Goal: Task Accomplishment & Management: Manage account settings

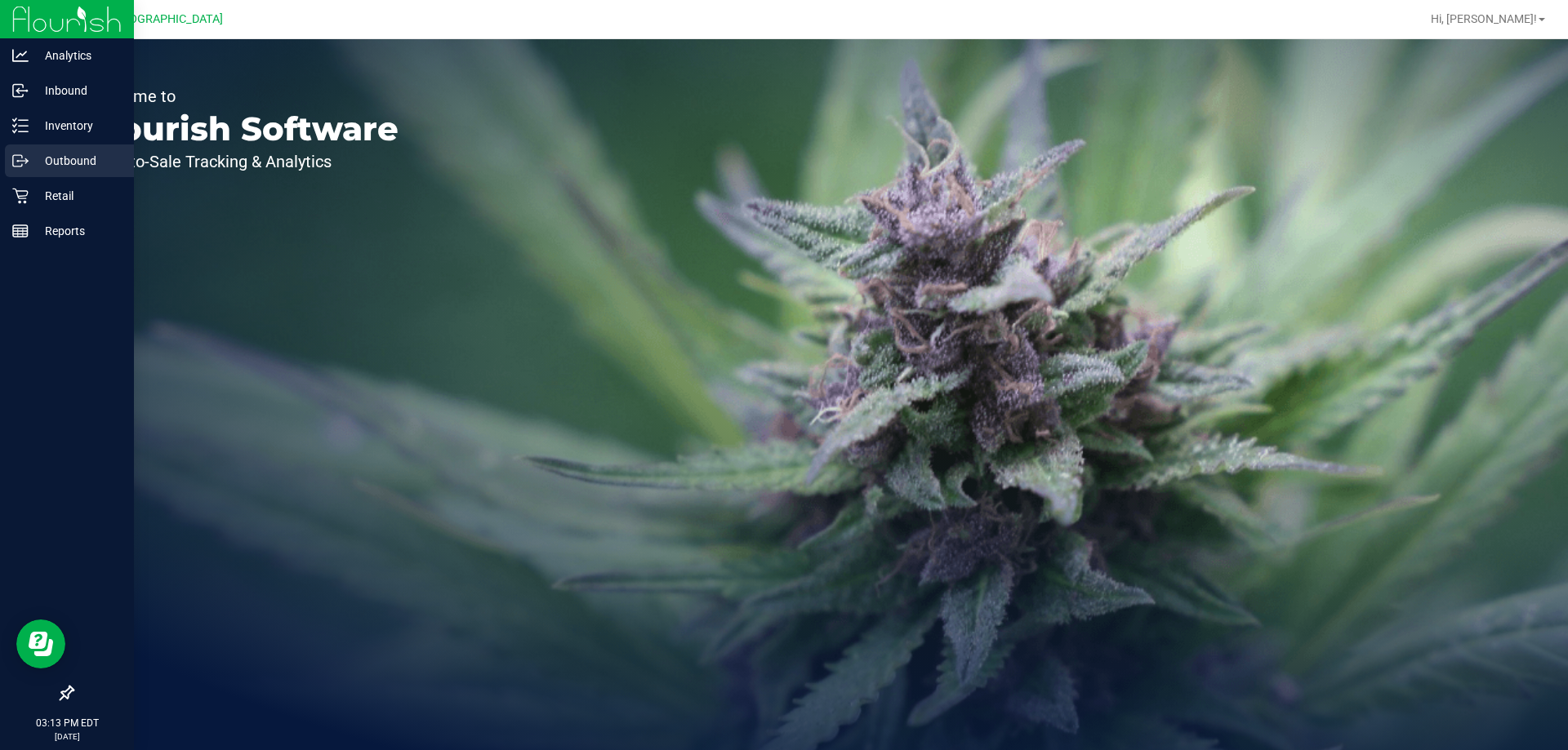
click at [16, 179] on link "Outbound" at bounding box center [66, 162] width 134 height 35
click at [29, 190] on div "Retail" at bounding box center [69, 196] width 129 height 33
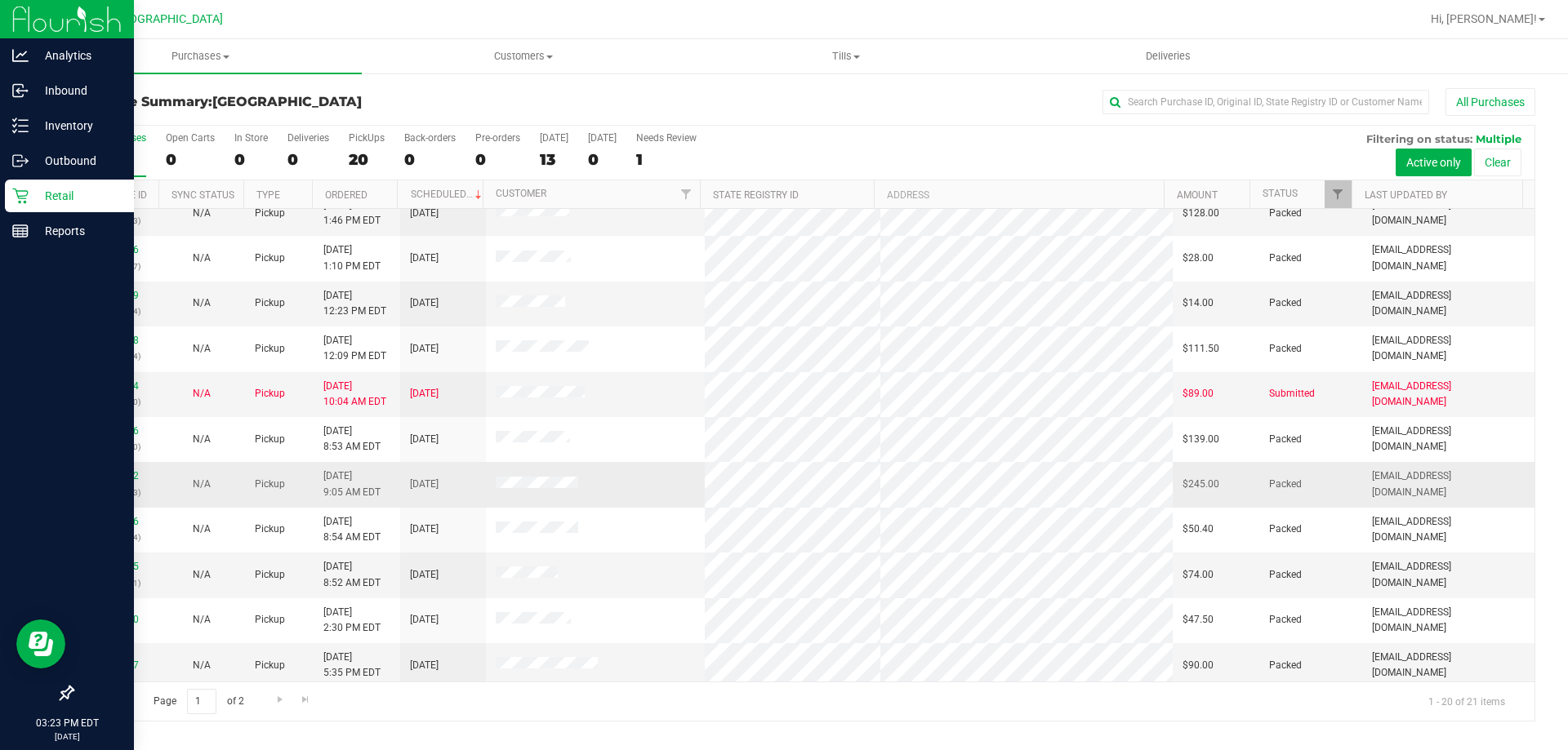
scroll to position [245, 0]
click at [114, 476] on link "12012842" at bounding box center [116, 475] width 46 height 11
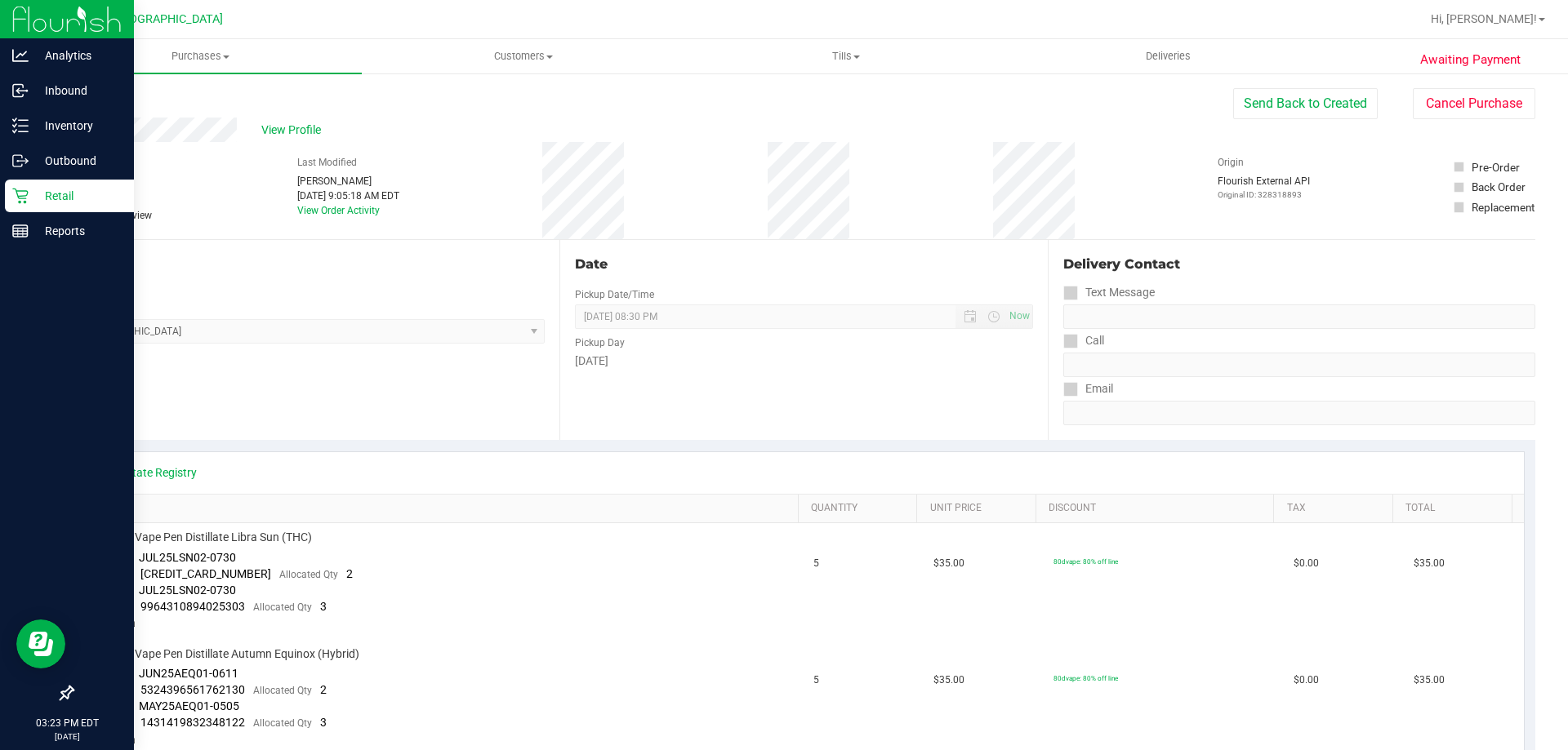
click at [34, 191] on p "Retail" at bounding box center [77, 196] width 98 height 20
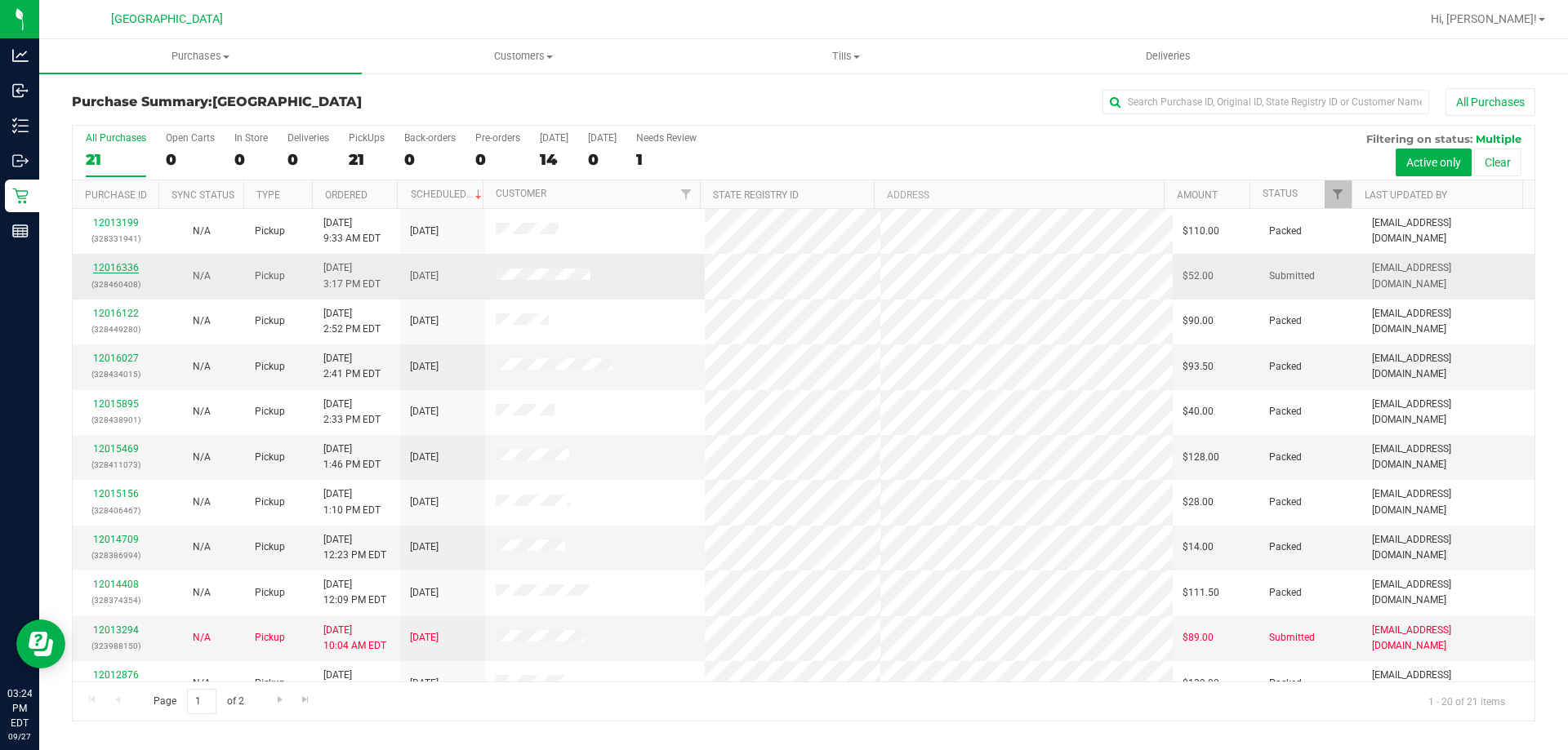
click at [107, 272] on link "12016336" at bounding box center [116, 268] width 46 height 11
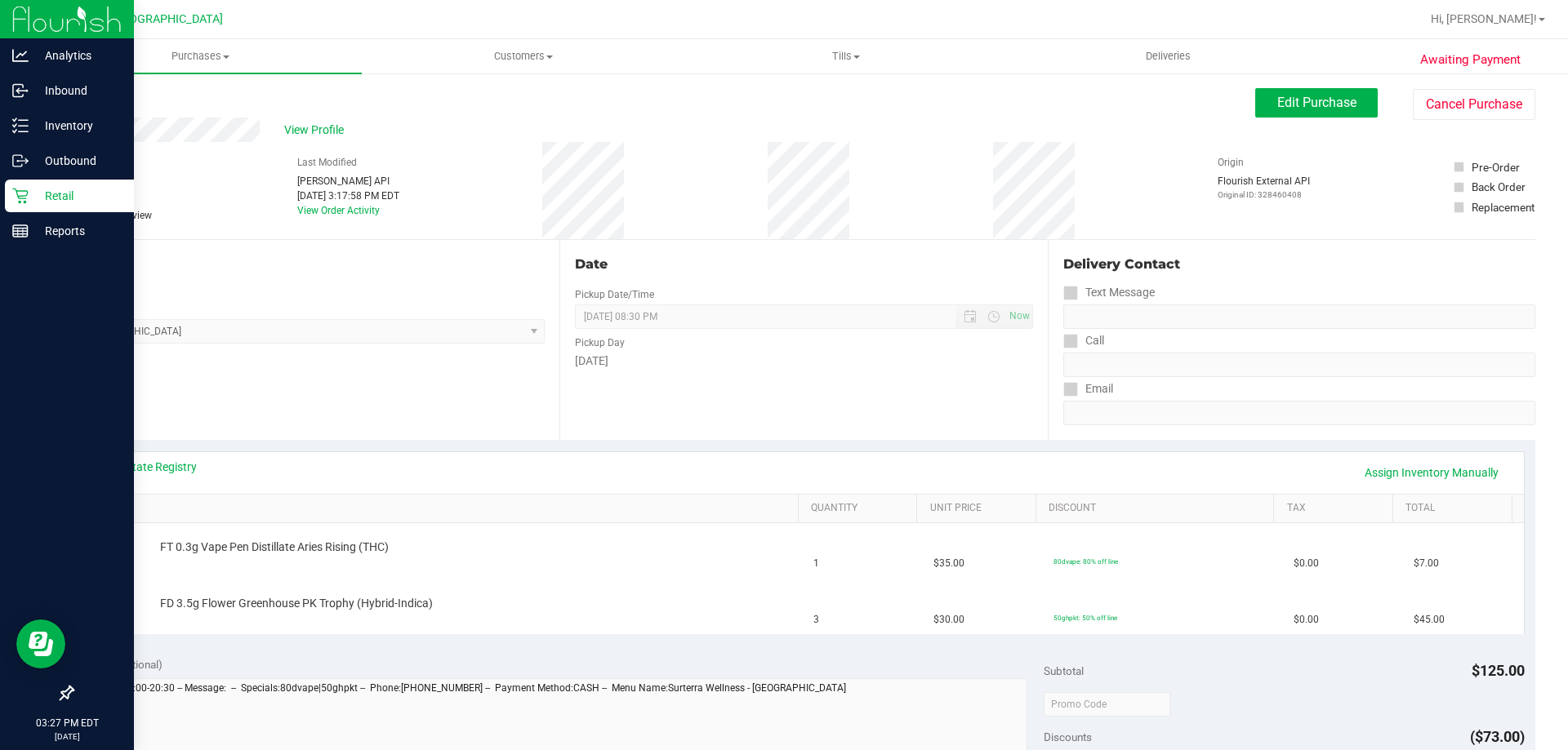
click at [8, 192] on div "Retail" at bounding box center [69, 196] width 129 height 33
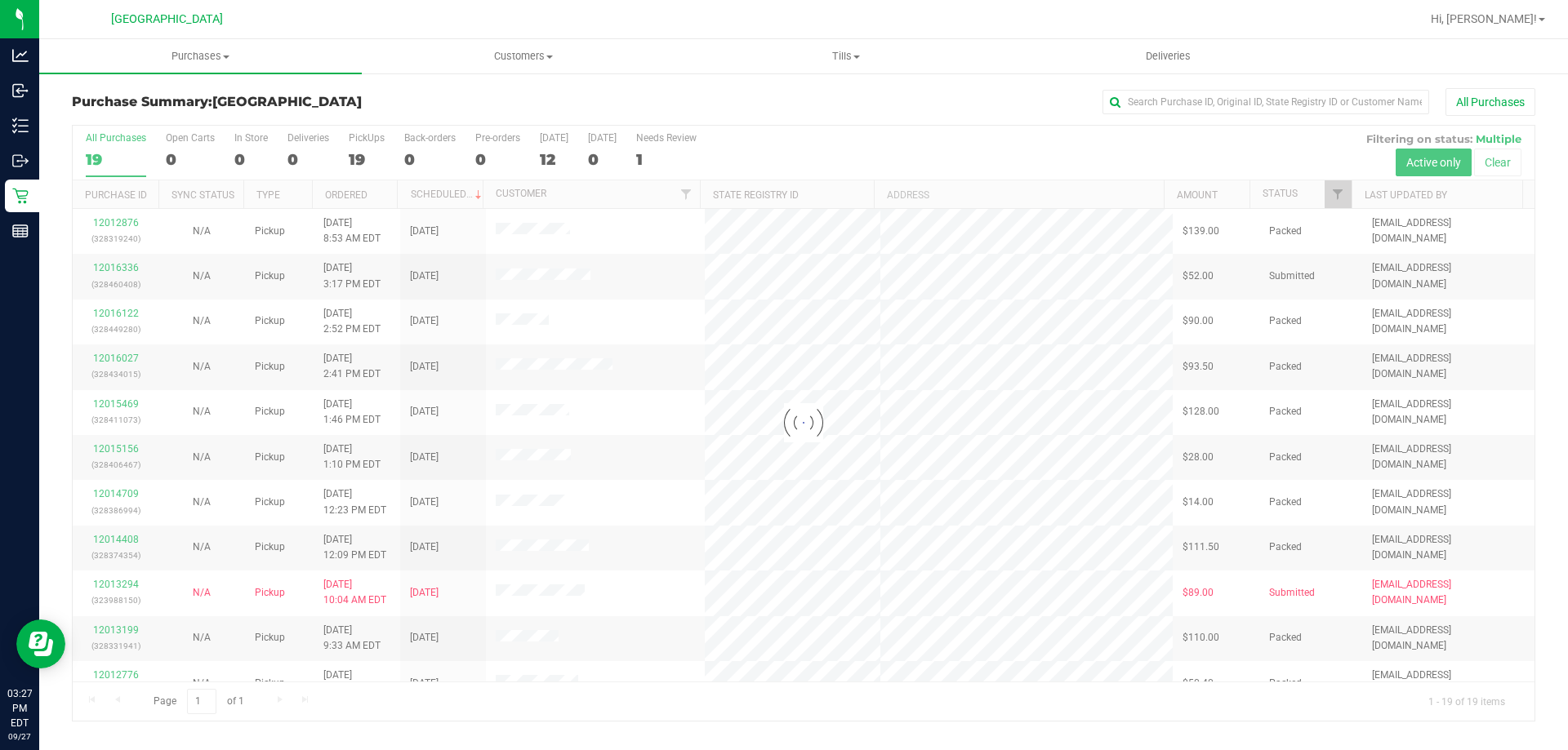
click at [445, 308] on div at bounding box center [804, 423] width 1462 height 595
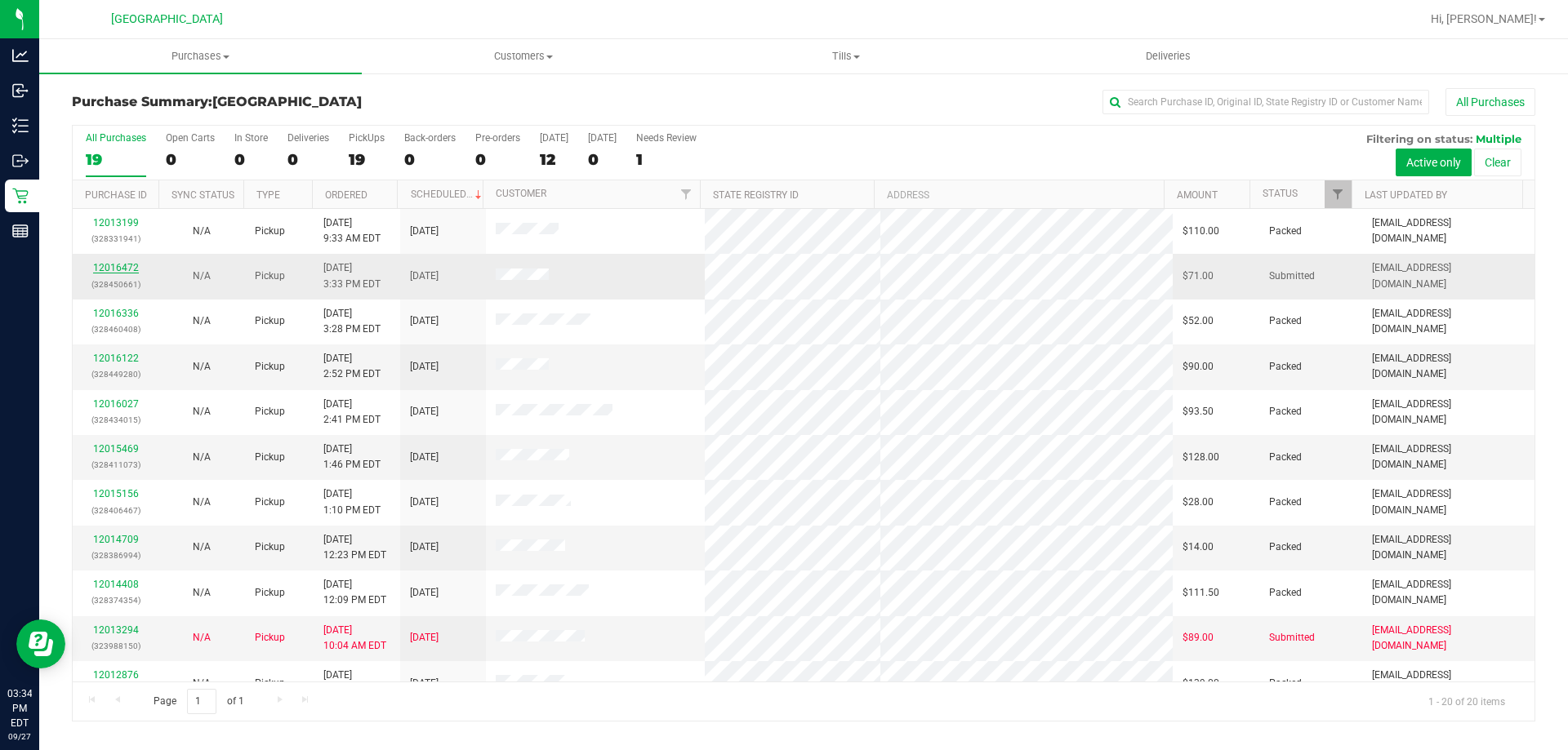
click at [119, 270] on link "12016472" at bounding box center [116, 268] width 46 height 11
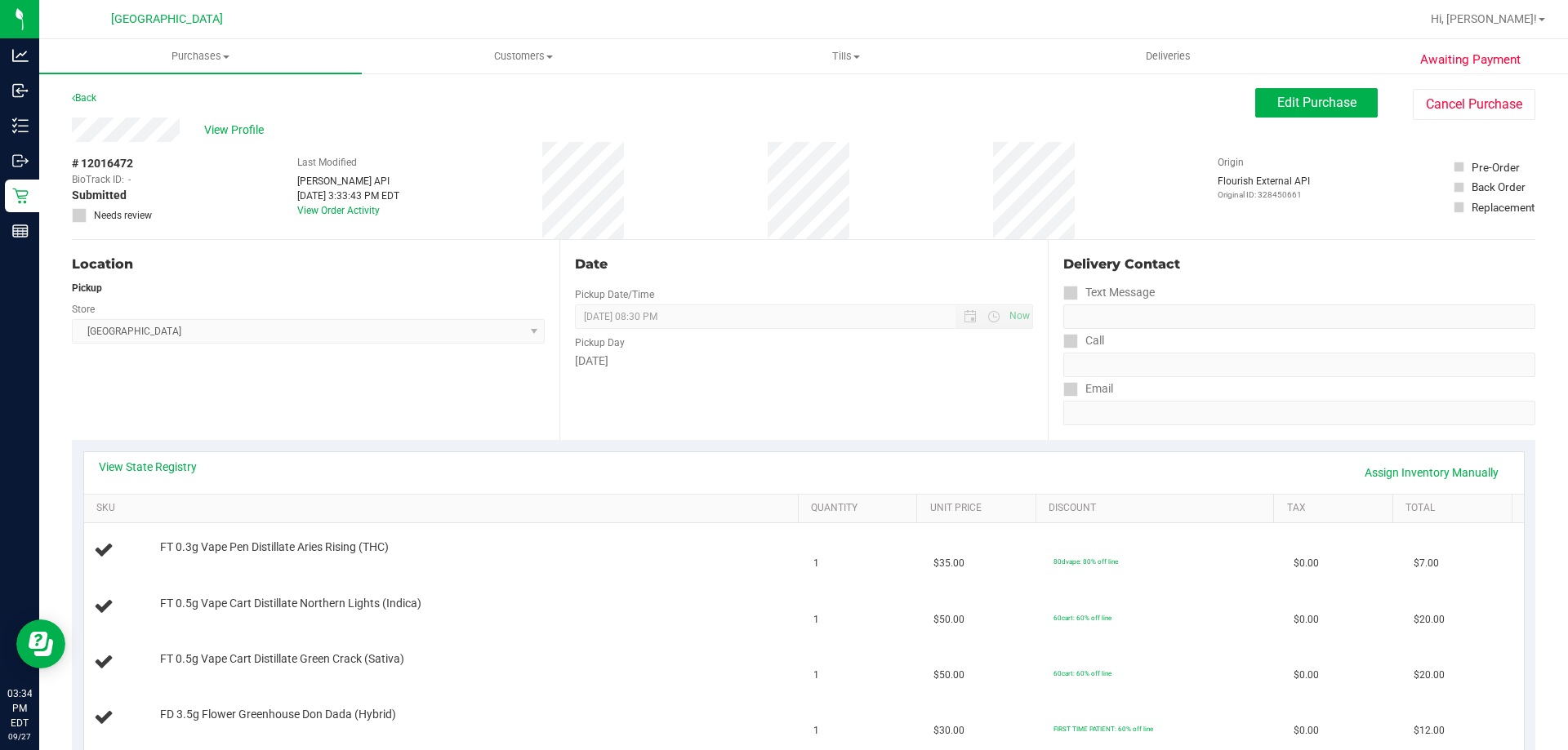
click at [773, 176] on div "# 12016472 BioTrack ID: - Submitted Needs review Last Modified [PERSON_NAME] AP…" at bounding box center [804, 190] width 1464 height 97
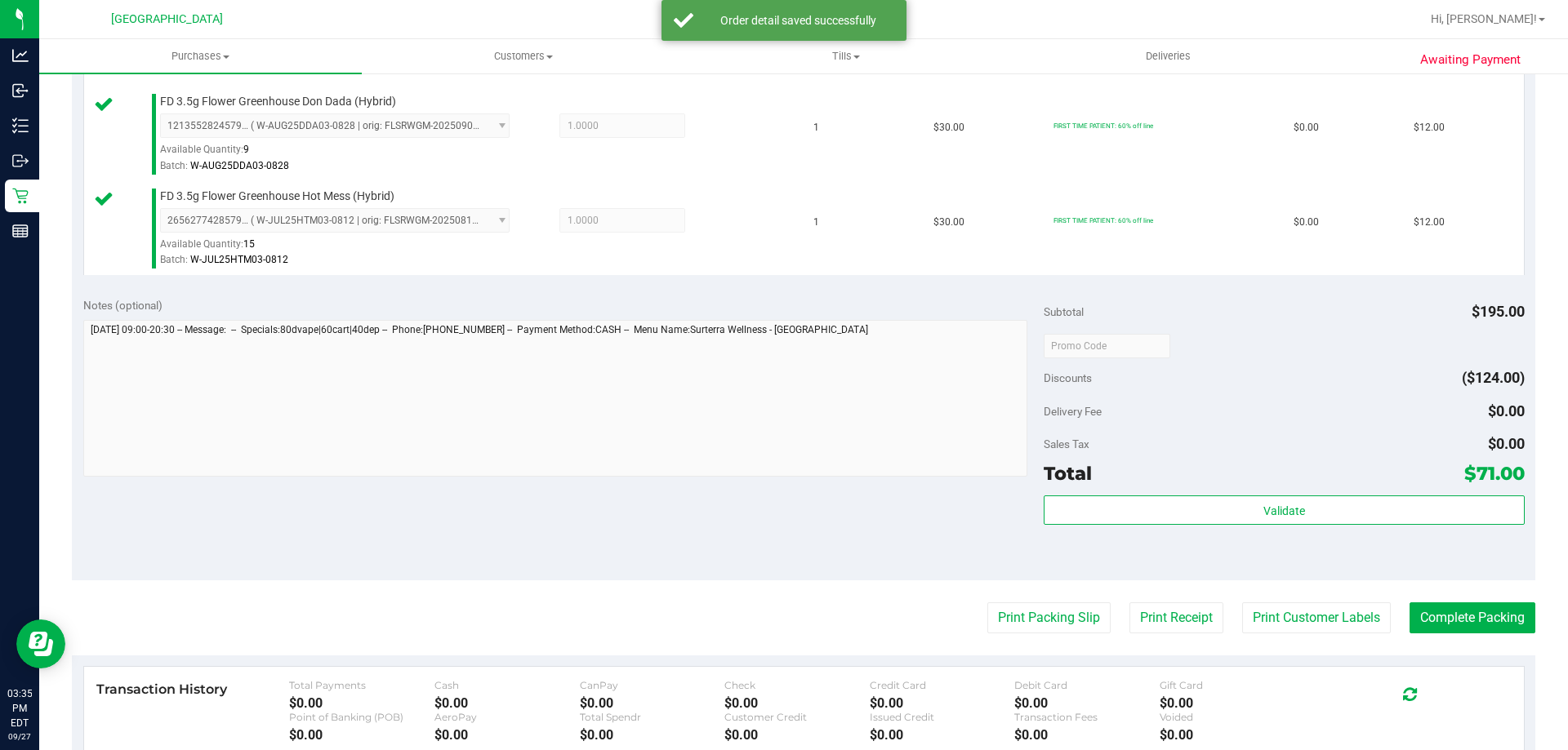
scroll to position [817, 0]
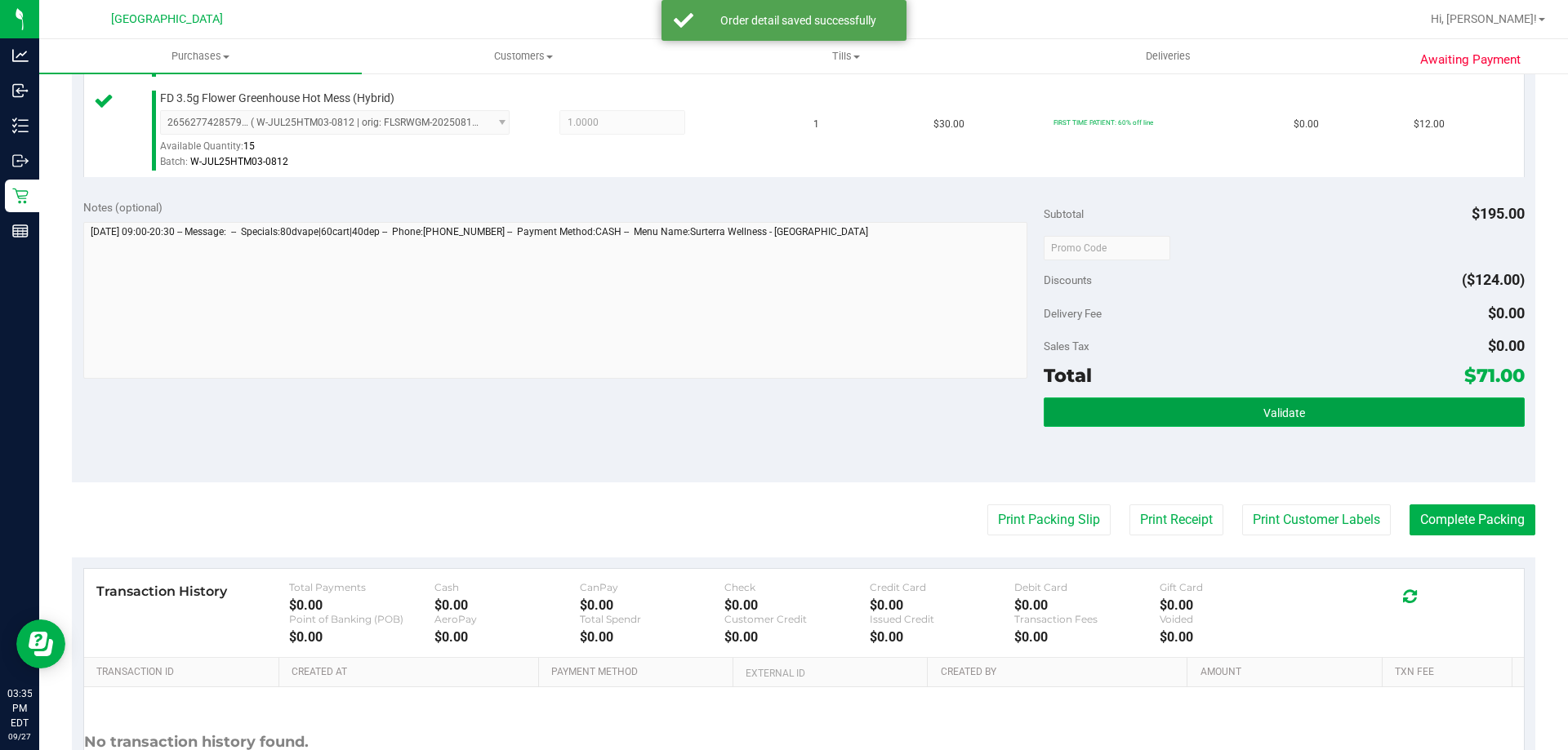
click at [1332, 413] on button "Validate" at bounding box center [1283, 413] width 480 height 30
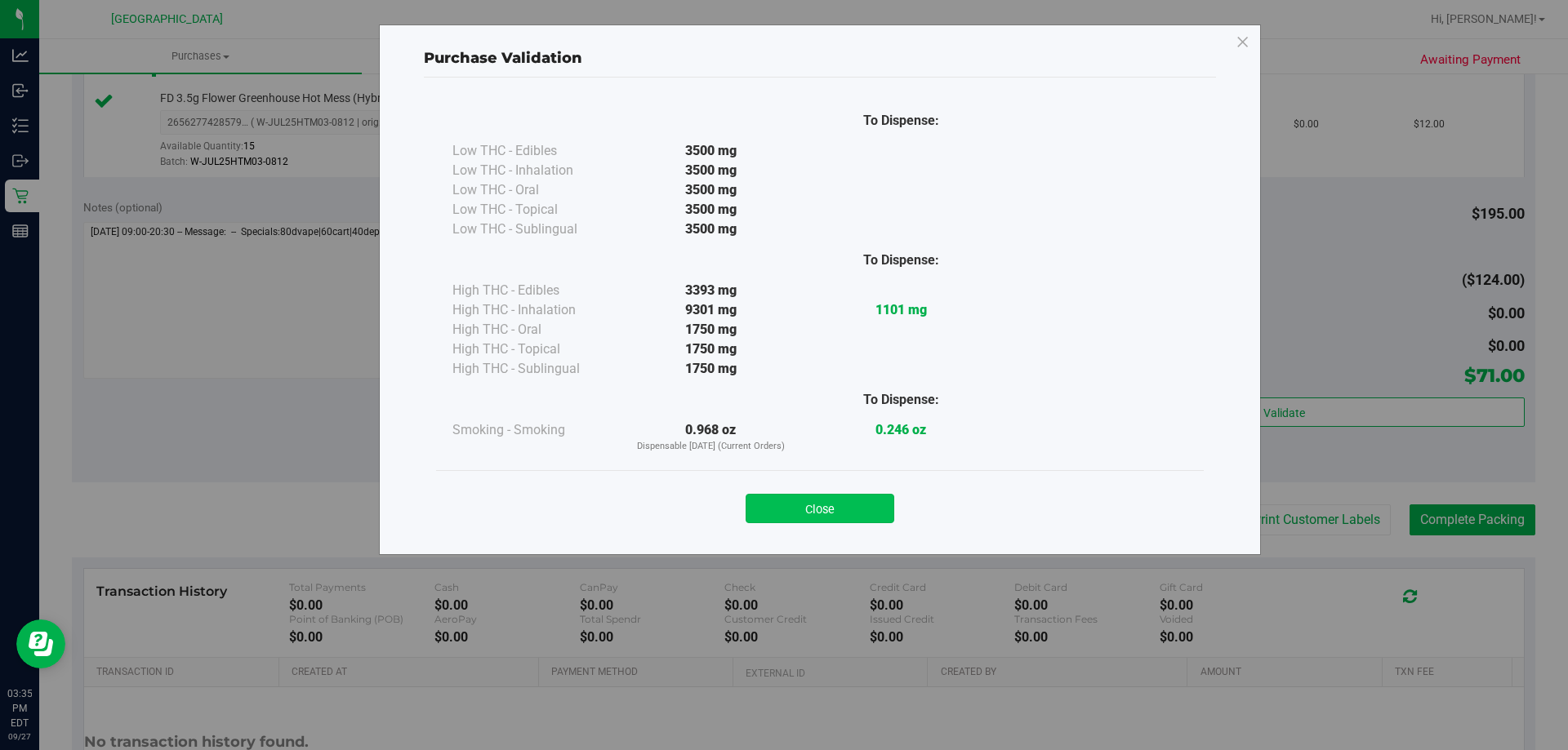
click at [845, 495] on button "Close" at bounding box center [819, 509] width 149 height 30
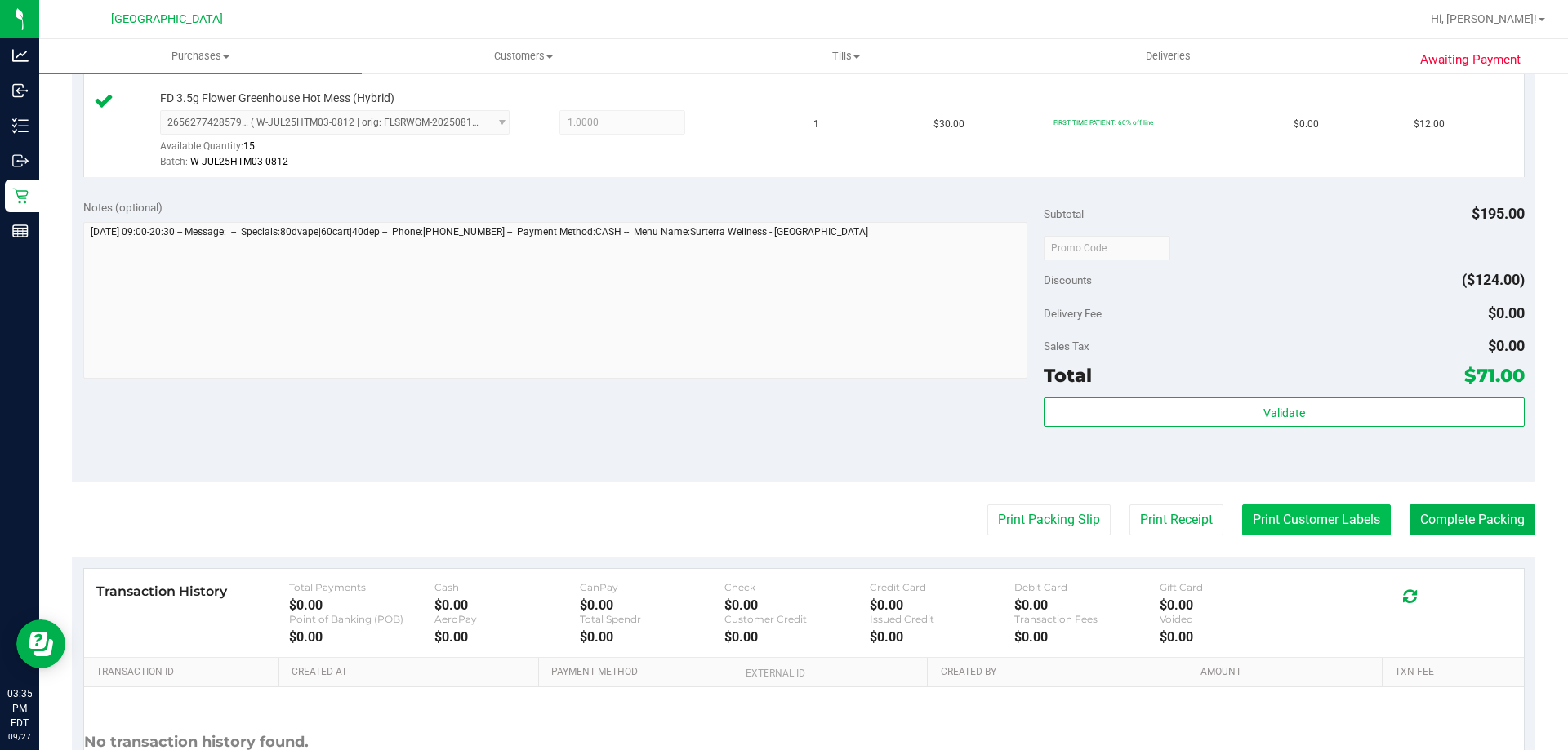
click at [1320, 523] on button "Print Customer Labels" at bounding box center [1316, 520] width 149 height 31
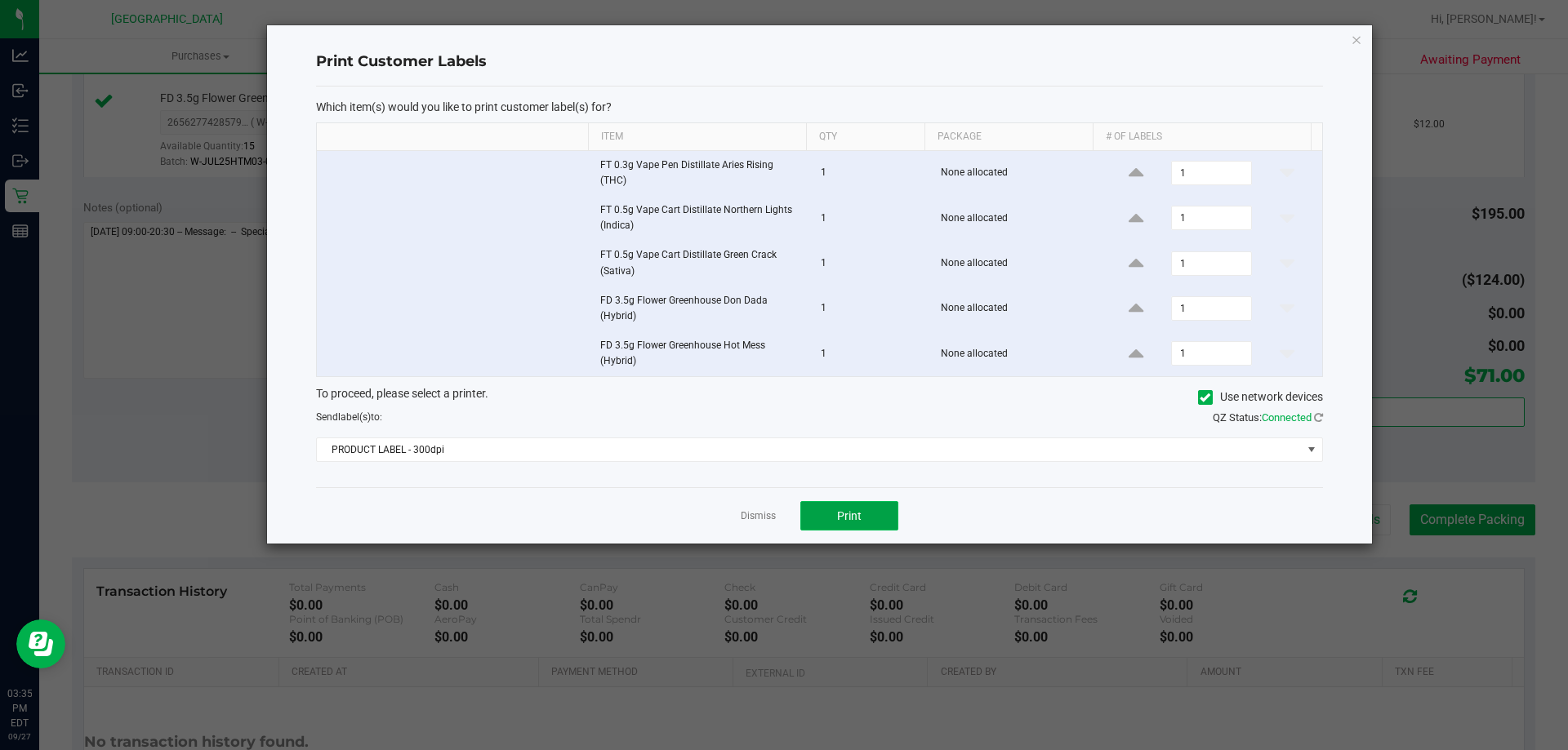
click at [855, 514] on span "Print" at bounding box center [850, 516] width 25 height 13
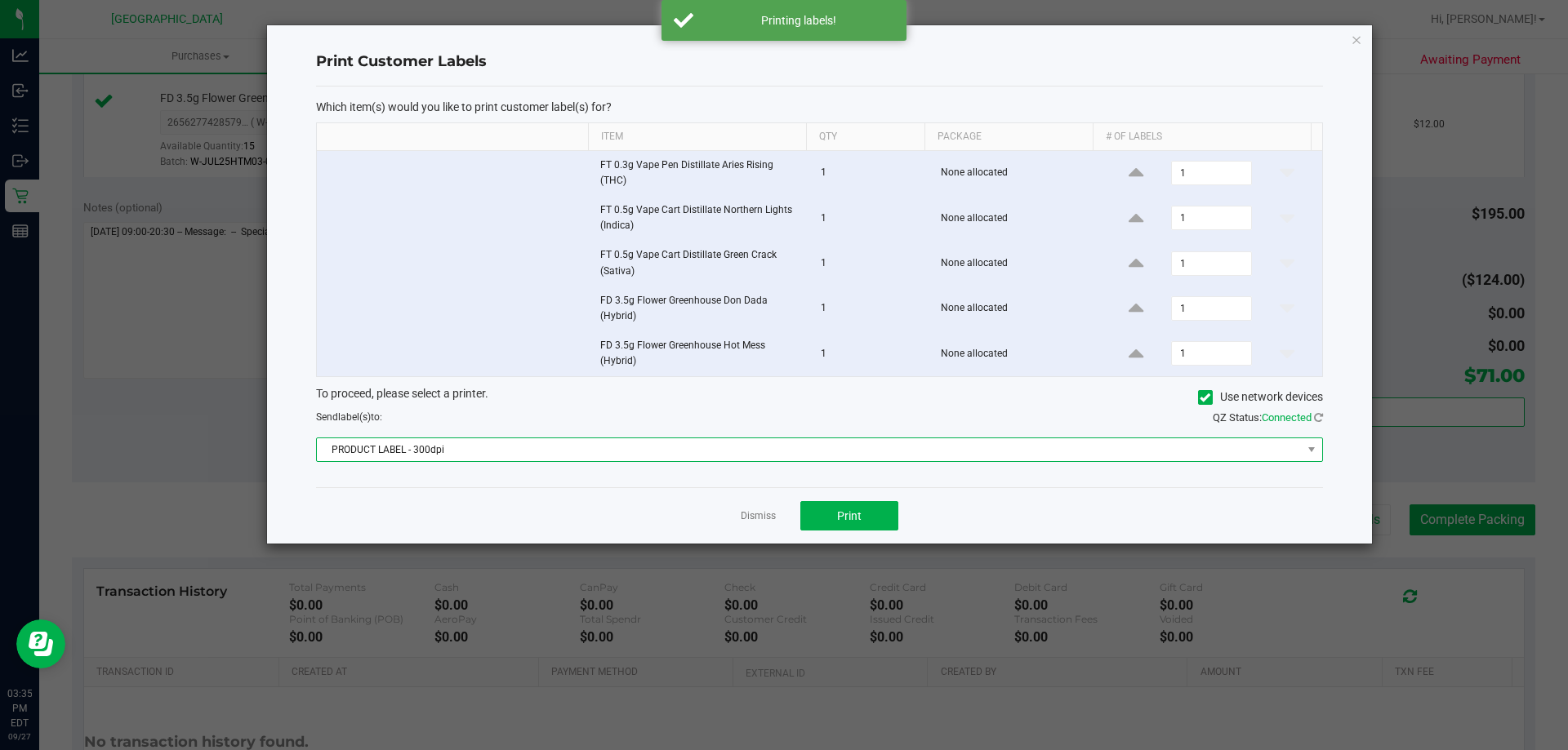
click at [745, 446] on span "PRODUCT LABEL - 300dpi" at bounding box center [809, 450] width 985 height 23
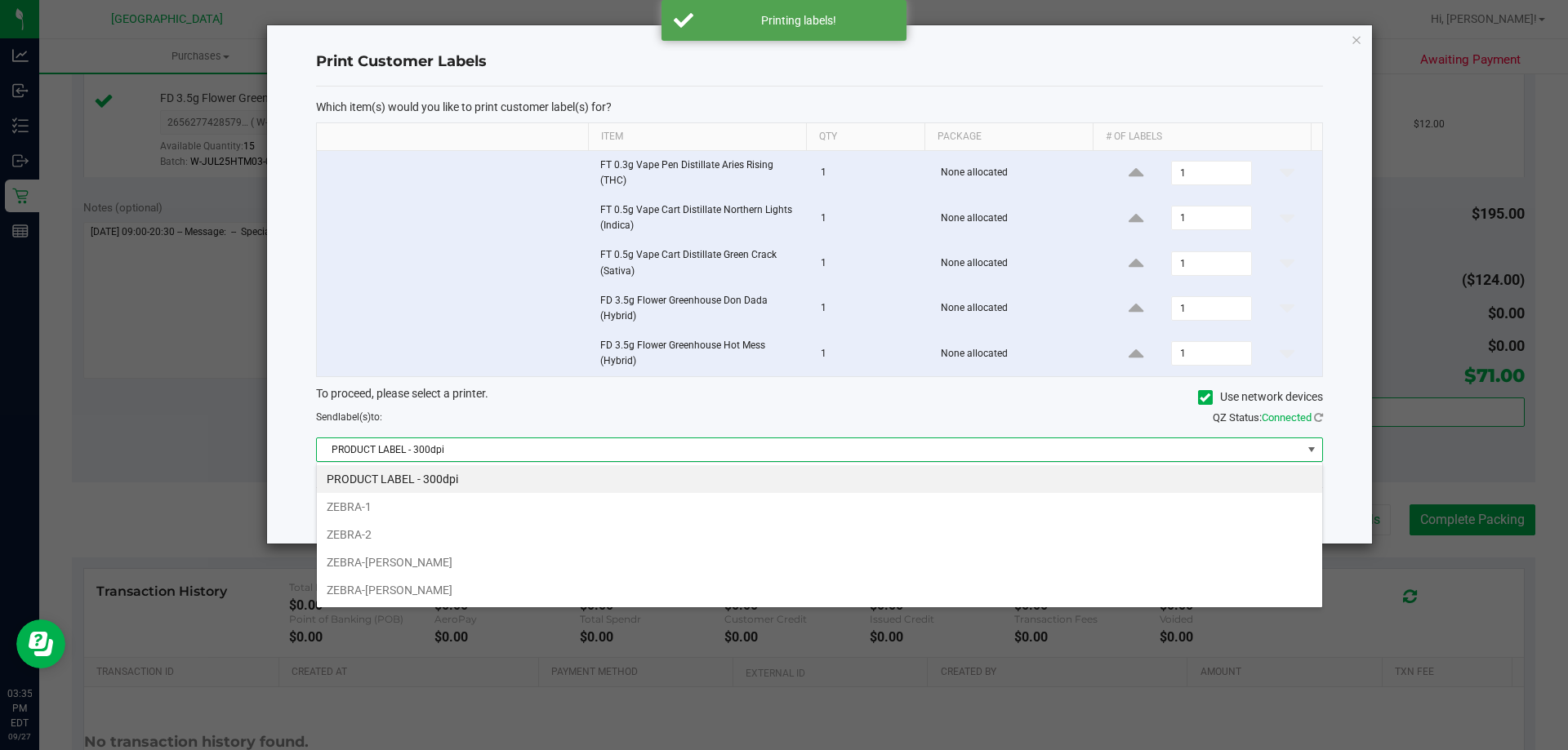
scroll to position [25, 1006]
click at [452, 552] on li "ZEBRA-[PERSON_NAME]" at bounding box center [819, 563] width 1006 height 28
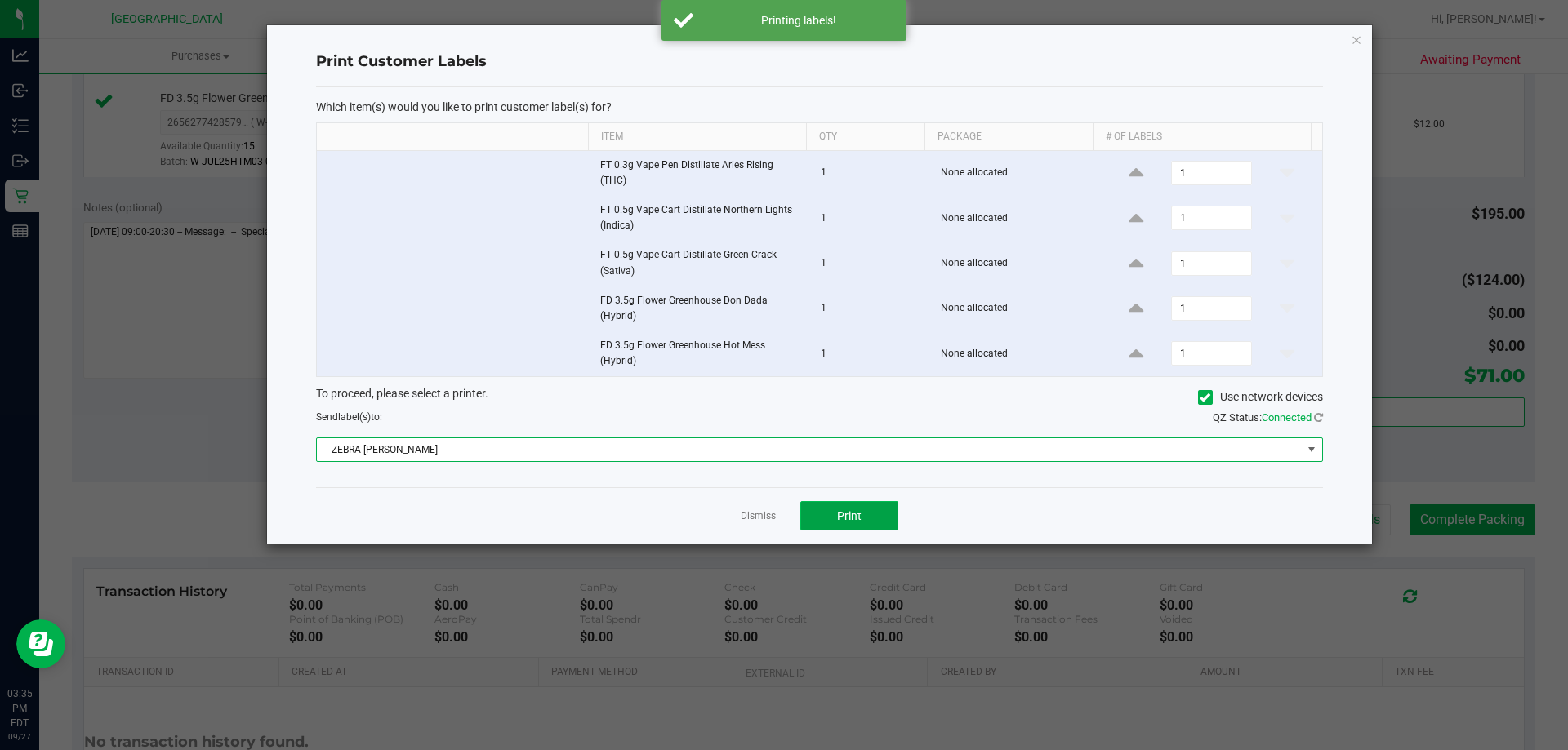
click at [864, 526] on button "Print" at bounding box center [849, 516] width 98 height 30
click at [743, 519] on link "Dismiss" at bounding box center [758, 516] width 35 height 14
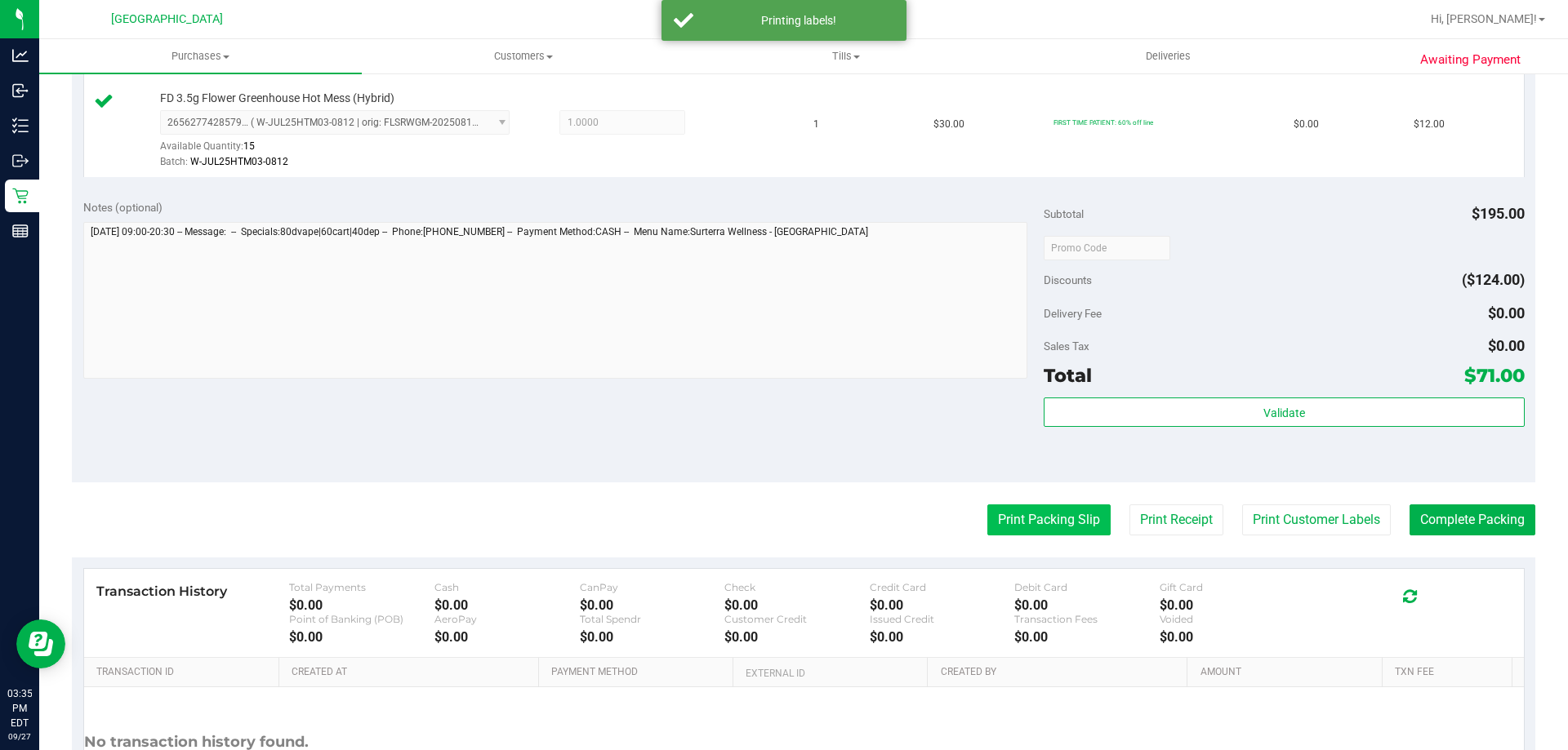
click at [1002, 518] on button "Print Packing Slip" at bounding box center [1049, 520] width 123 height 31
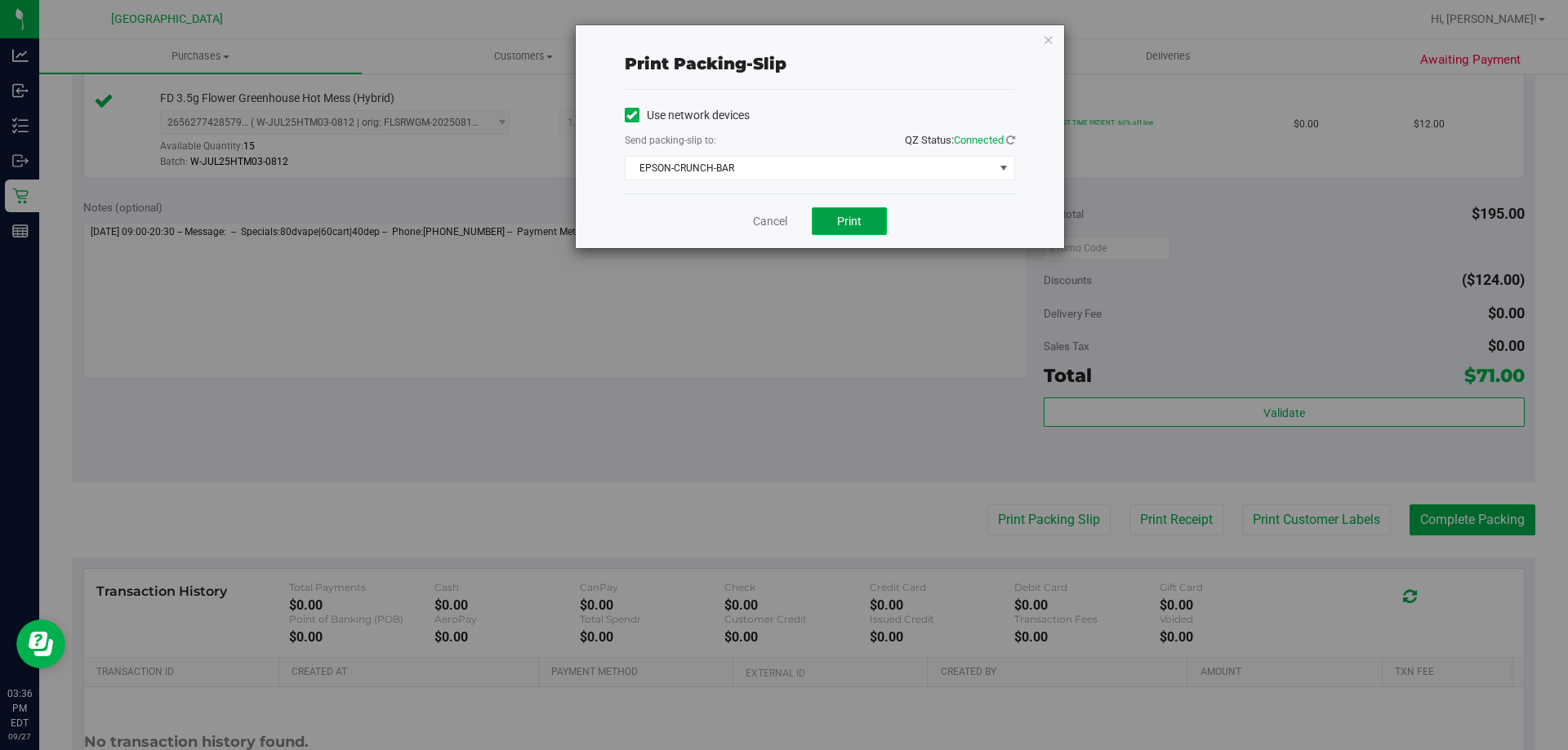
click at [878, 213] on button "Print" at bounding box center [850, 222] width 76 height 28
click at [775, 222] on link "Cancel" at bounding box center [770, 222] width 34 height 17
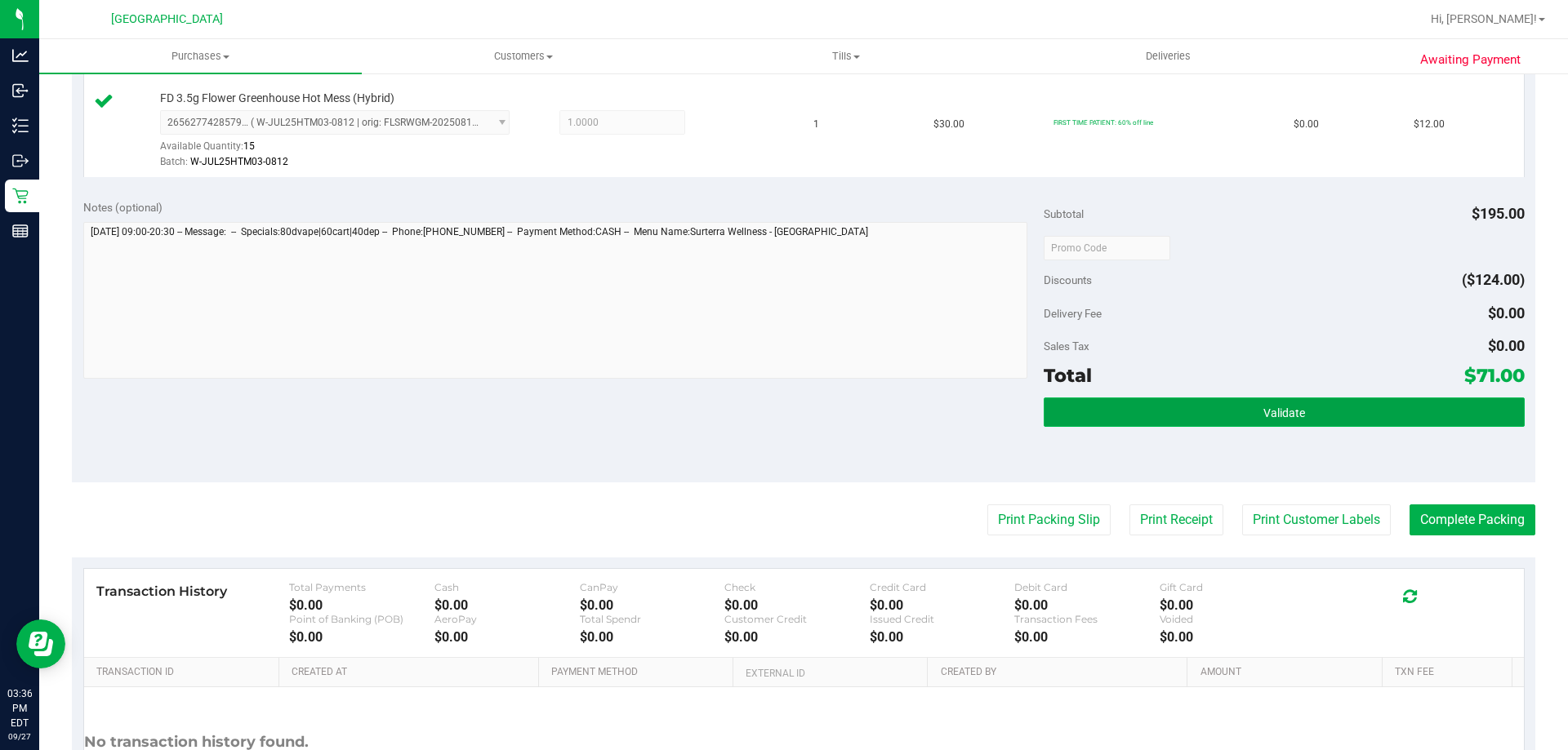
click at [1162, 404] on button "Validate" at bounding box center [1283, 413] width 480 height 30
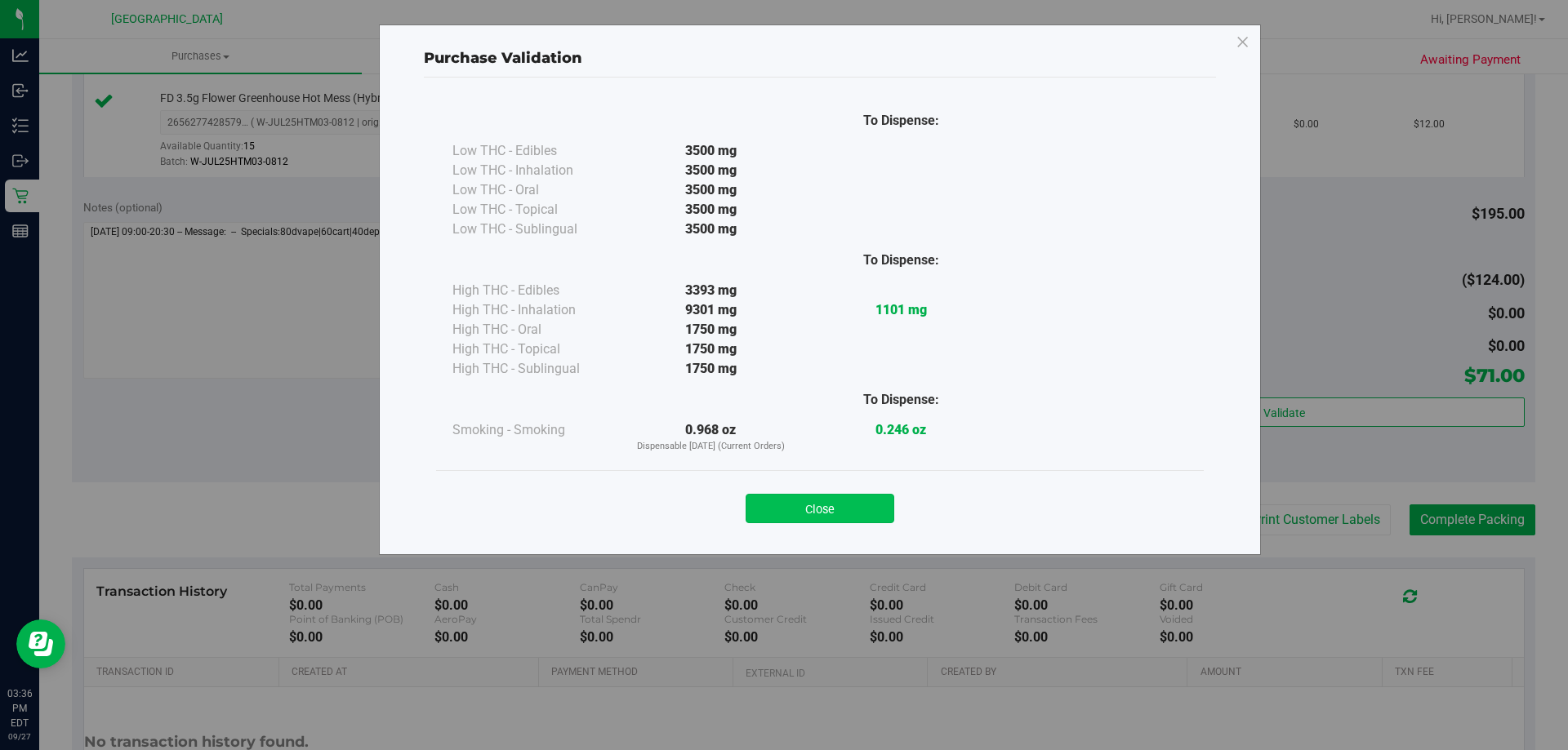
click at [841, 502] on button "Close" at bounding box center [819, 509] width 149 height 30
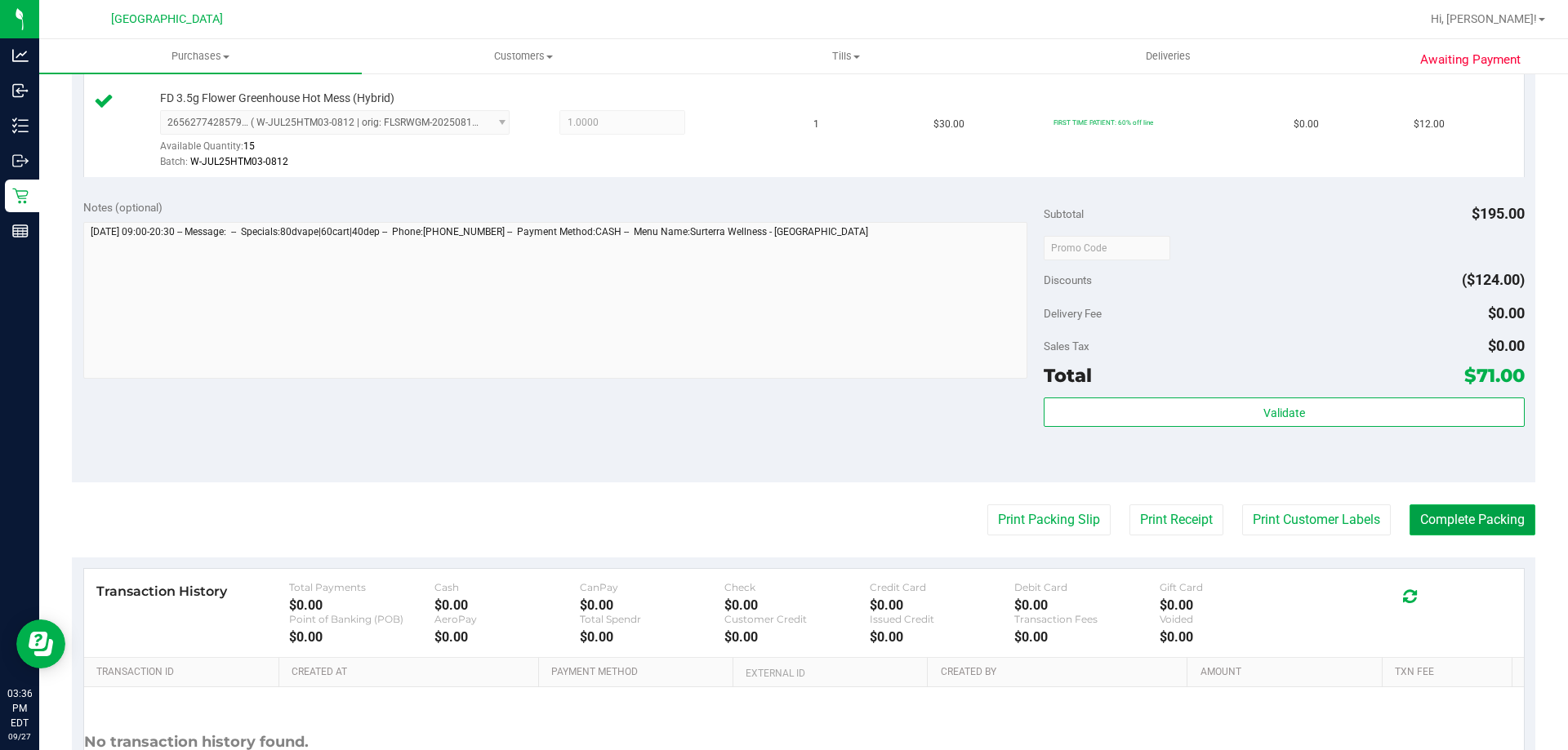
click at [1494, 505] on button "Complete Packing" at bounding box center [1472, 520] width 126 height 31
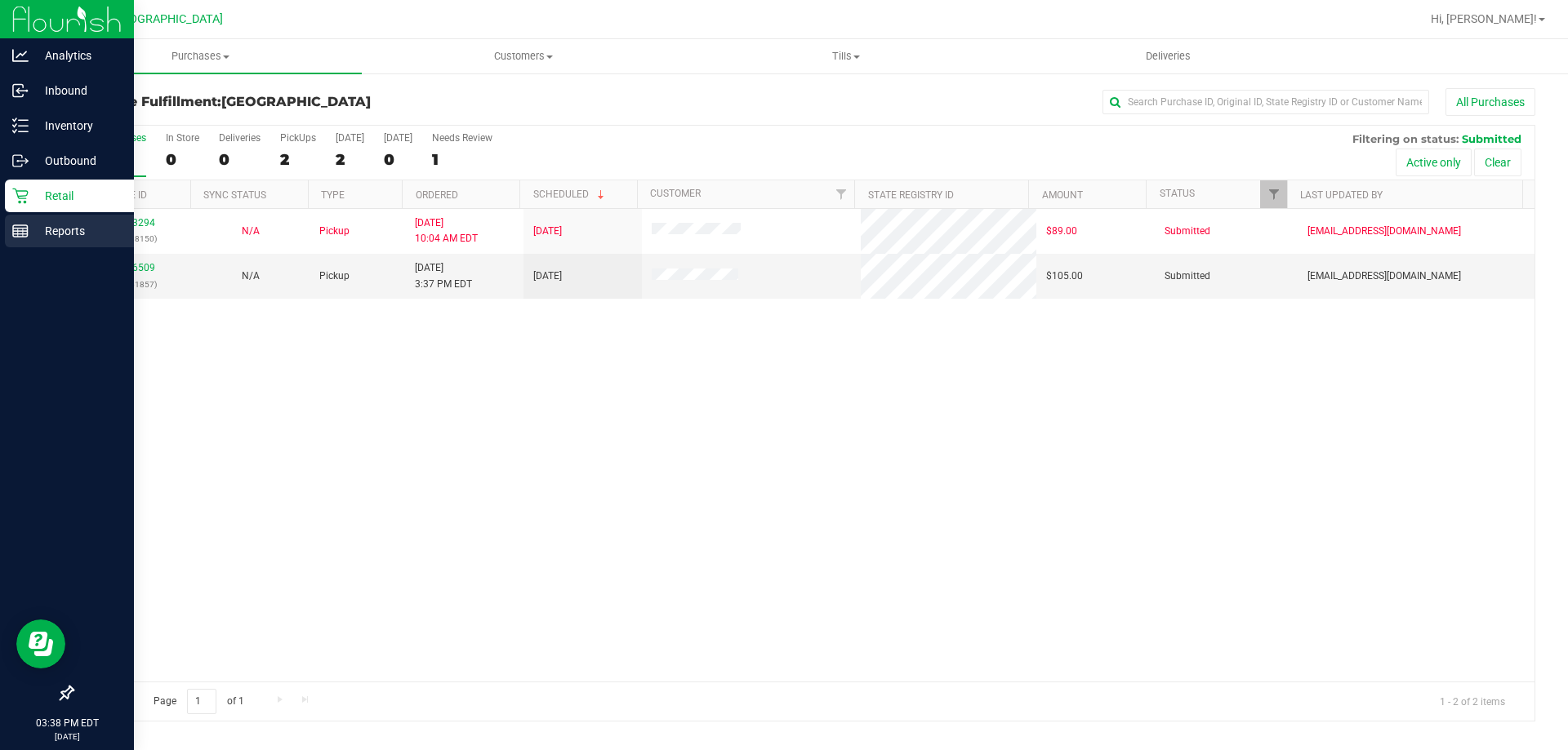
click at [47, 230] on p "Reports" at bounding box center [77, 231] width 98 height 20
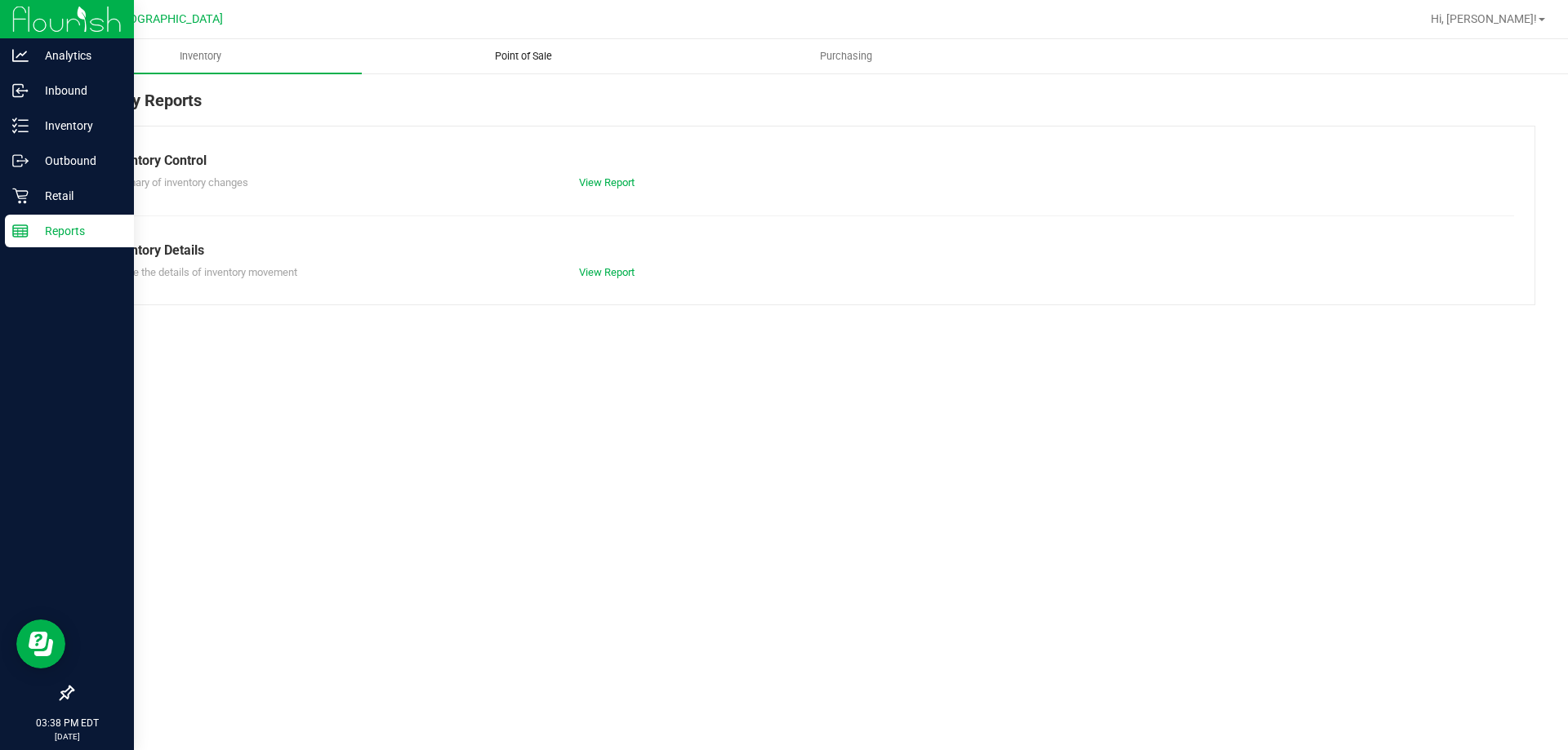
click at [546, 48] on uib-tab-heading "Point of Sale" at bounding box center [523, 57] width 321 height 33
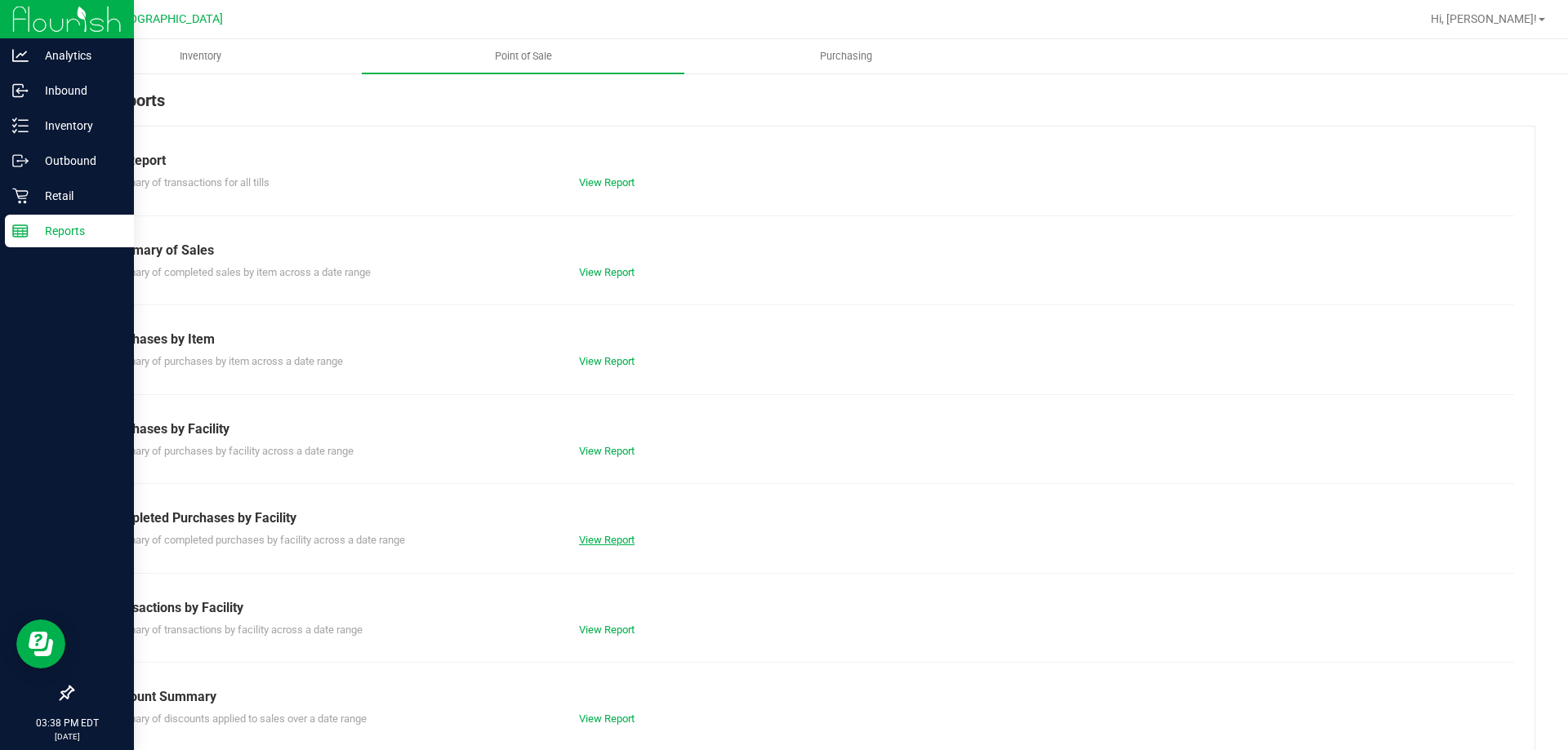
click at [598, 542] on link "View Report" at bounding box center [607, 540] width 56 height 12
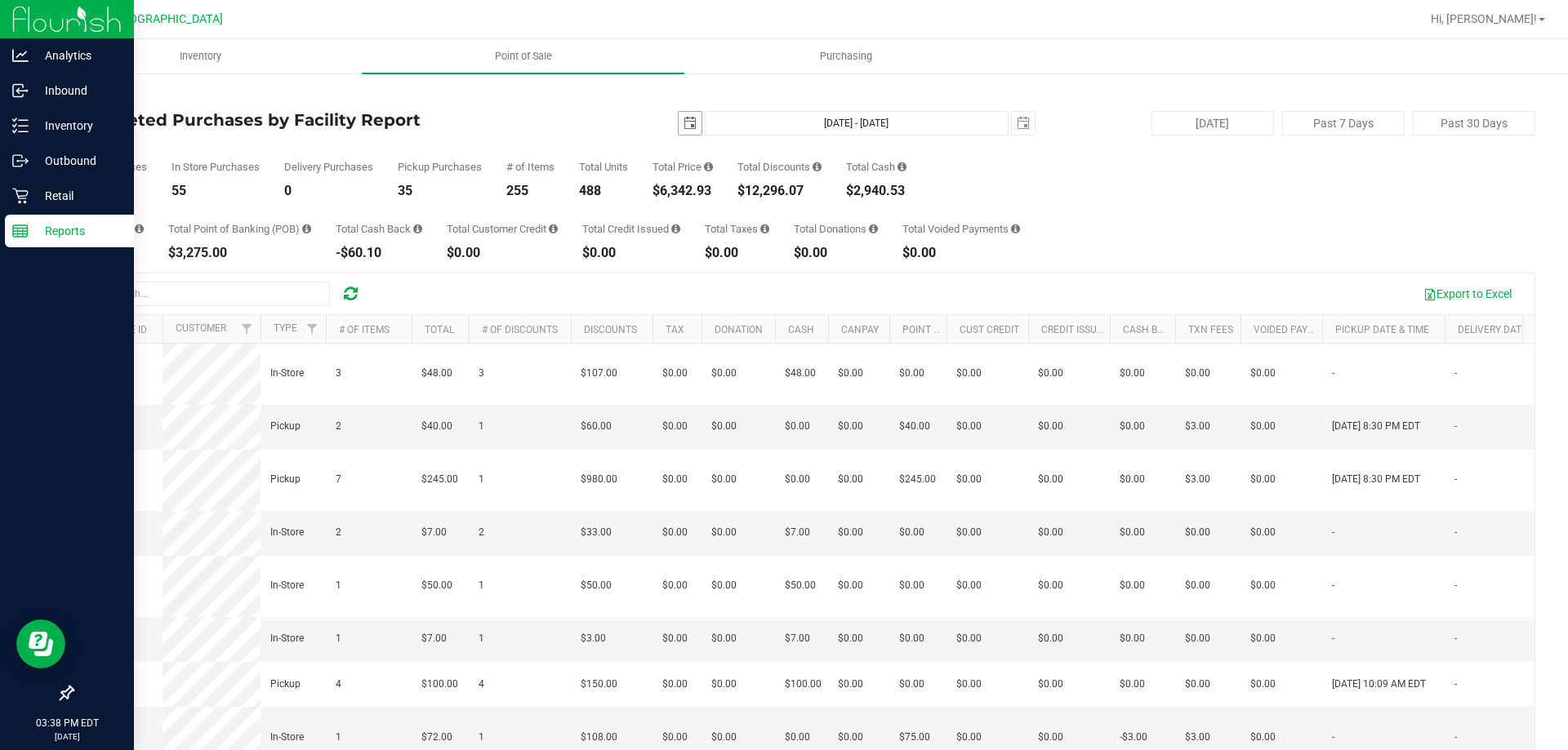
click at [685, 120] on span "select" at bounding box center [690, 123] width 13 height 13
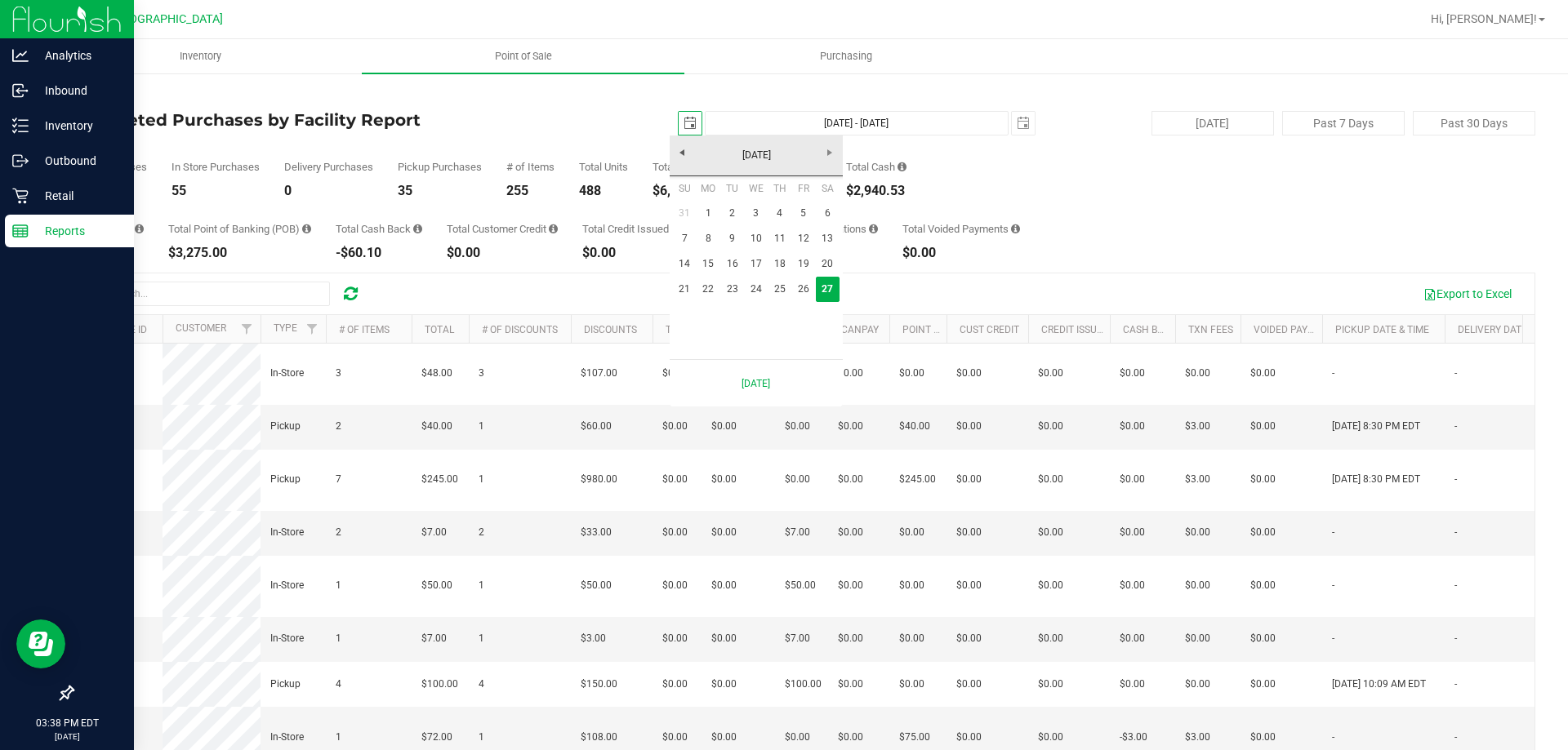
scroll to position [0, 41]
click at [775, 283] on link "25" at bounding box center [779, 289] width 24 height 25
type input "[DATE]"
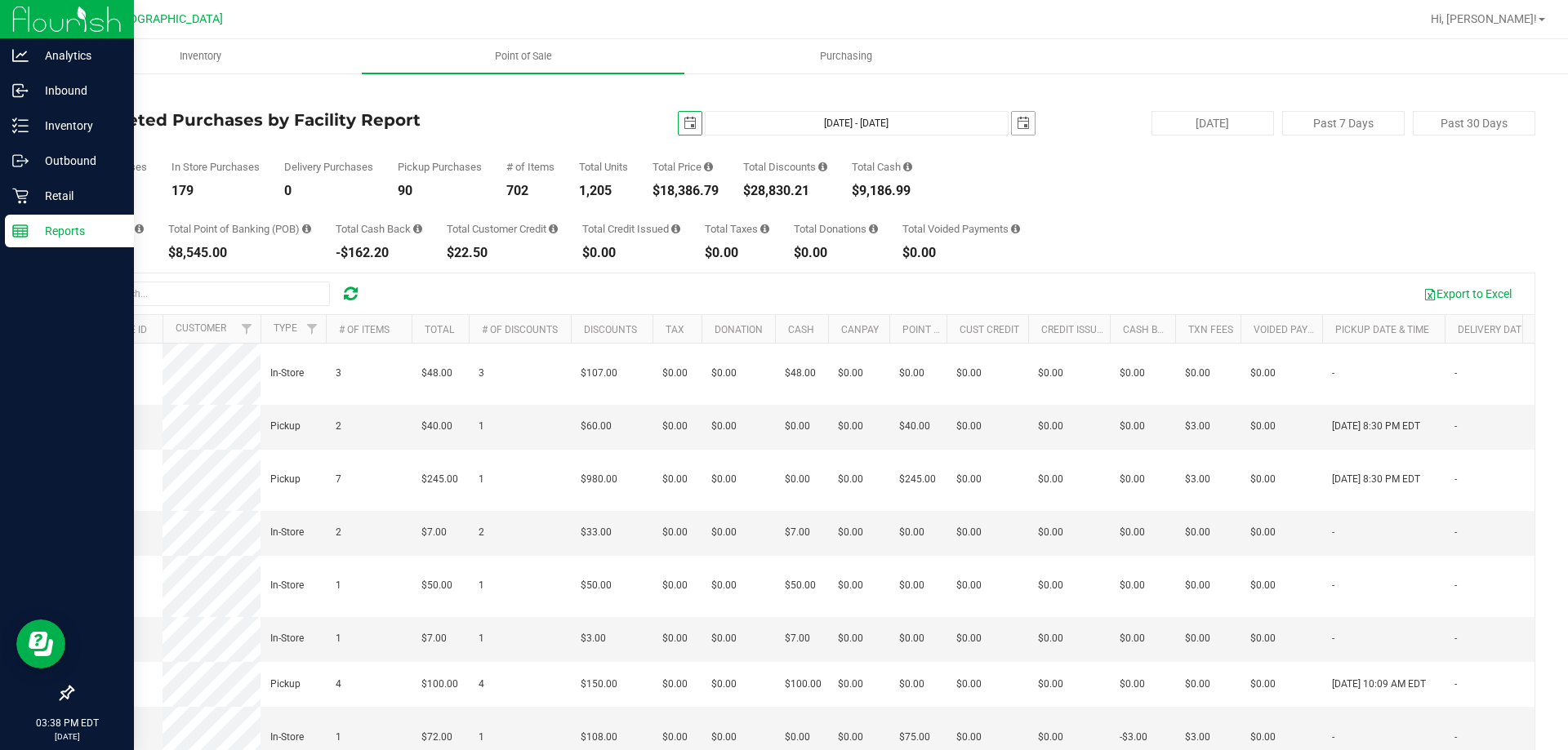
click at [1022, 114] on span "select" at bounding box center [1024, 123] width 23 height 23
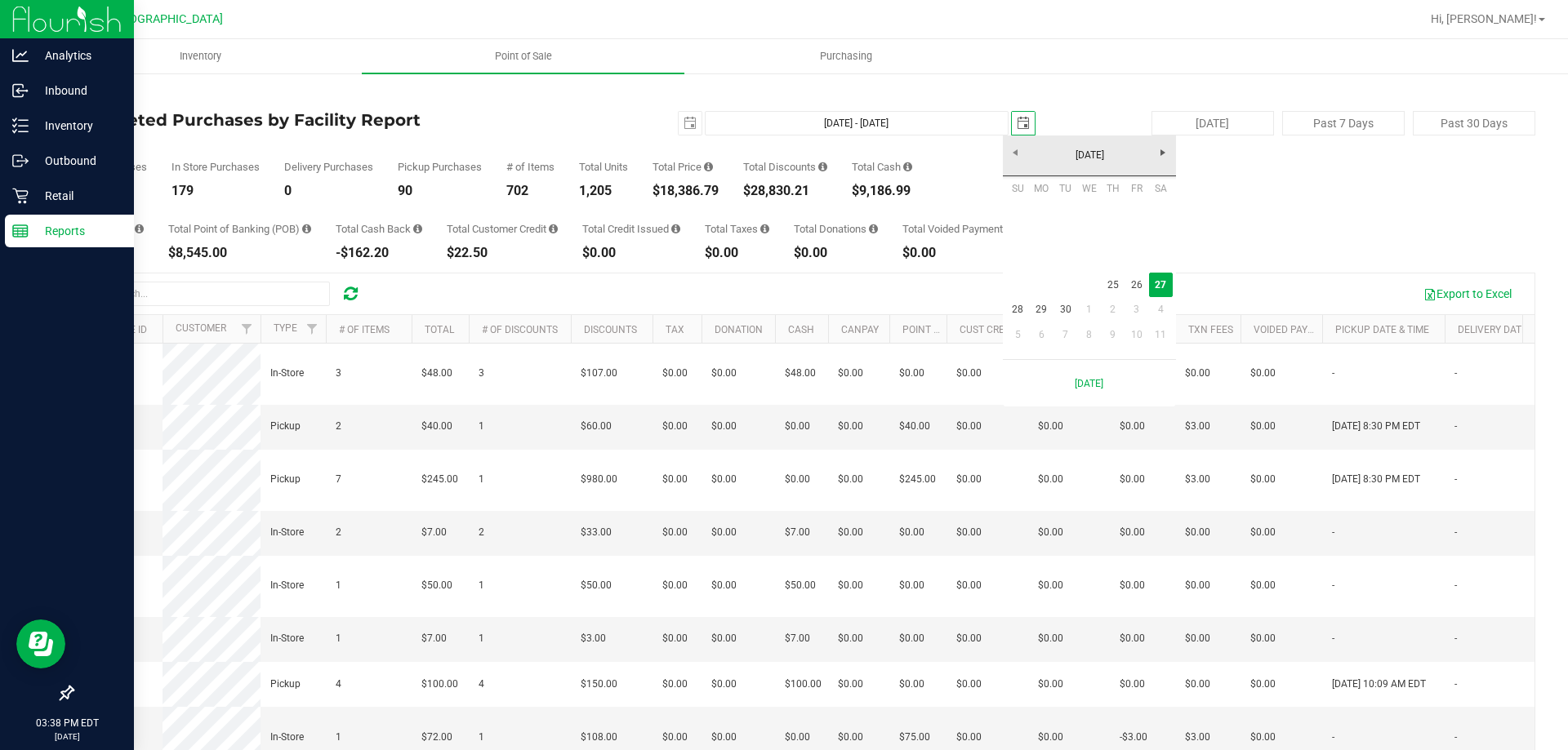
scroll to position [0, 41]
click at [1132, 284] on link "26" at bounding box center [1136, 285] width 24 height 25
type input "[DATE] - [DATE]"
type input "[DATE]"
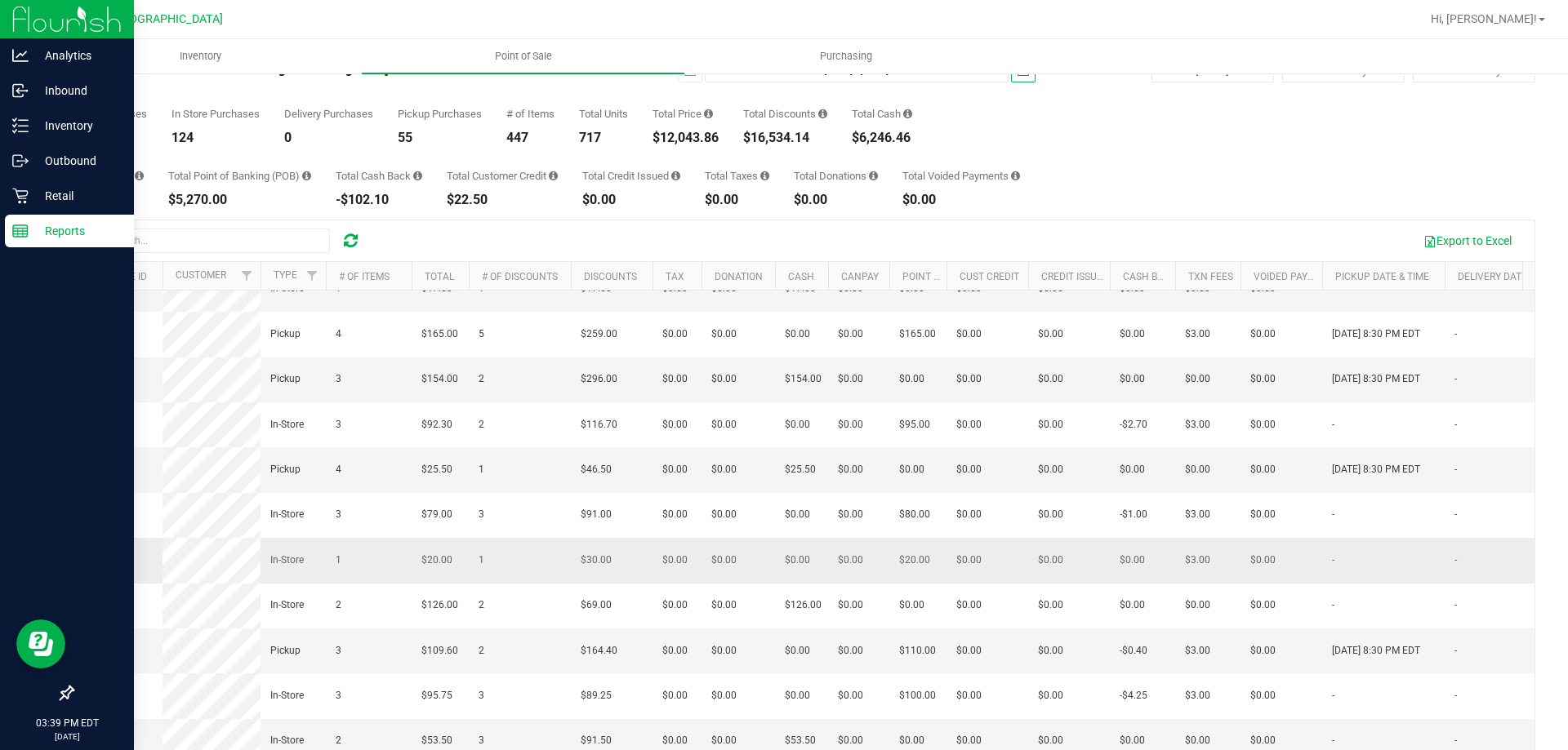
scroll to position [122, 0]
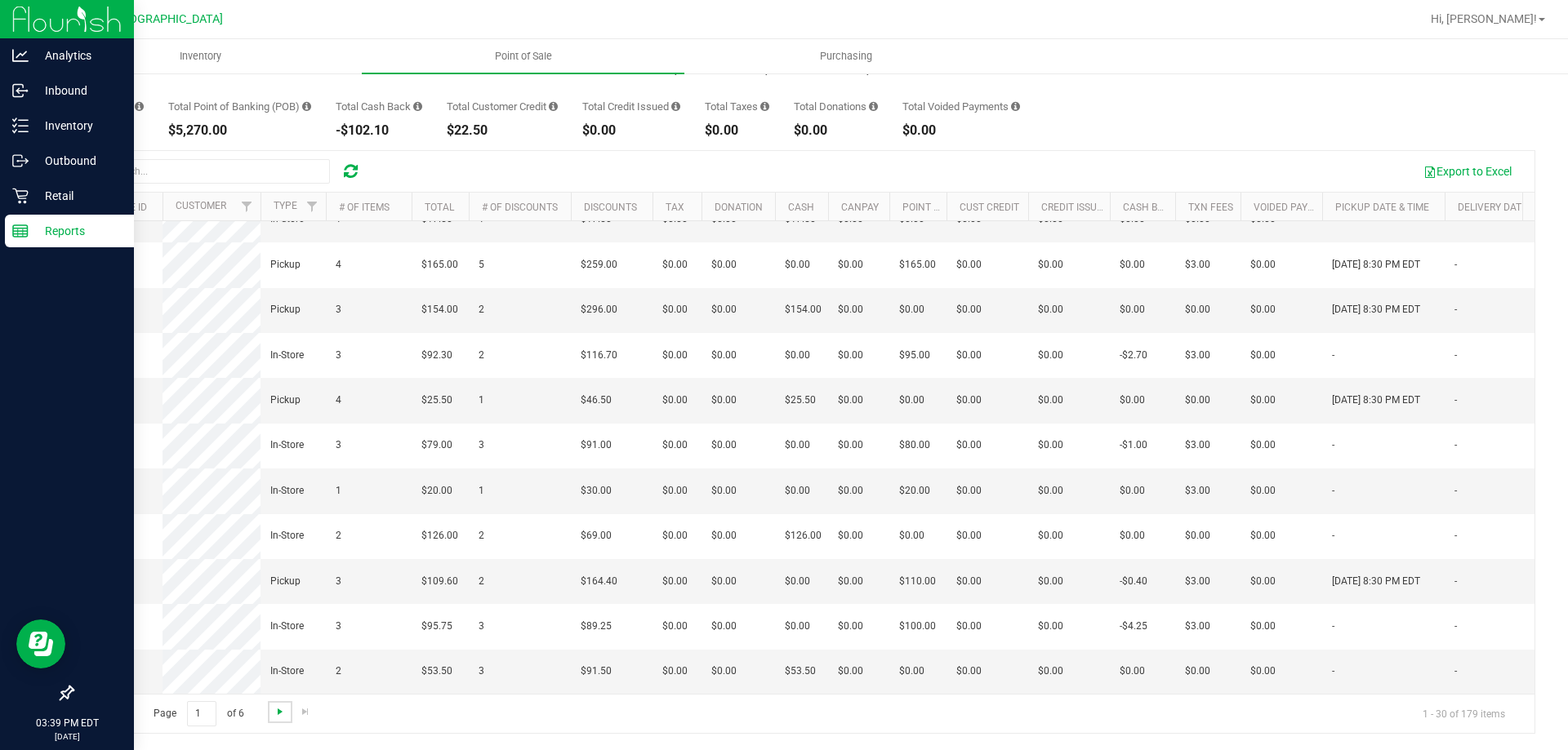
click at [282, 710] on span "Go to the next page" at bounding box center [280, 712] width 13 height 13
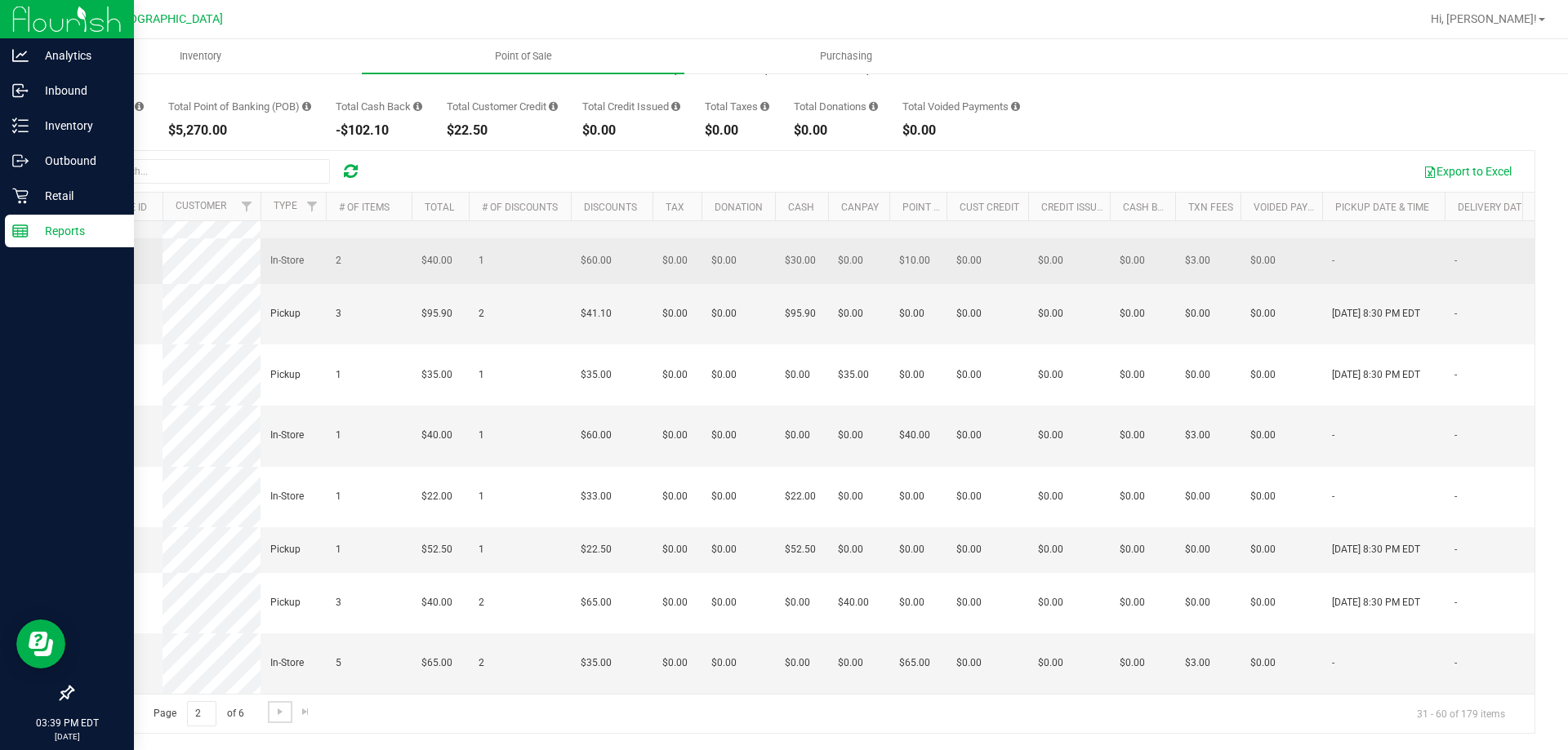
scroll to position [1194, 0]
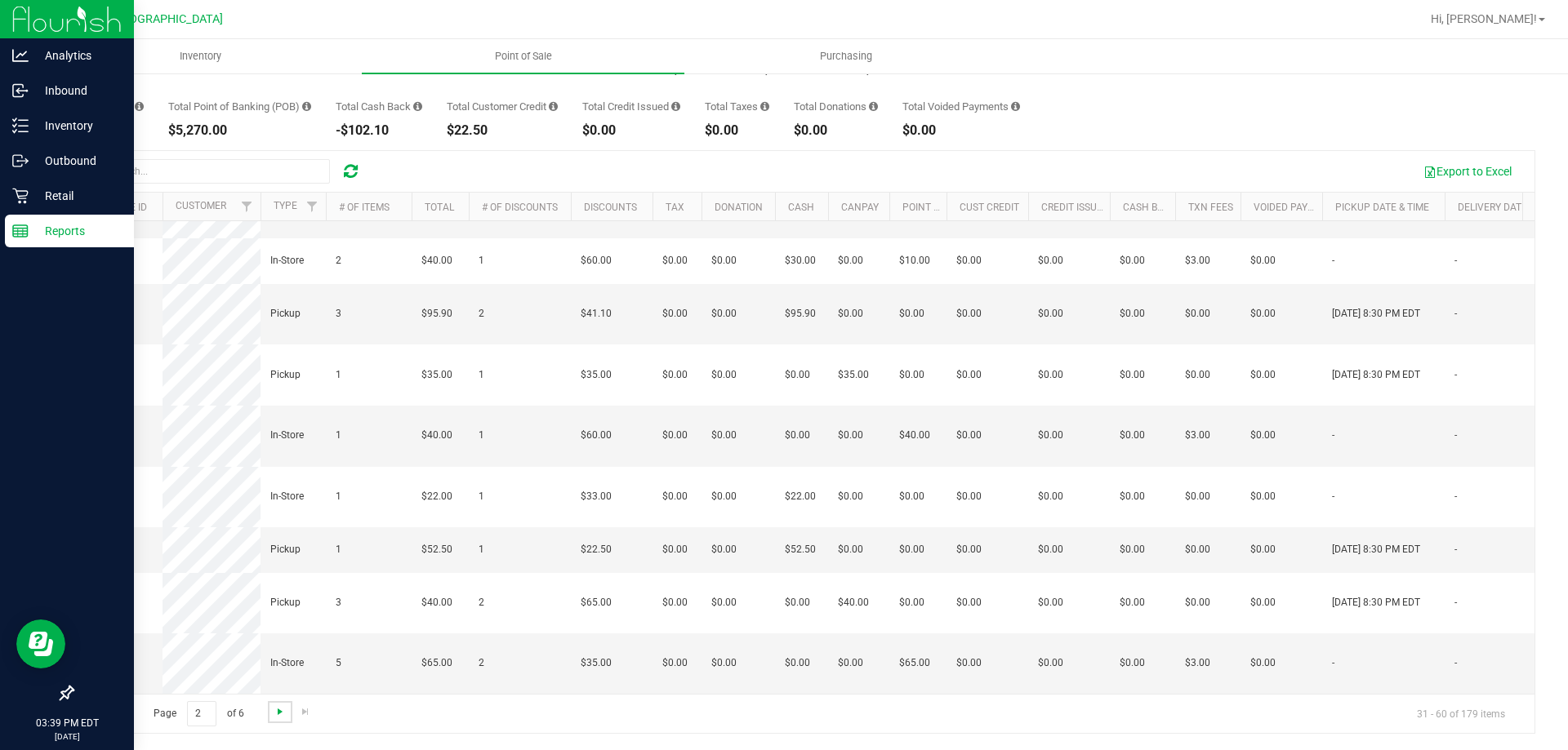
click at [278, 718] on span "Go to the next page" at bounding box center [280, 712] width 13 height 13
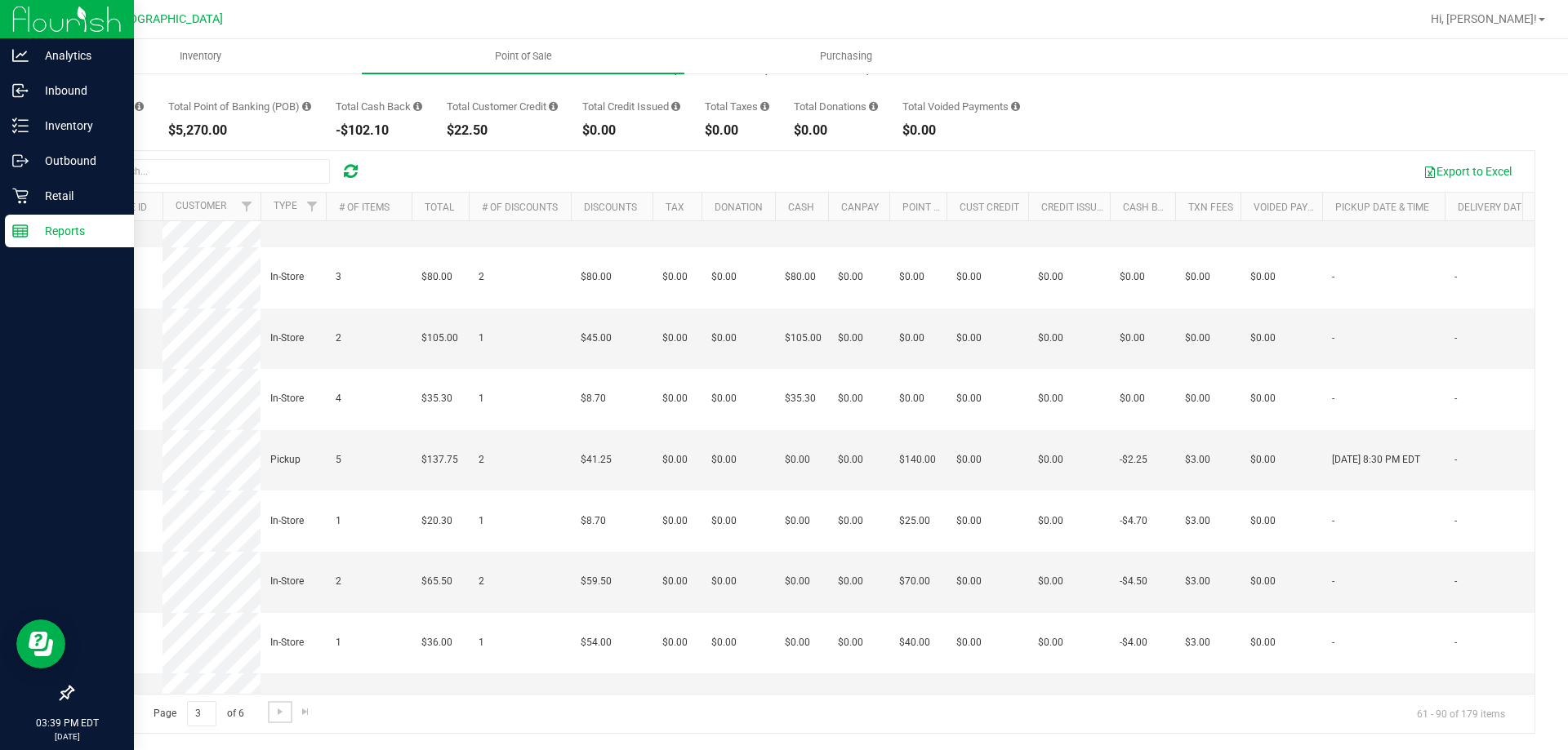
scroll to position [980, 0]
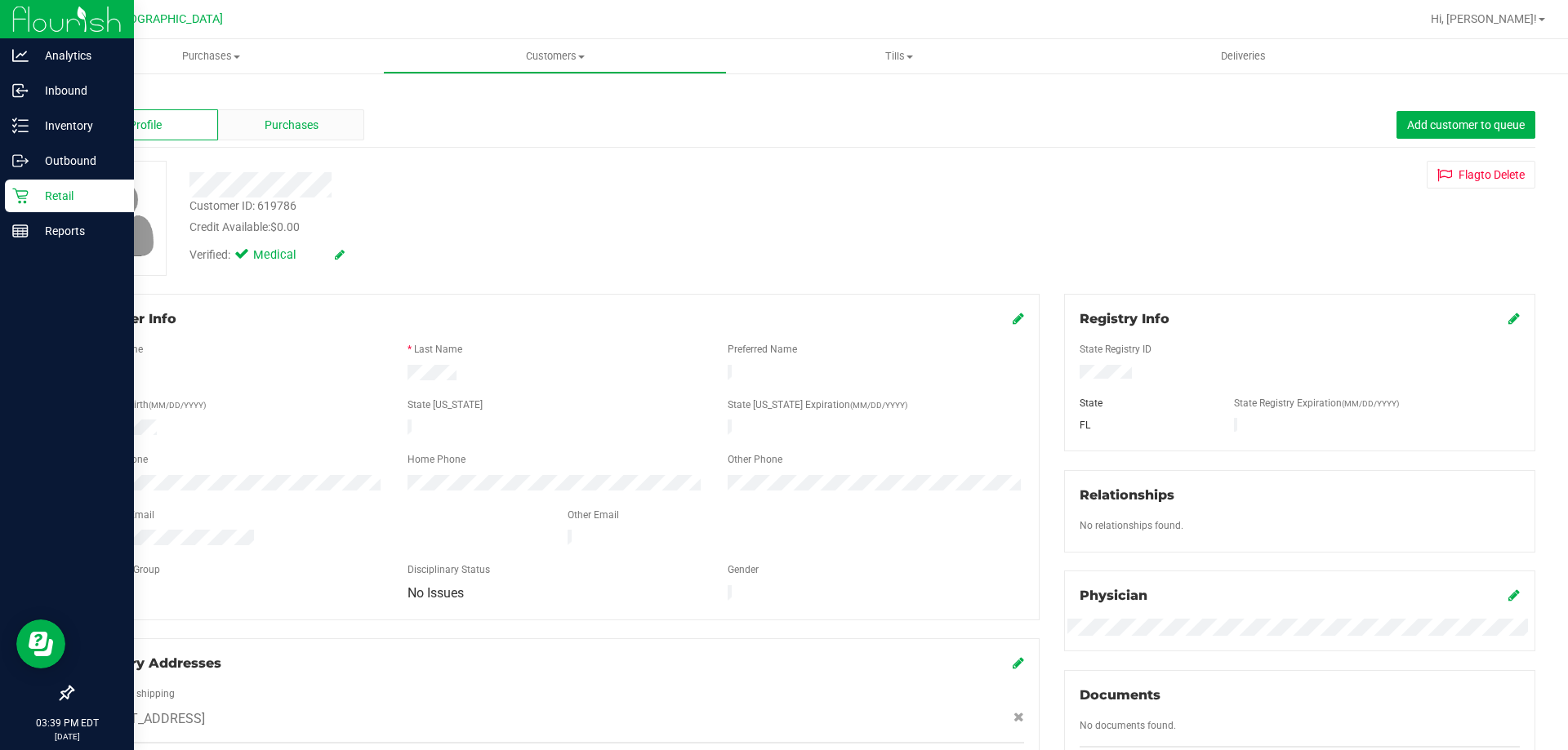
click at [284, 137] on div "Purchases" at bounding box center [291, 125] width 146 height 31
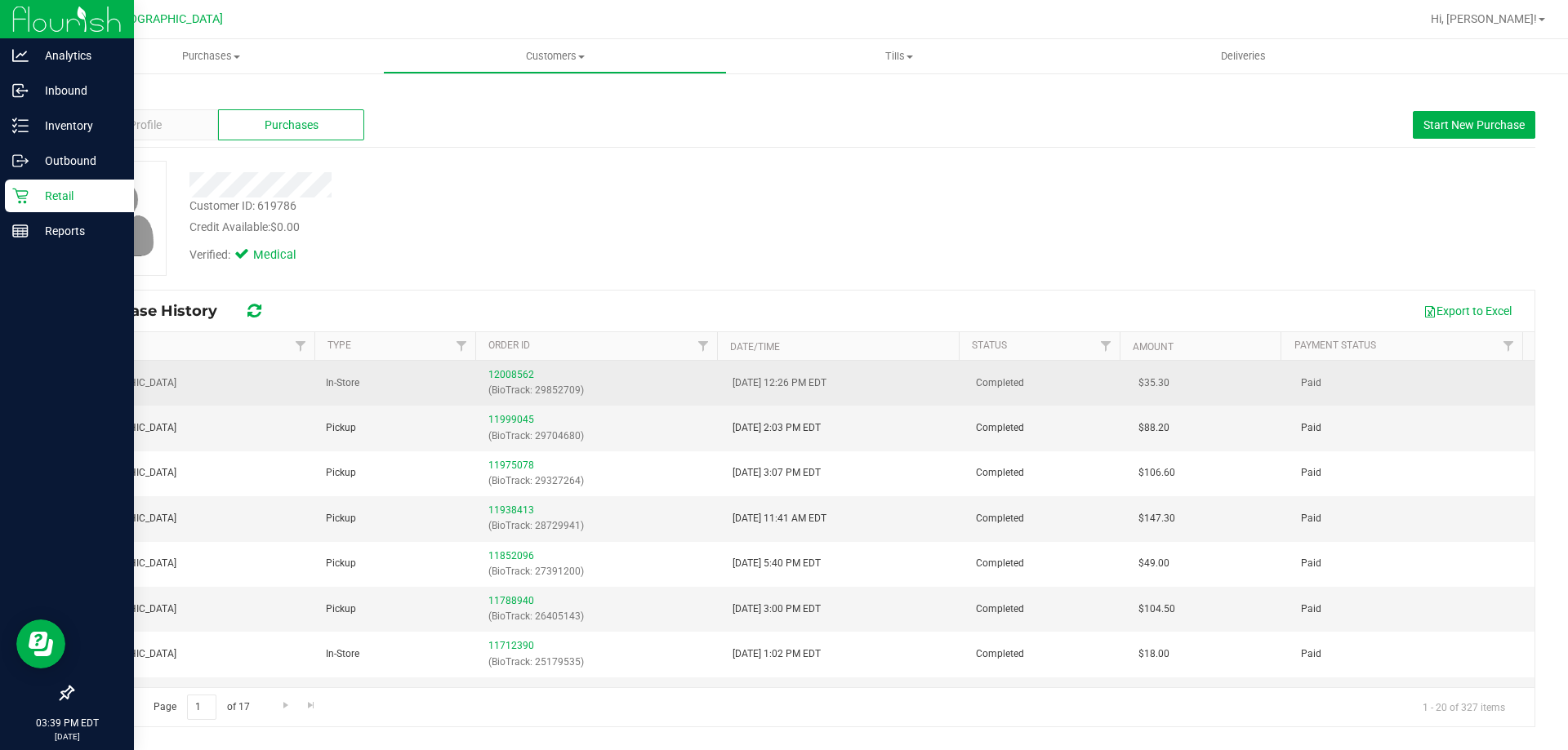
click at [883, 369] on td "[DATE] 12:26 PM EDT" at bounding box center [844, 383] width 243 height 45
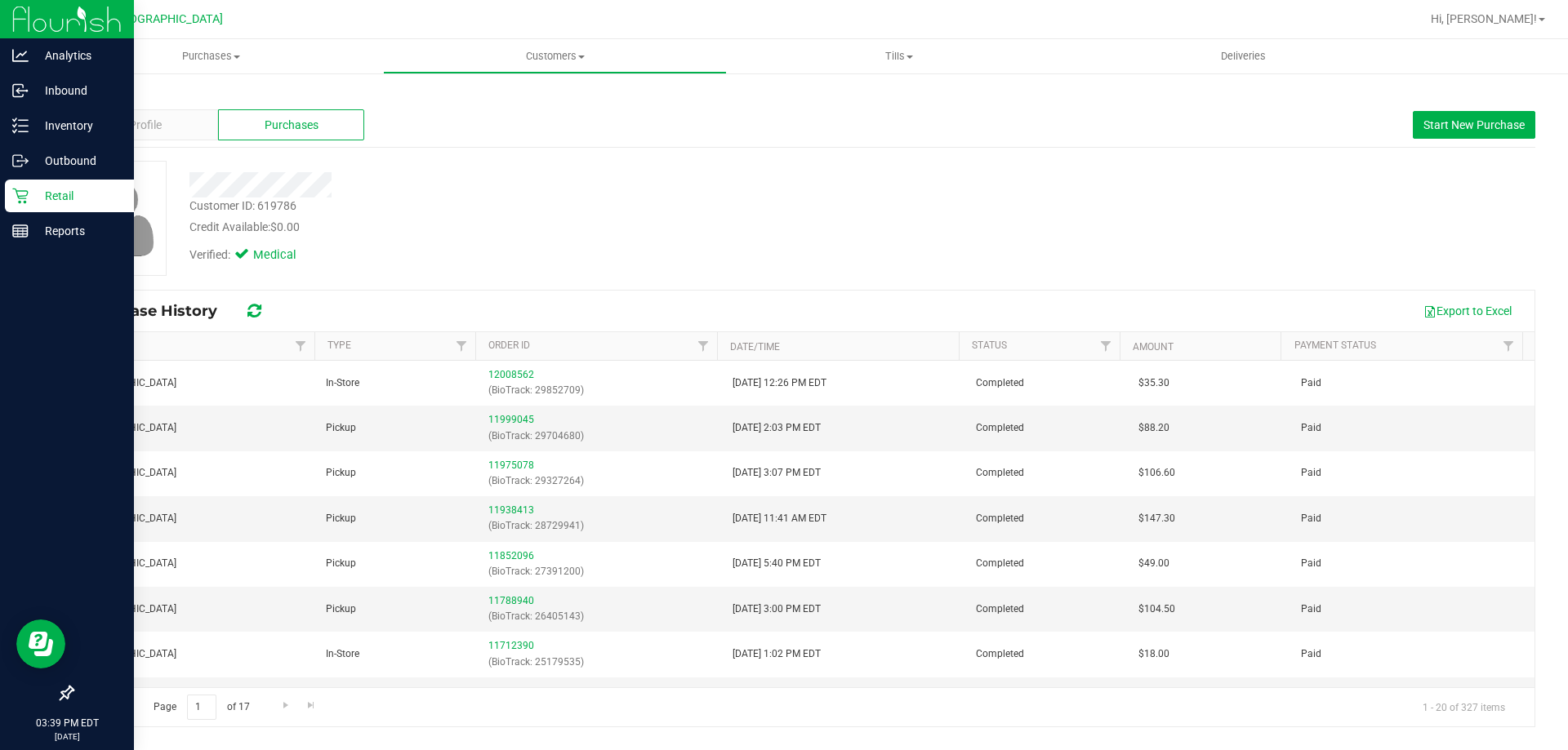
click at [867, 243] on div "Verified: Medical" at bounding box center [549, 254] width 744 height 36
click at [42, 198] on p "Retail" at bounding box center [77, 196] width 98 height 20
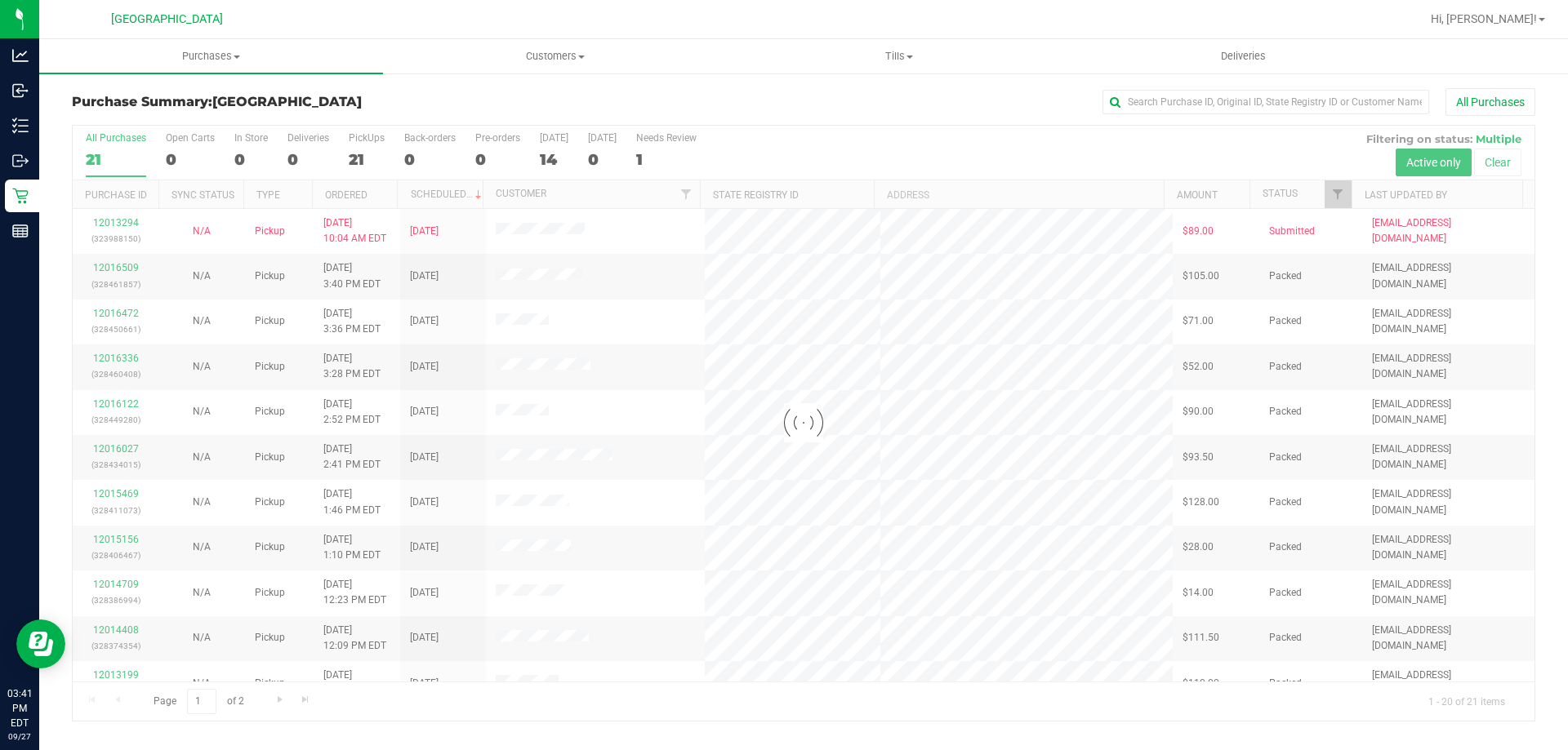
drag, startPoint x: 467, startPoint y: 423, endPoint x: 505, endPoint y: 546, distance: 128.7
click at [505, 546] on div at bounding box center [804, 423] width 1462 height 595
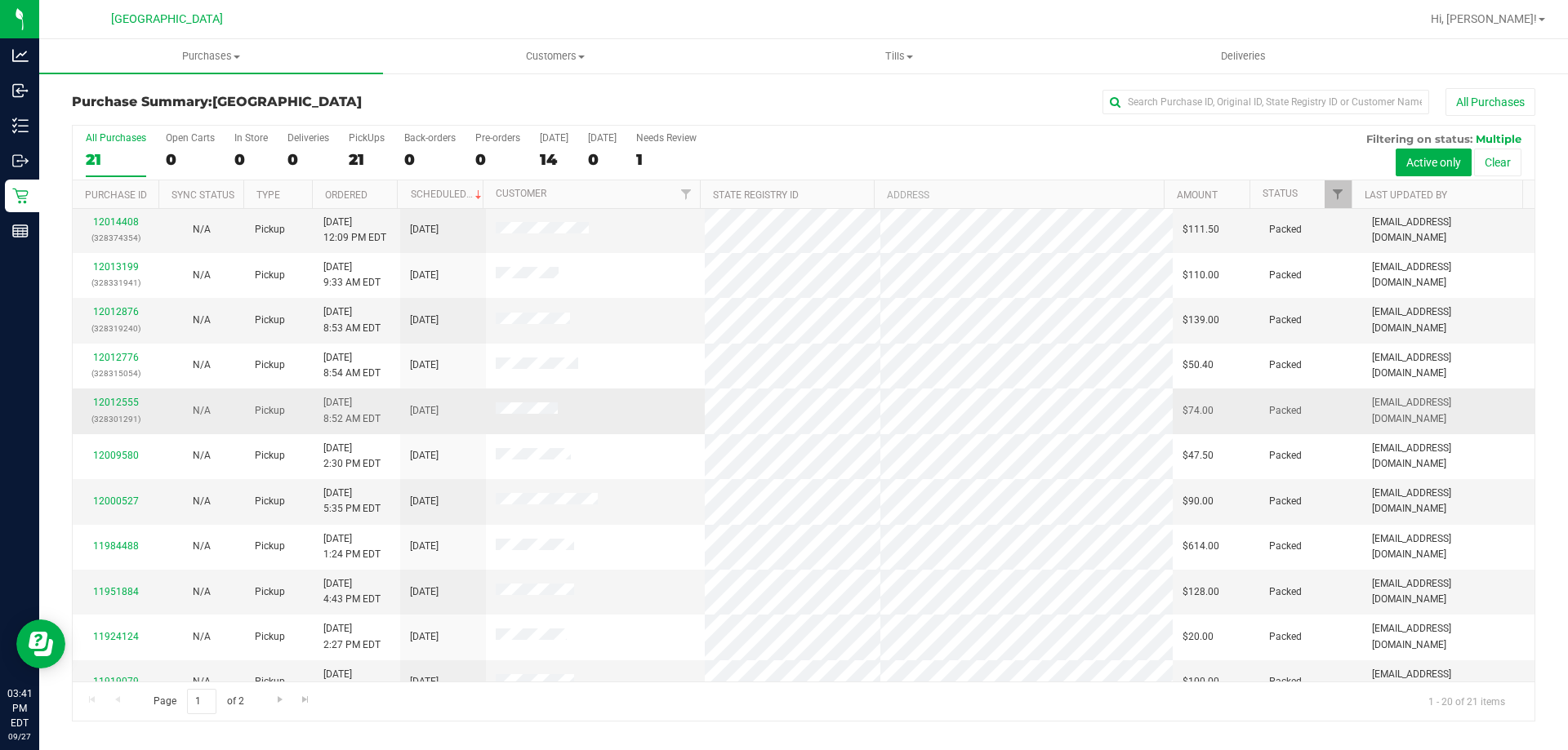
scroll to position [431, 0]
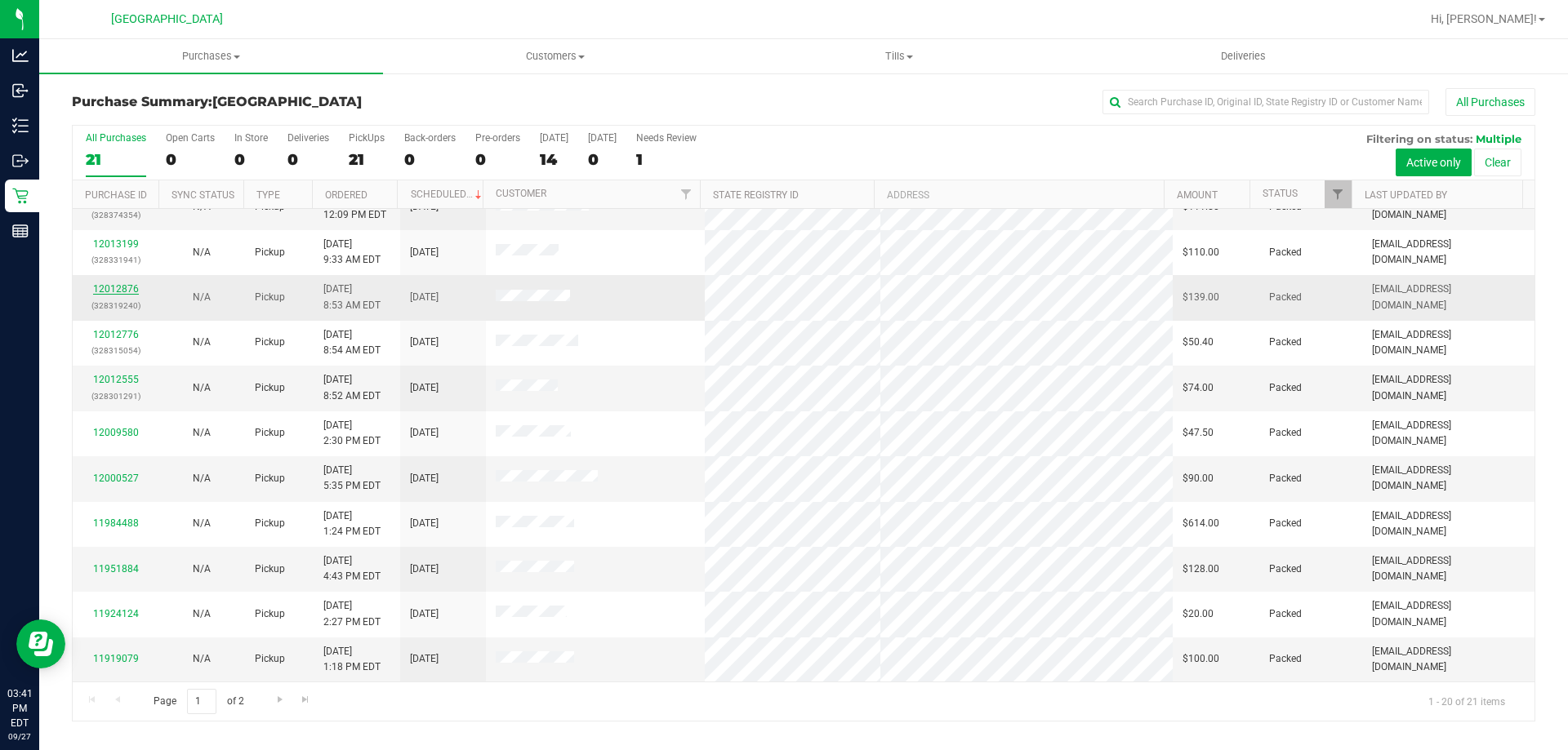
click at [112, 290] on link "12012876" at bounding box center [116, 289] width 46 height 11
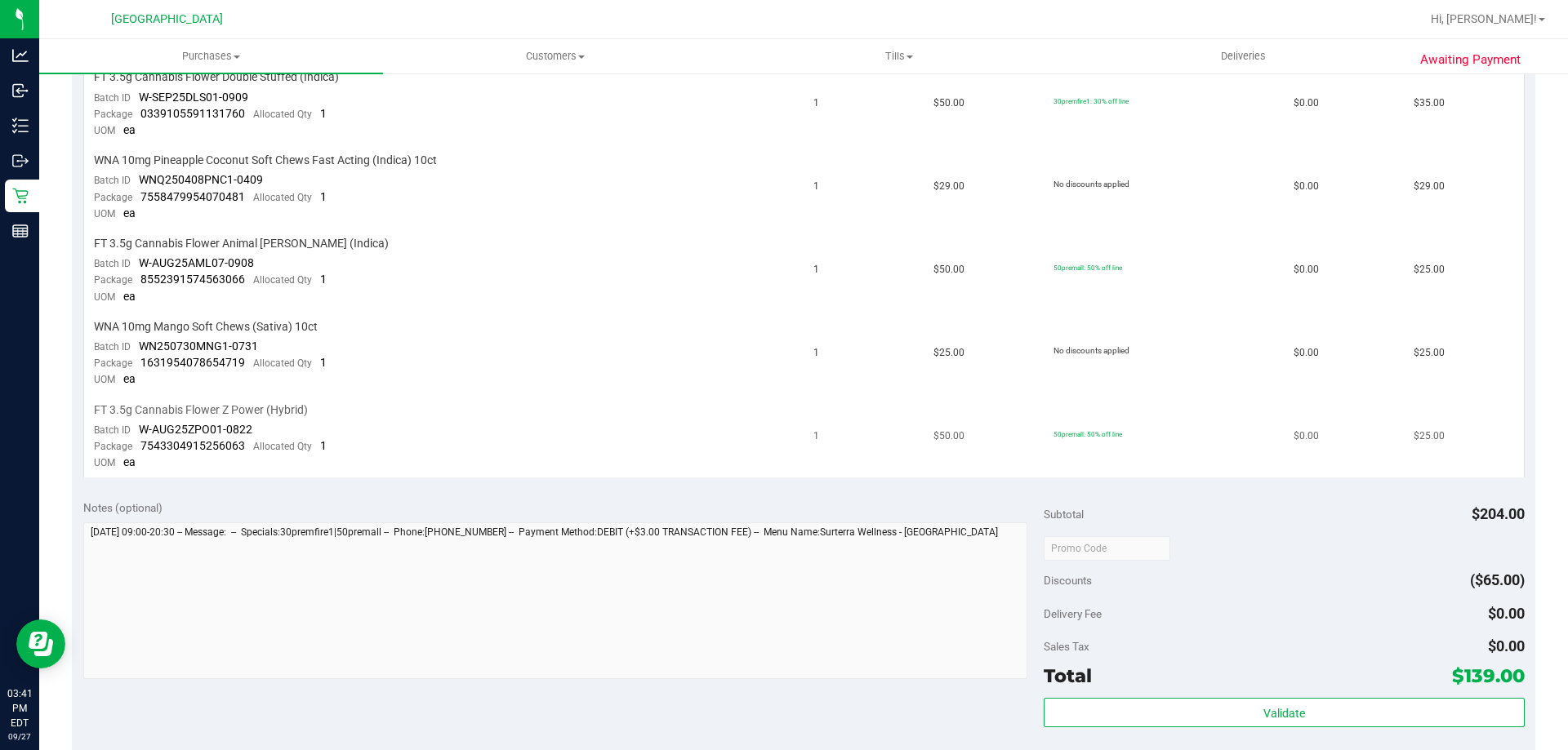
scroll to position [490, 0]
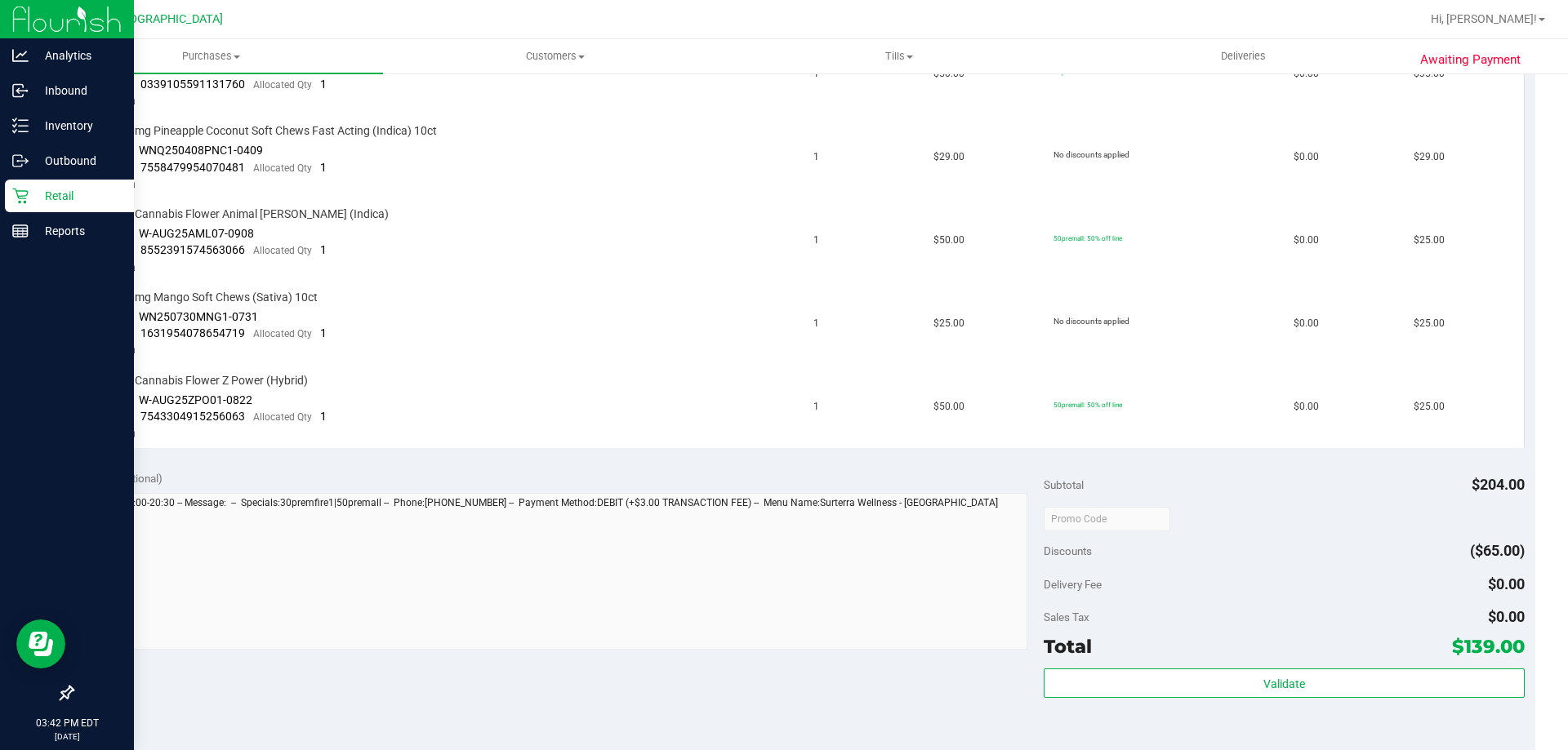
click at [34, 205] on p "Retail" at bounding box center [77, 196] width 98 height 20
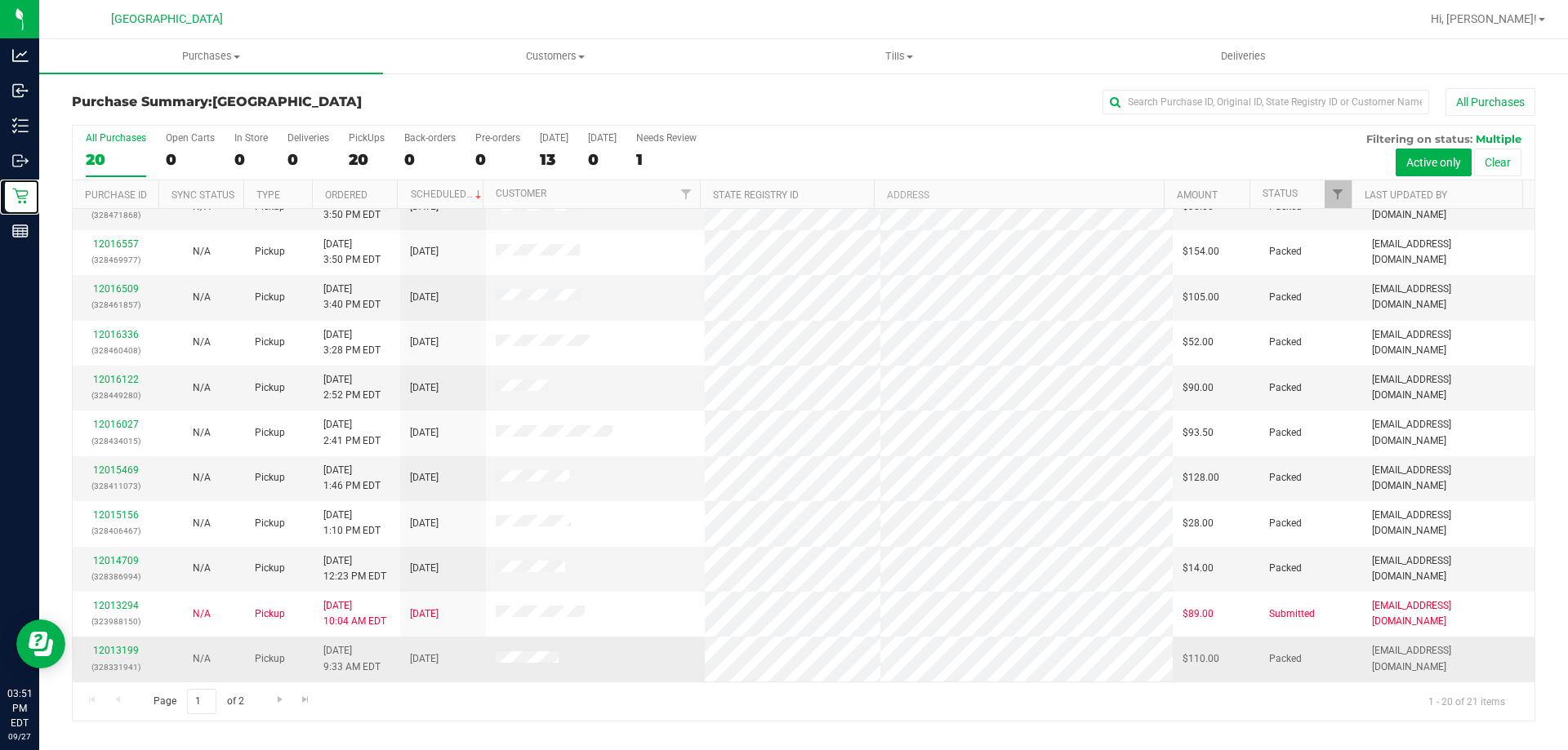
scroll to position [163, 0]
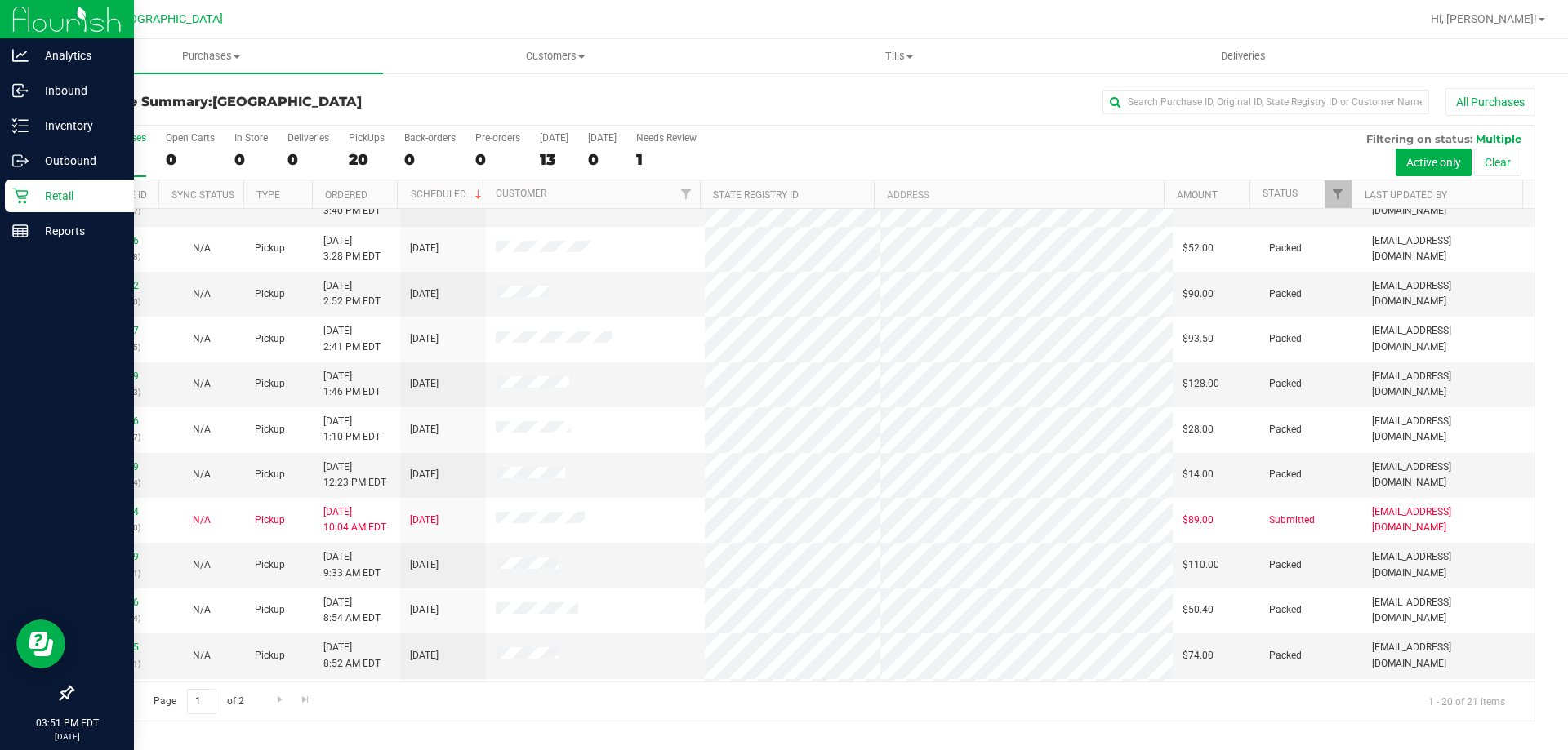
click at [29, 204] on p "Retail" at bounding box center [77, 196] width 98 height 20
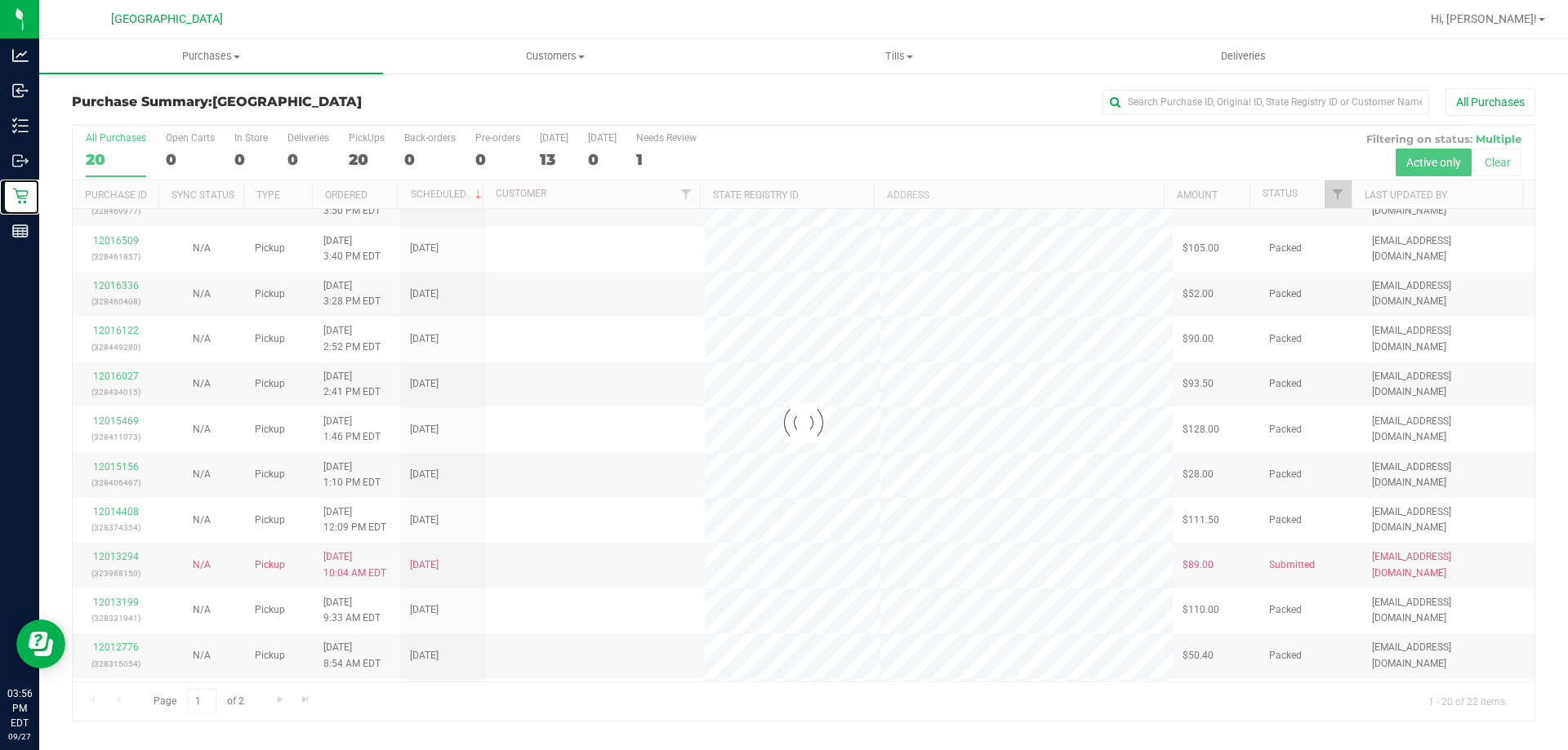
scroll to position [0, 0]
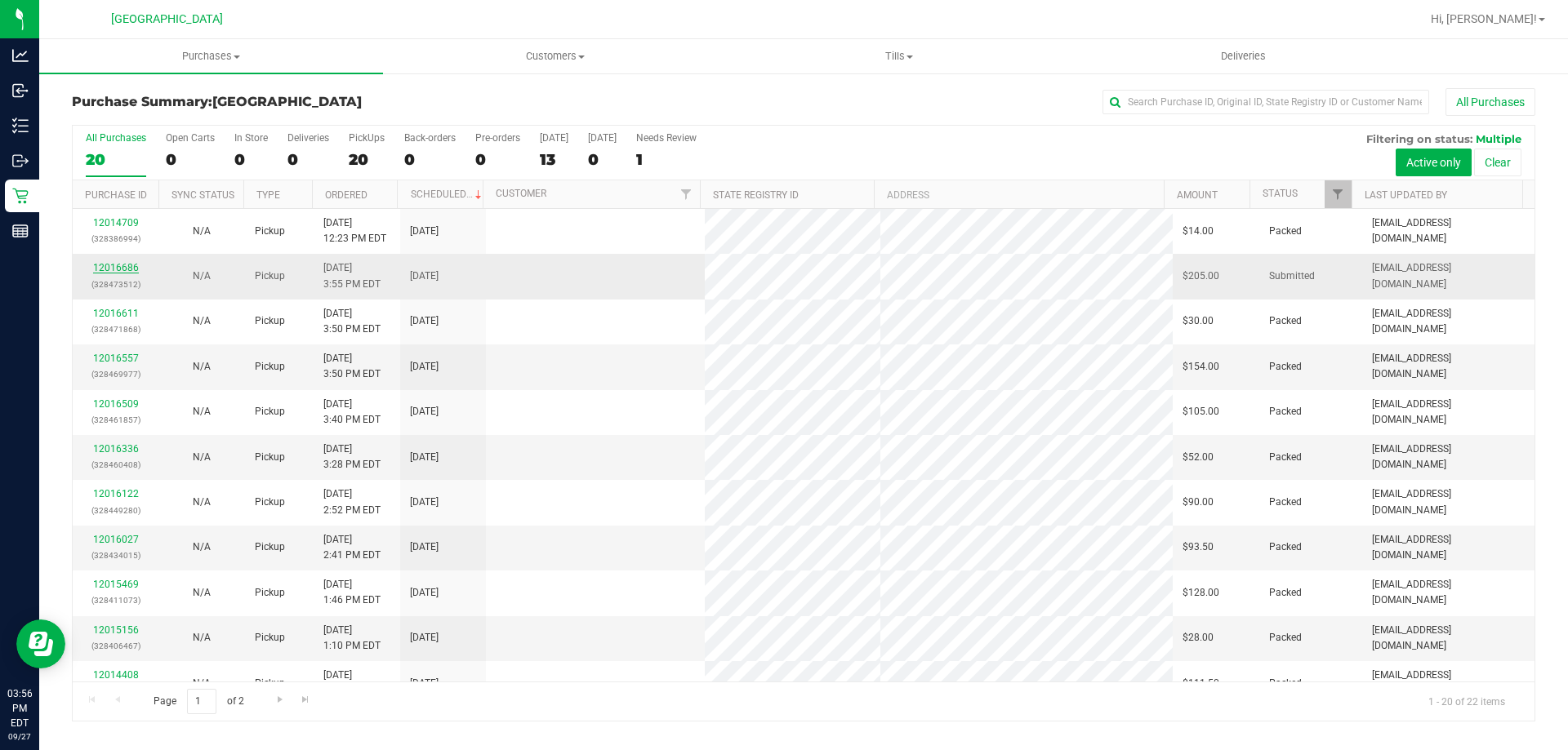
click at [115, 264] on link "12016686" at bounding box center [116, 268] width 46 height 11
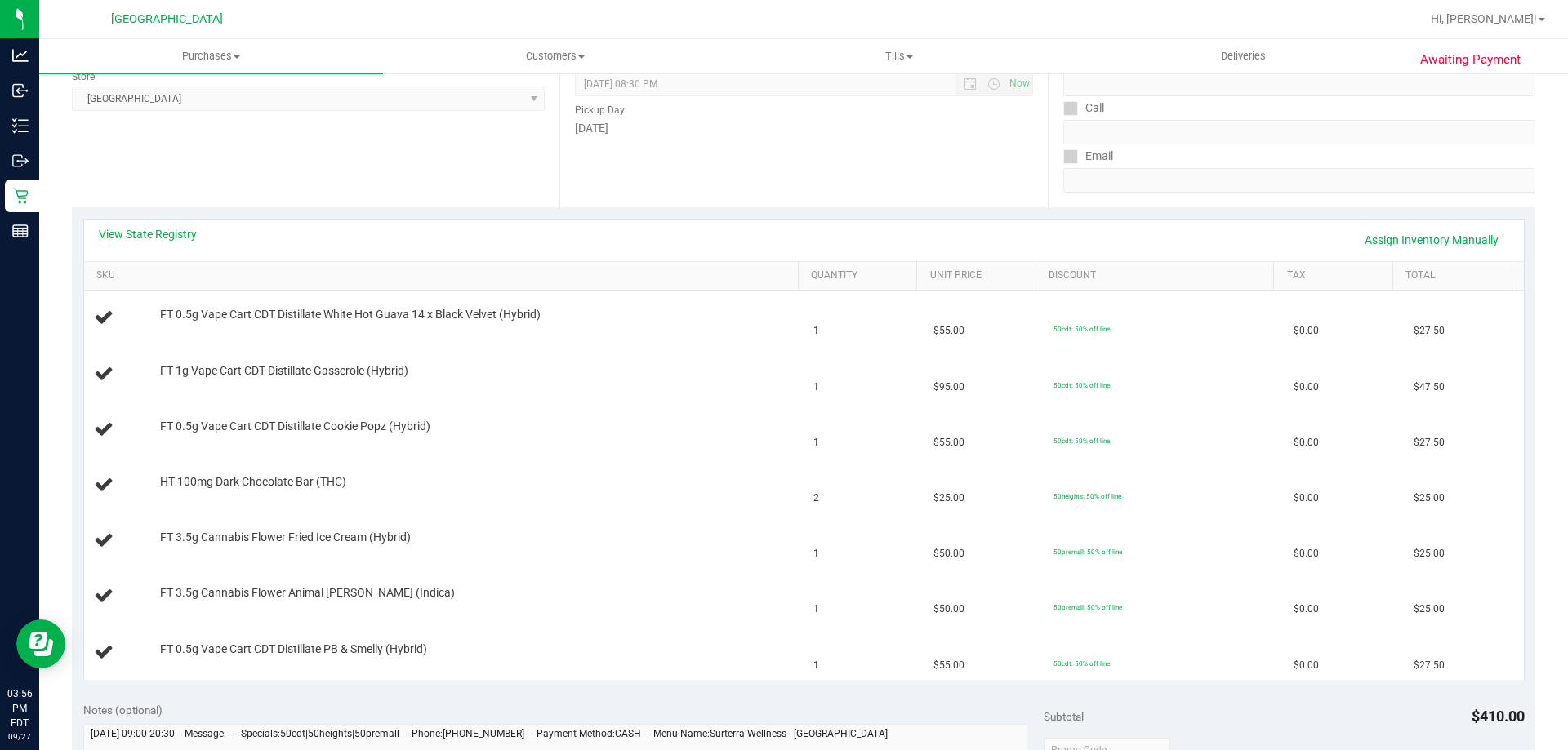
scroll to position [327, 0]
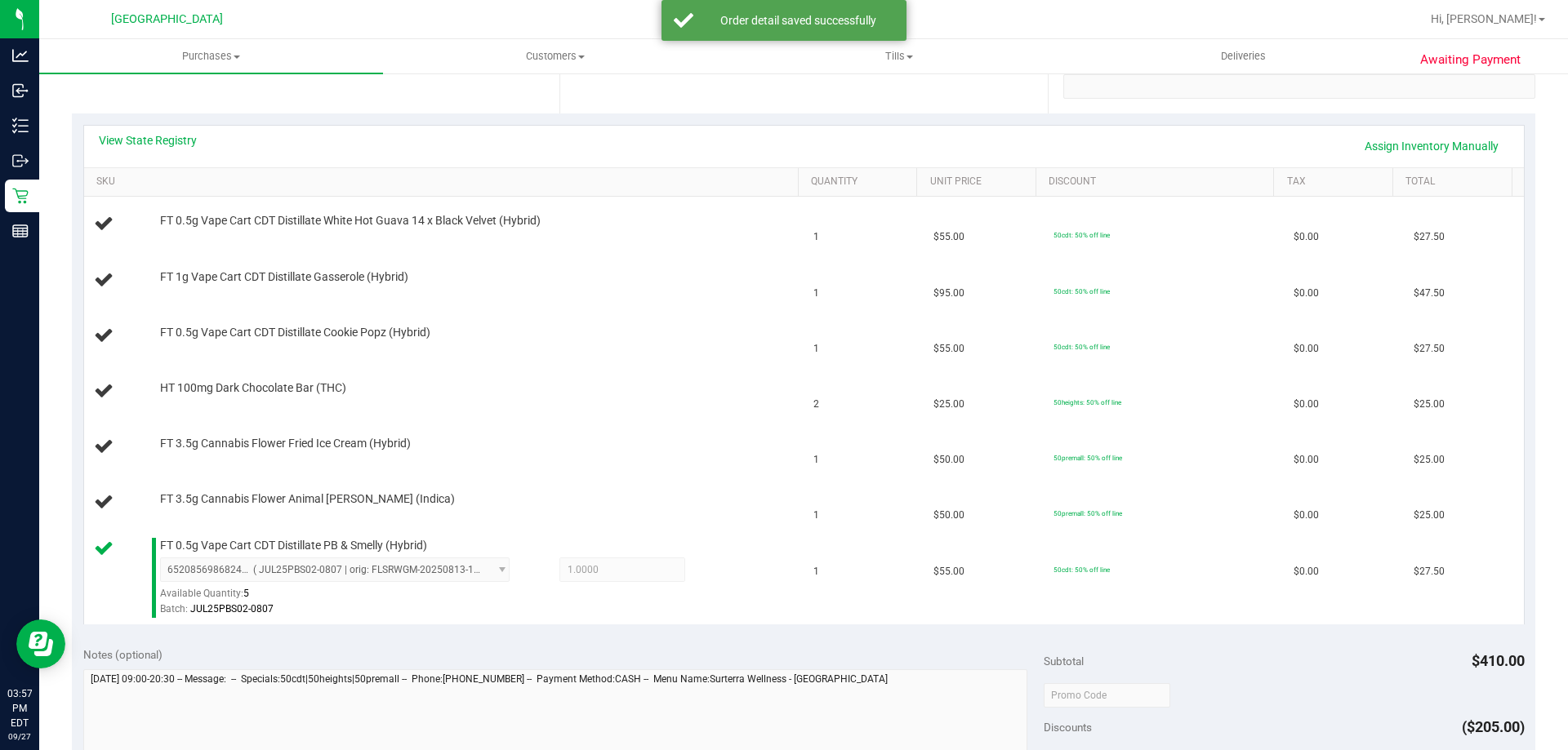
click at [1447, 128] on div "View State Registry Assign Inventory Manually" at bounding box center [804, 146] width 1440 height 42
click at [1420, 148] on link "Assign Inventory Manually" at bounding box center [1432, 146] width 155 height 28
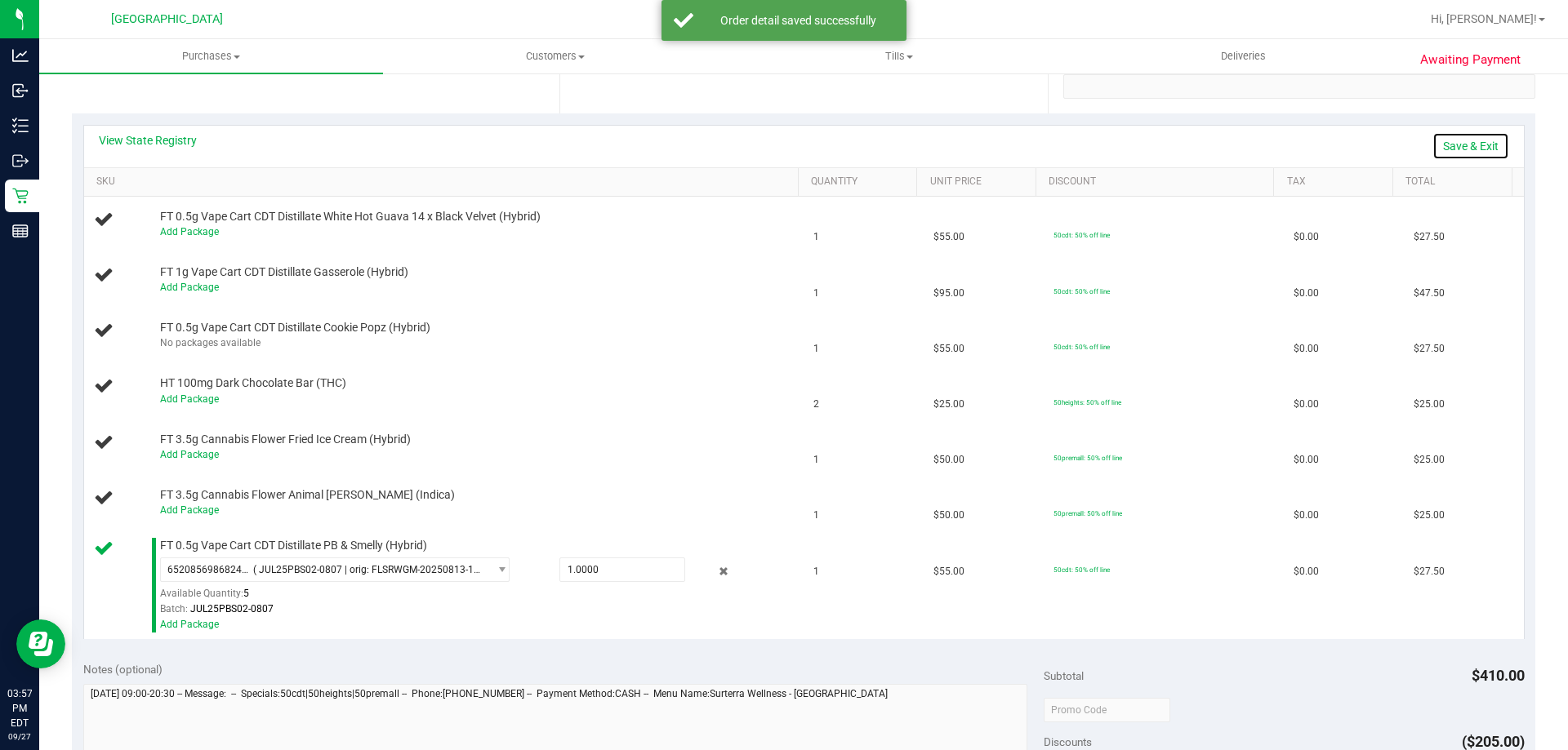
click at [1433, 136] on link "Save & Exit" at bounding box center [1471, 146] width 77 height 28
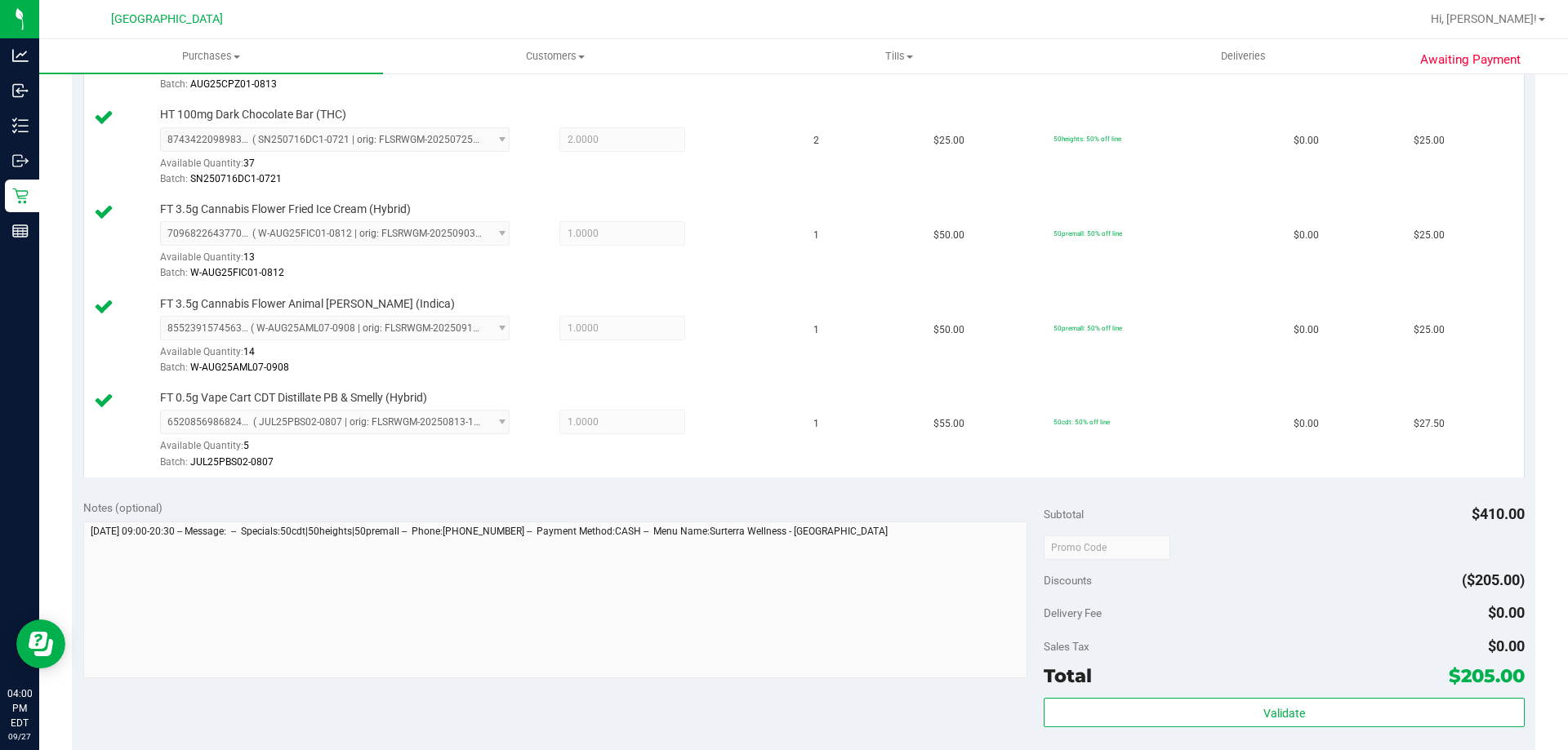
scroll to position [787, 0]
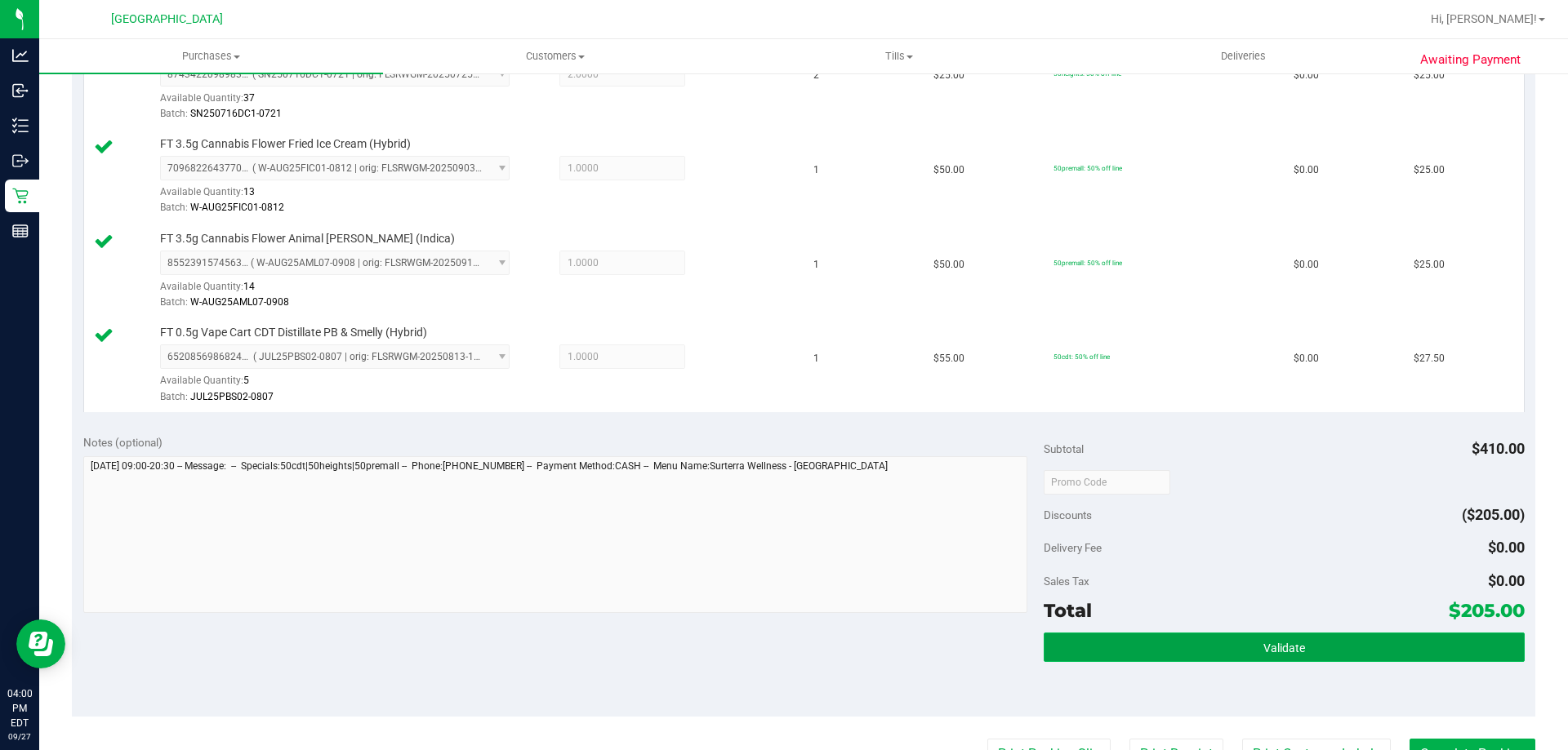
click at [1309, 658] on button "Validate" at bounding box center [1283, 647] width 480 height 30
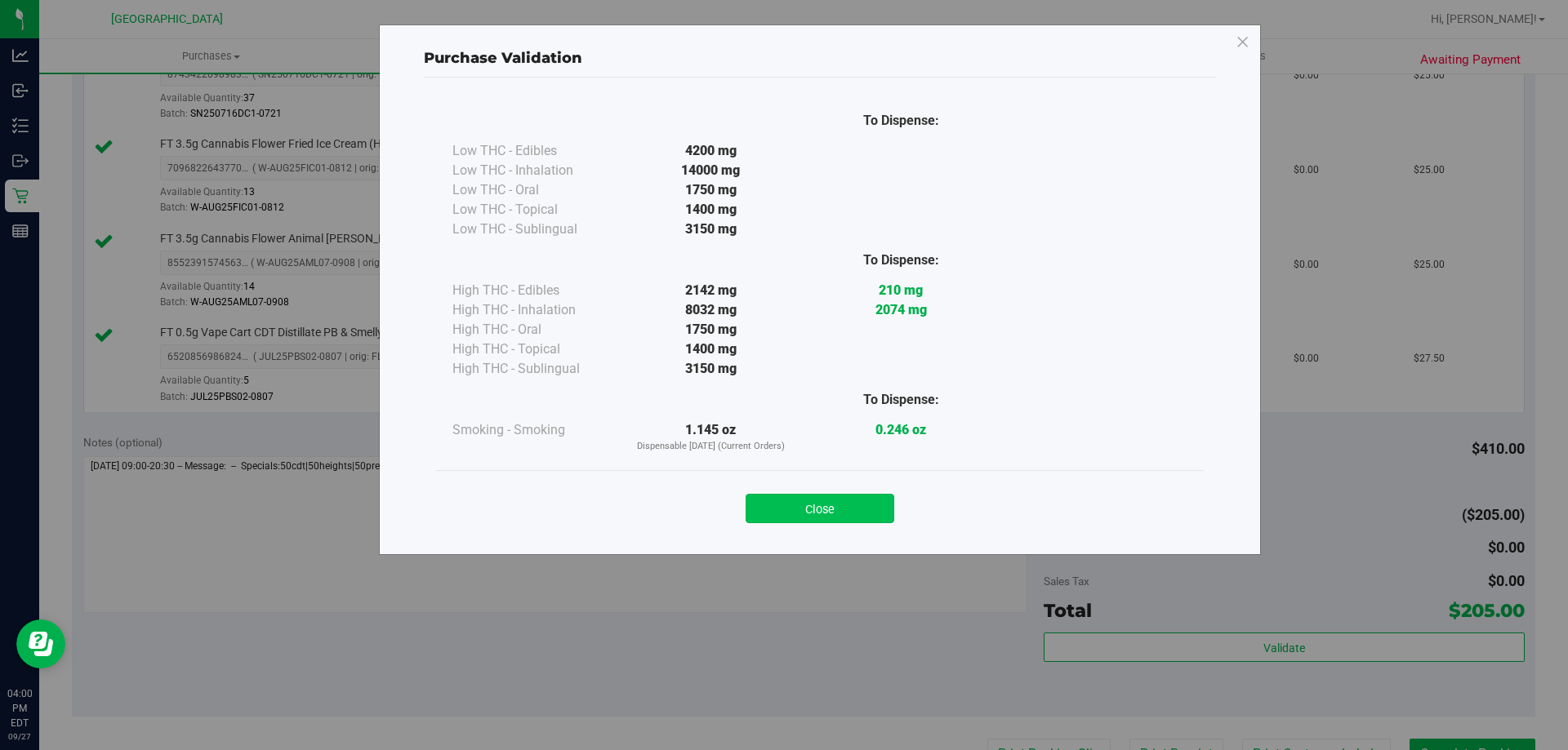
click at [843, 510] on button "Close" at bounding box center [819, 509] width 149 height 30
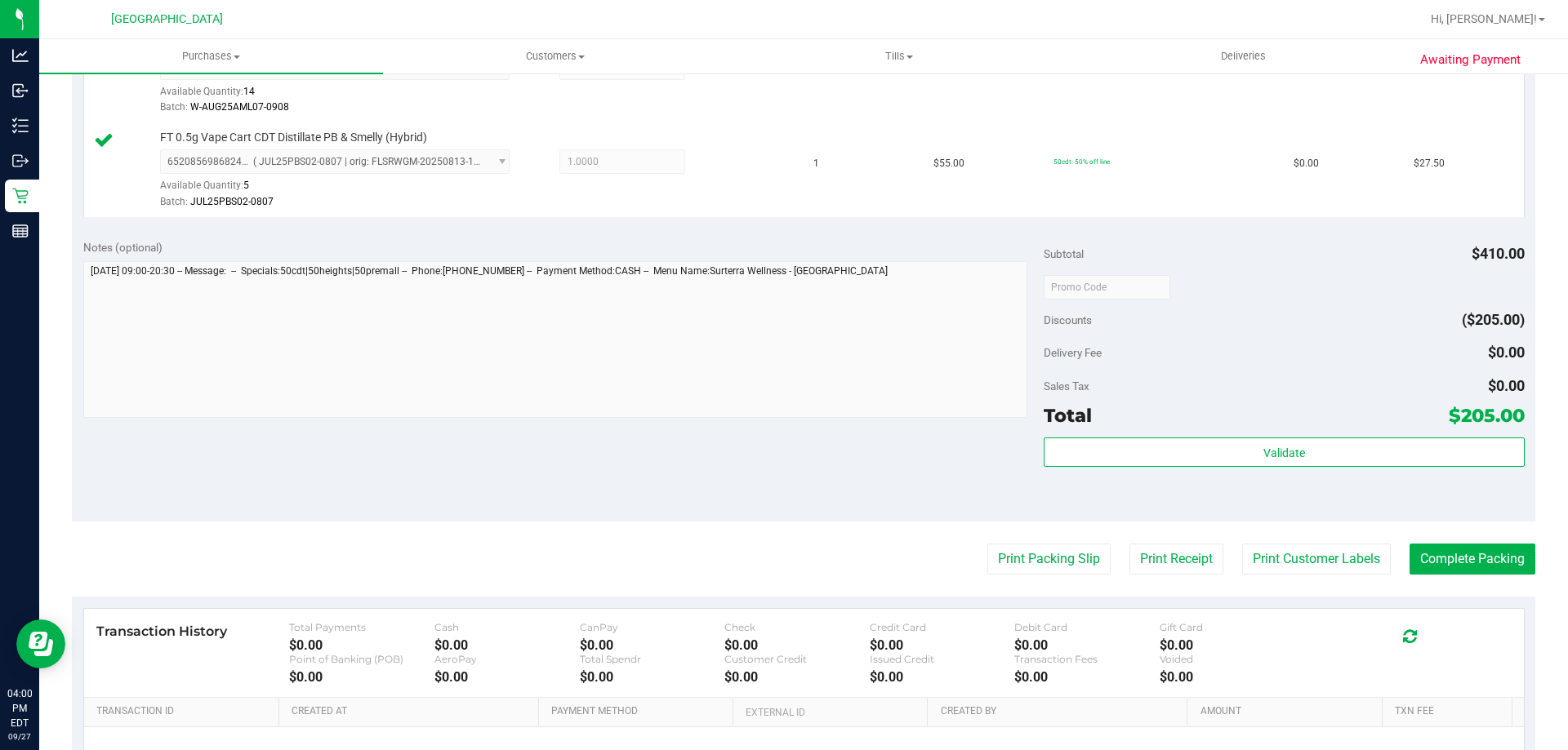
scroll to position [994, 0]
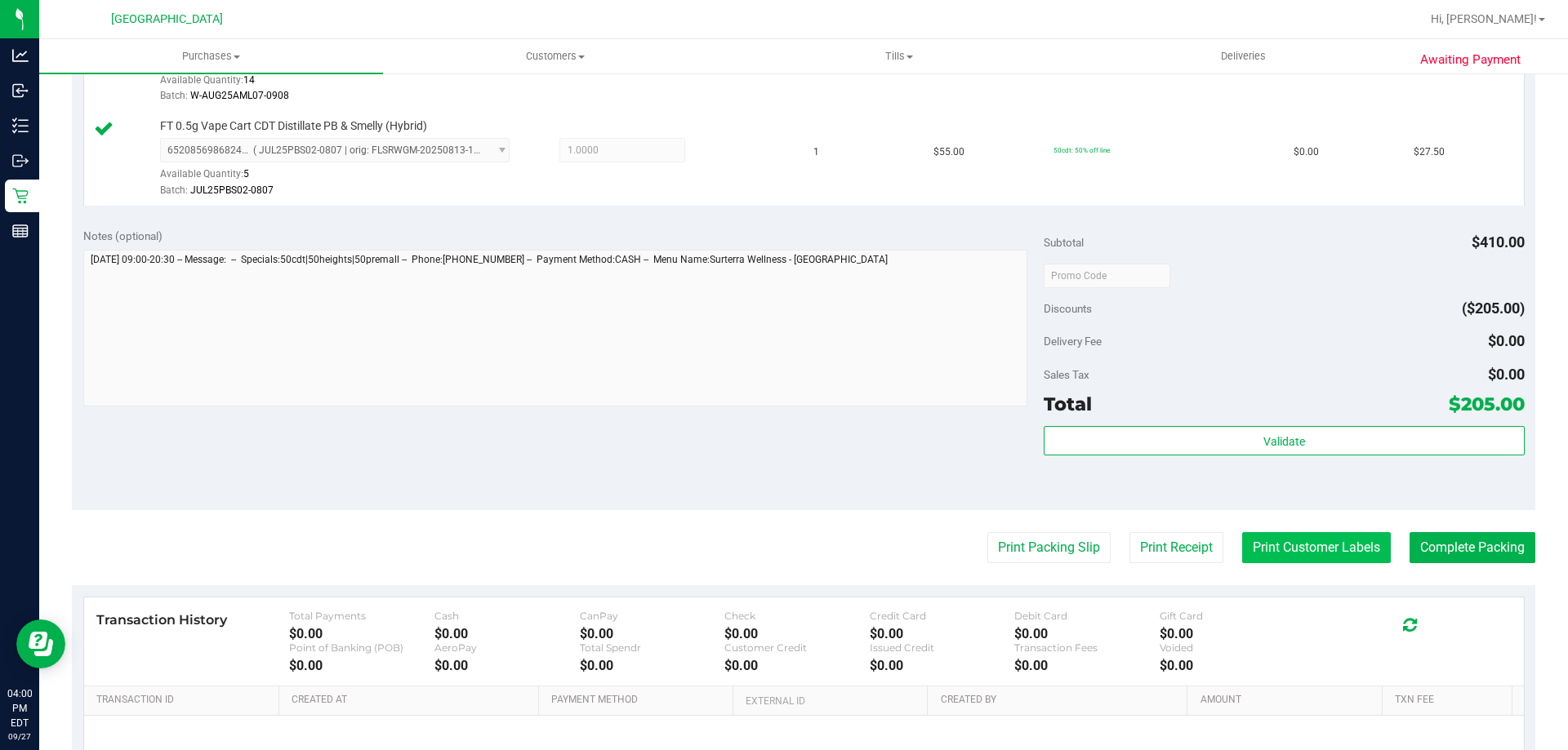
click at [1324, 562] on button "Print Customer Labels" at bounding box center [1316, 548] width 149 height 31
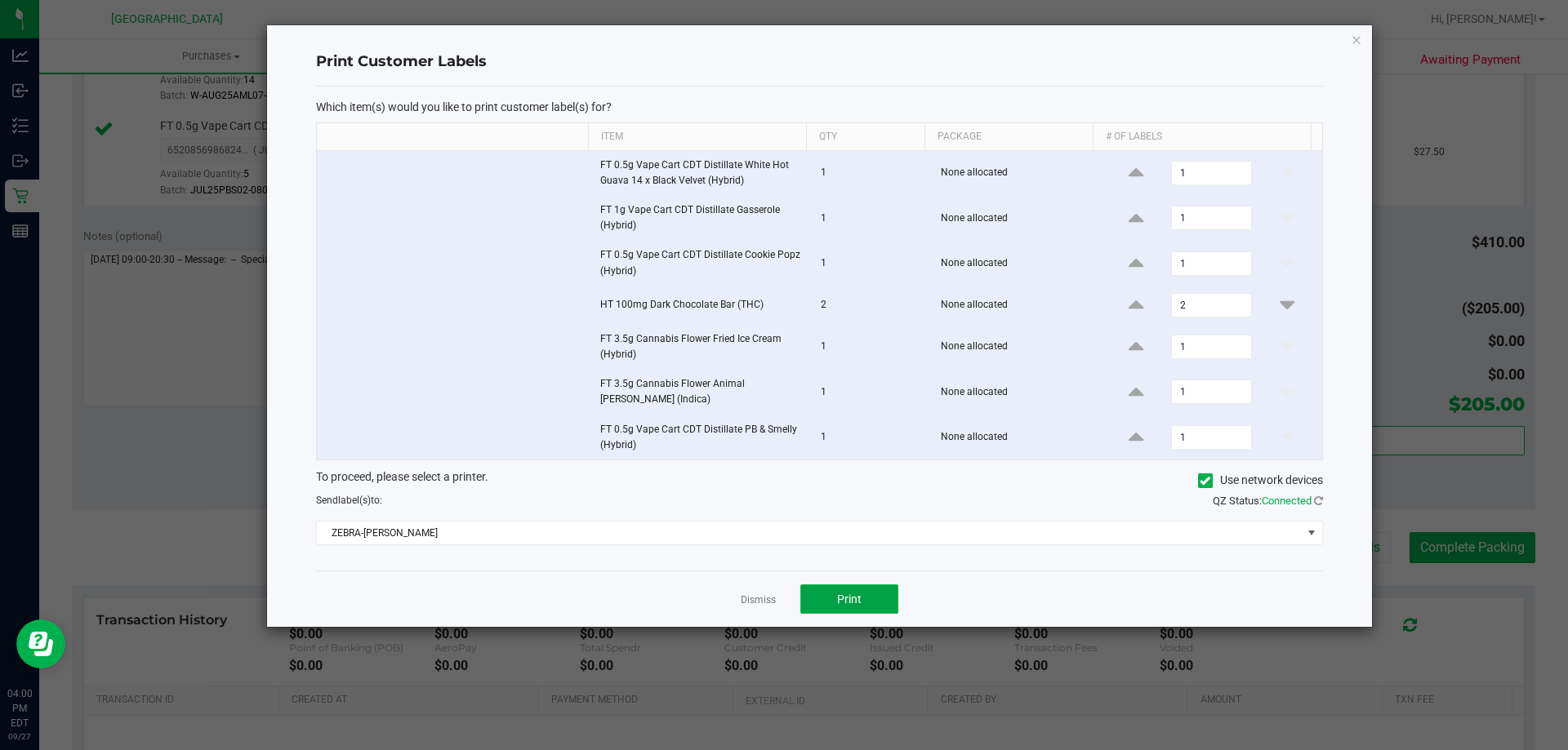
click at [841, 607] on button "Print" at bounding box center [849, 599] width 98 height 30
click at [767, 606] on link "Dismiss" at bounding box center [758, 600] width 35 height 14
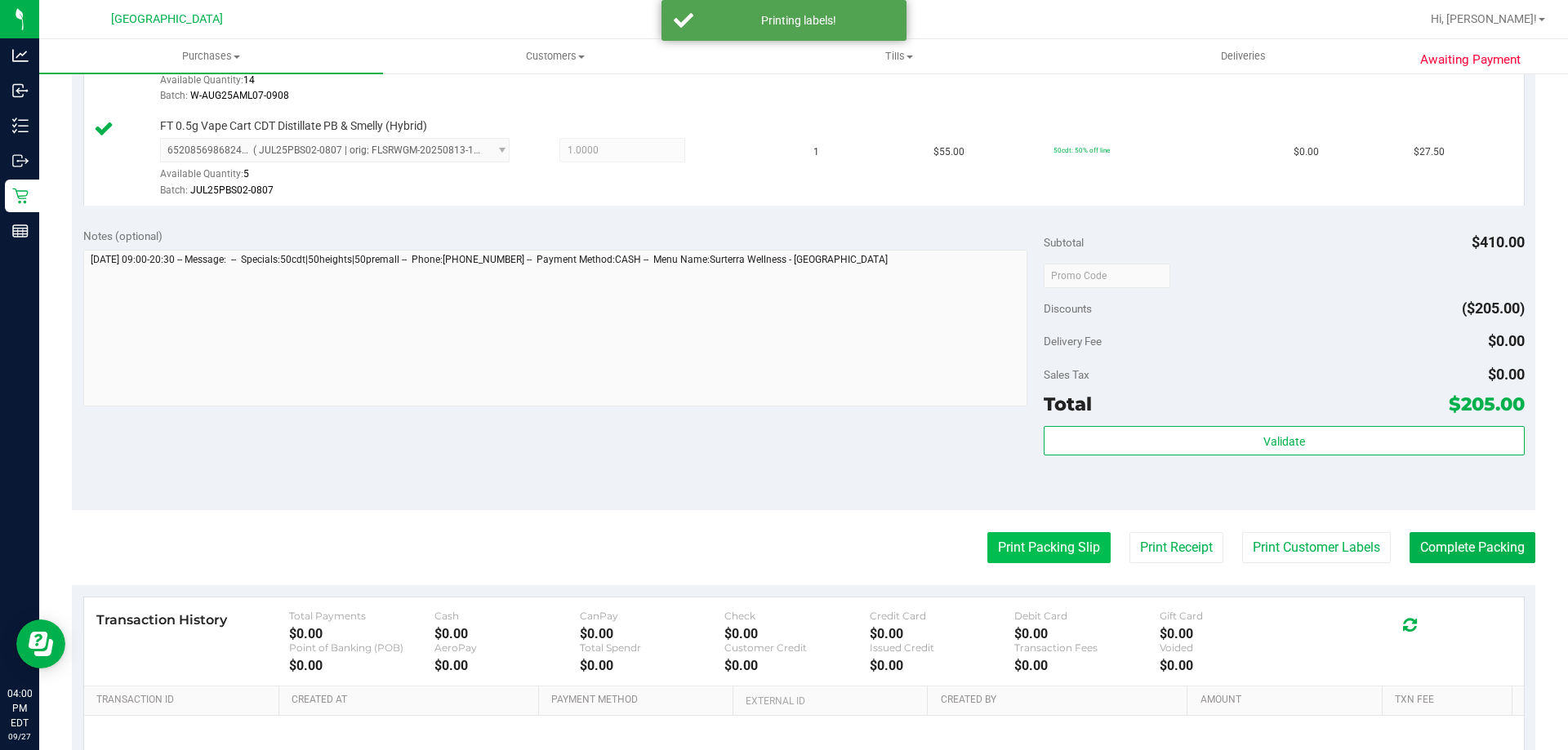
click at [1023, 548] on button "Print Packing Slip" at bounding box center [1049, 548] width 123 height 31
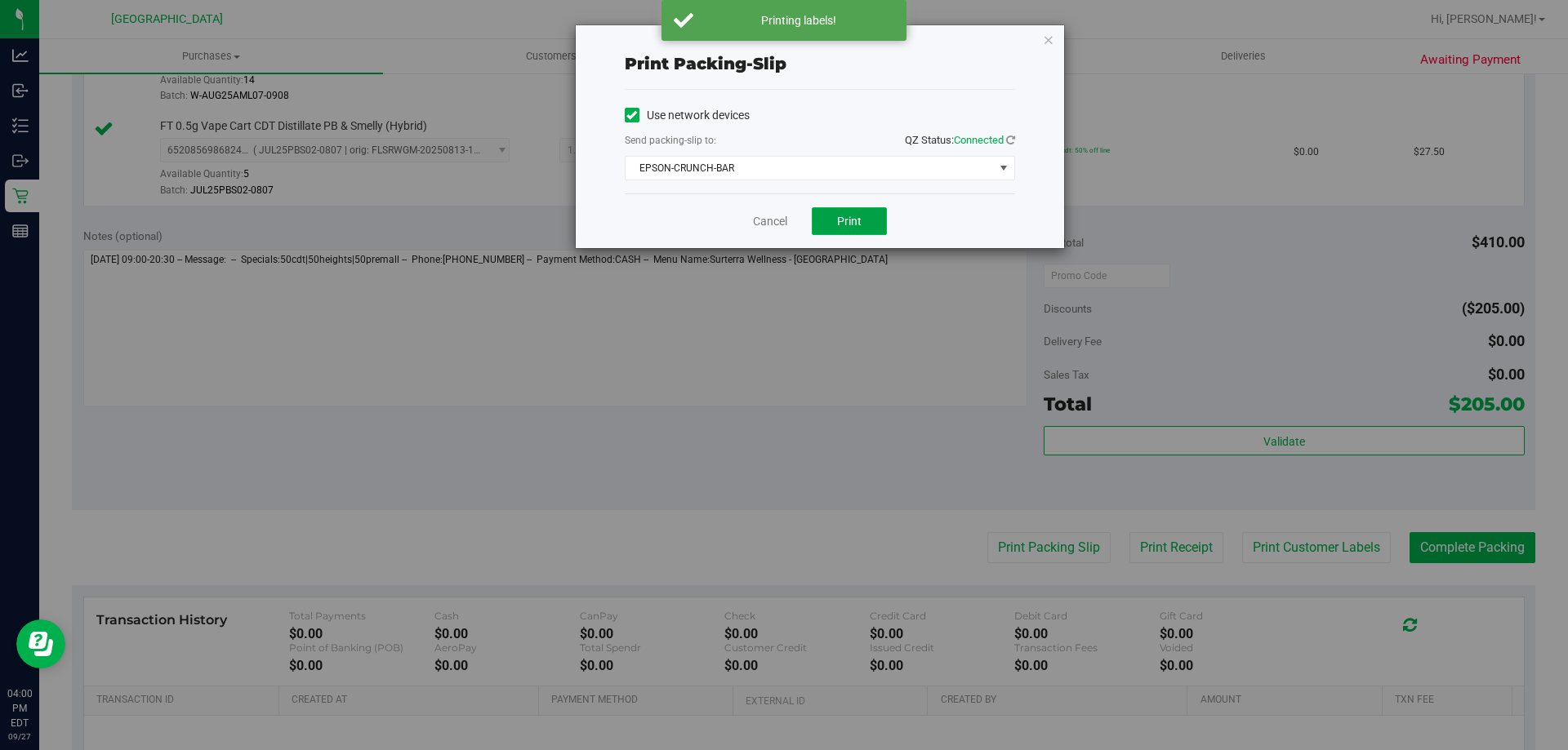
click at [864, 226] on button "Print" at bounding box center [850, 222] width 76 height 28
click at [753, 215] on link "Cancel" at bounding box center [770, 222] width 34 height 17
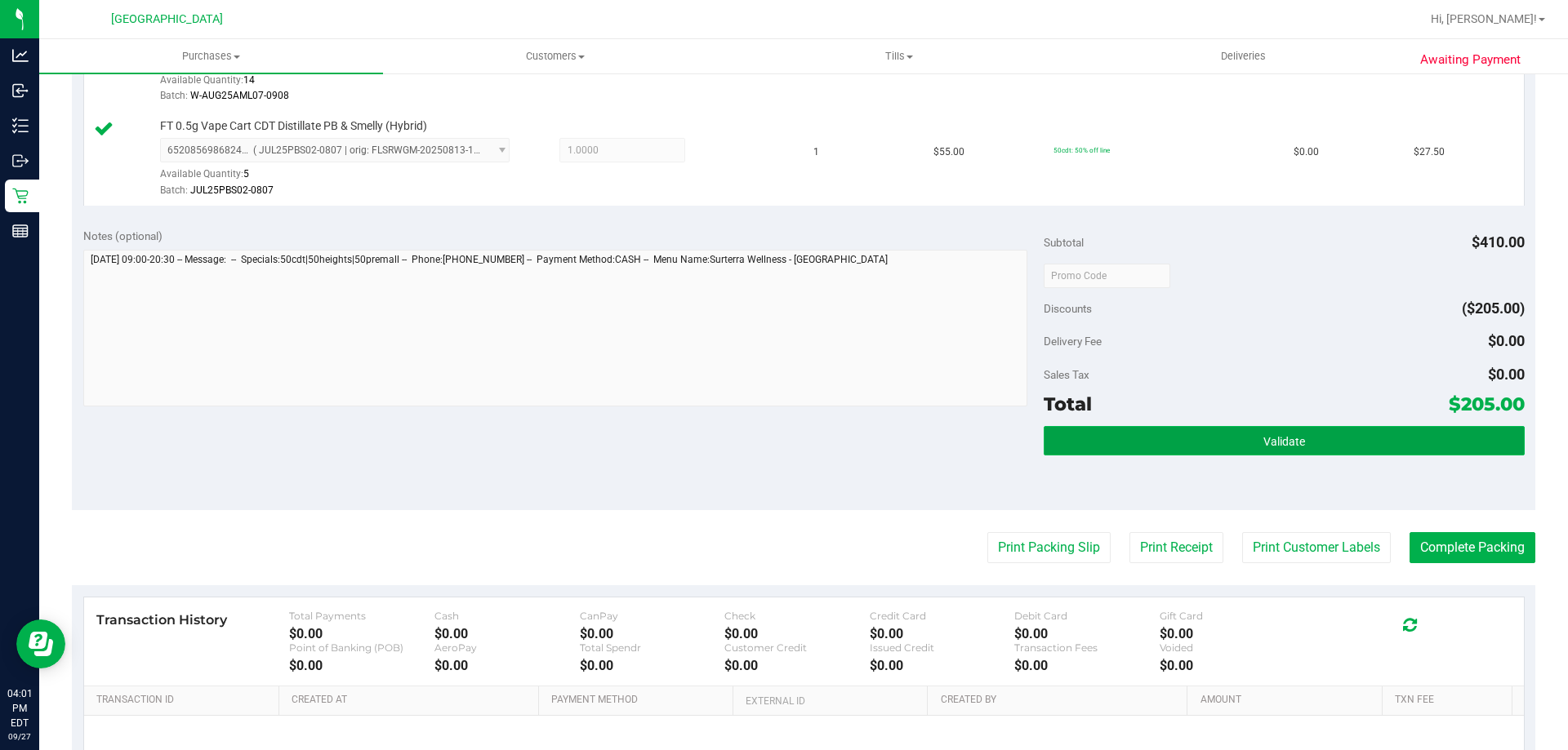
click at [1292, 437] on span "Validate" at bounding box center [1284, 441] width 42 height 13
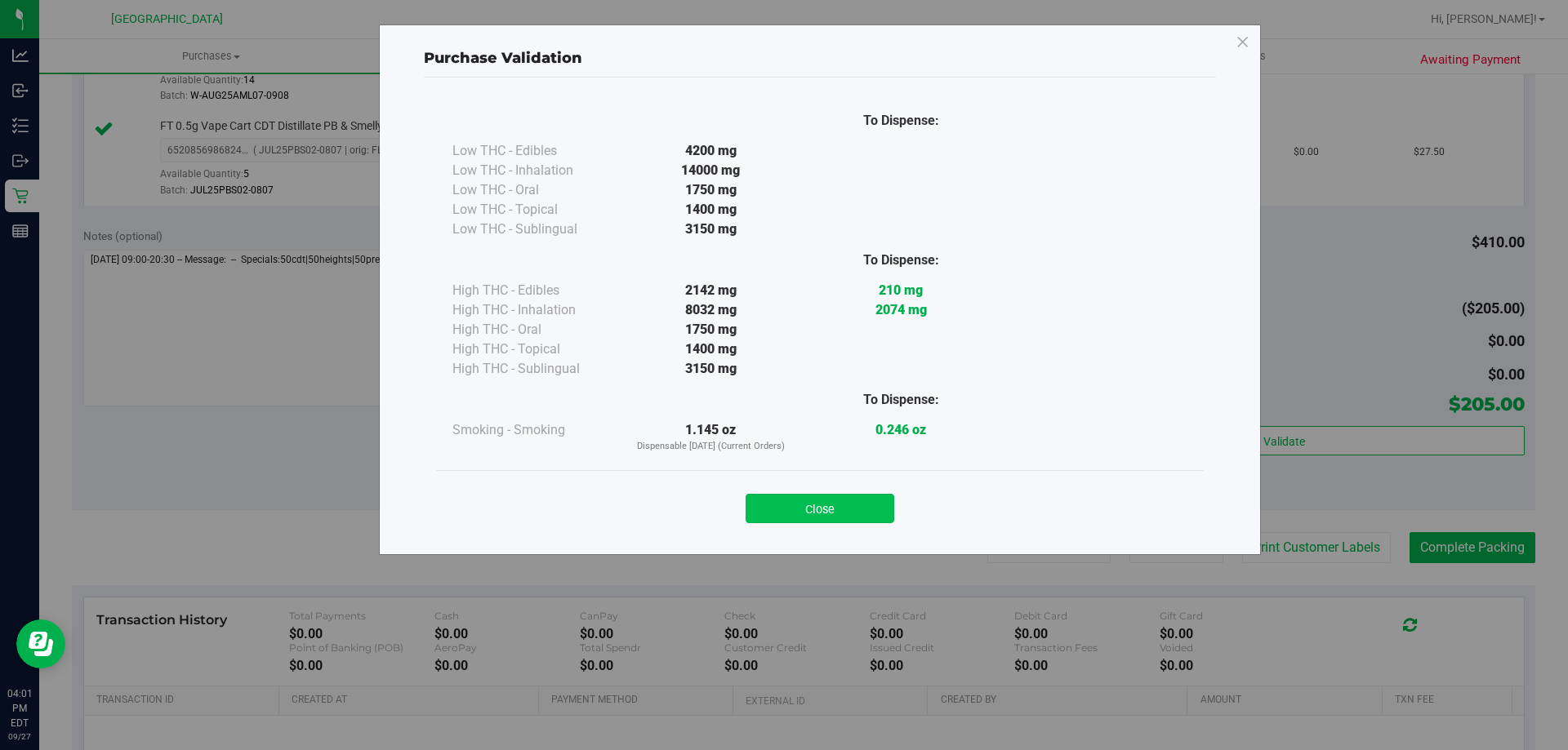
click at [828, 503] on button "Close" at bounding box center [819, 509] width 149 height 30
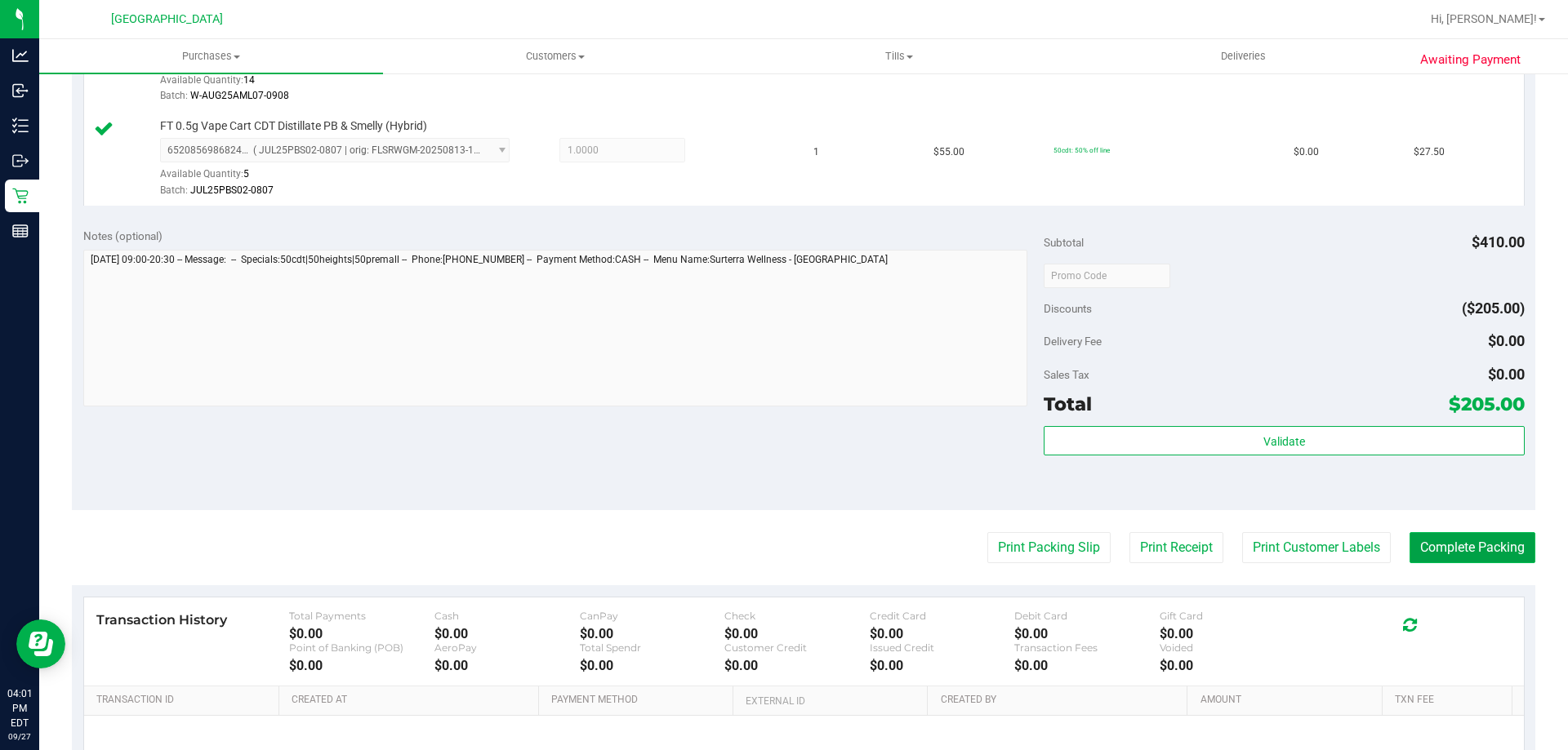
click at [1456, 546] on button "Complete Packing" at bounding box center [1472, 548] width 126 height 31
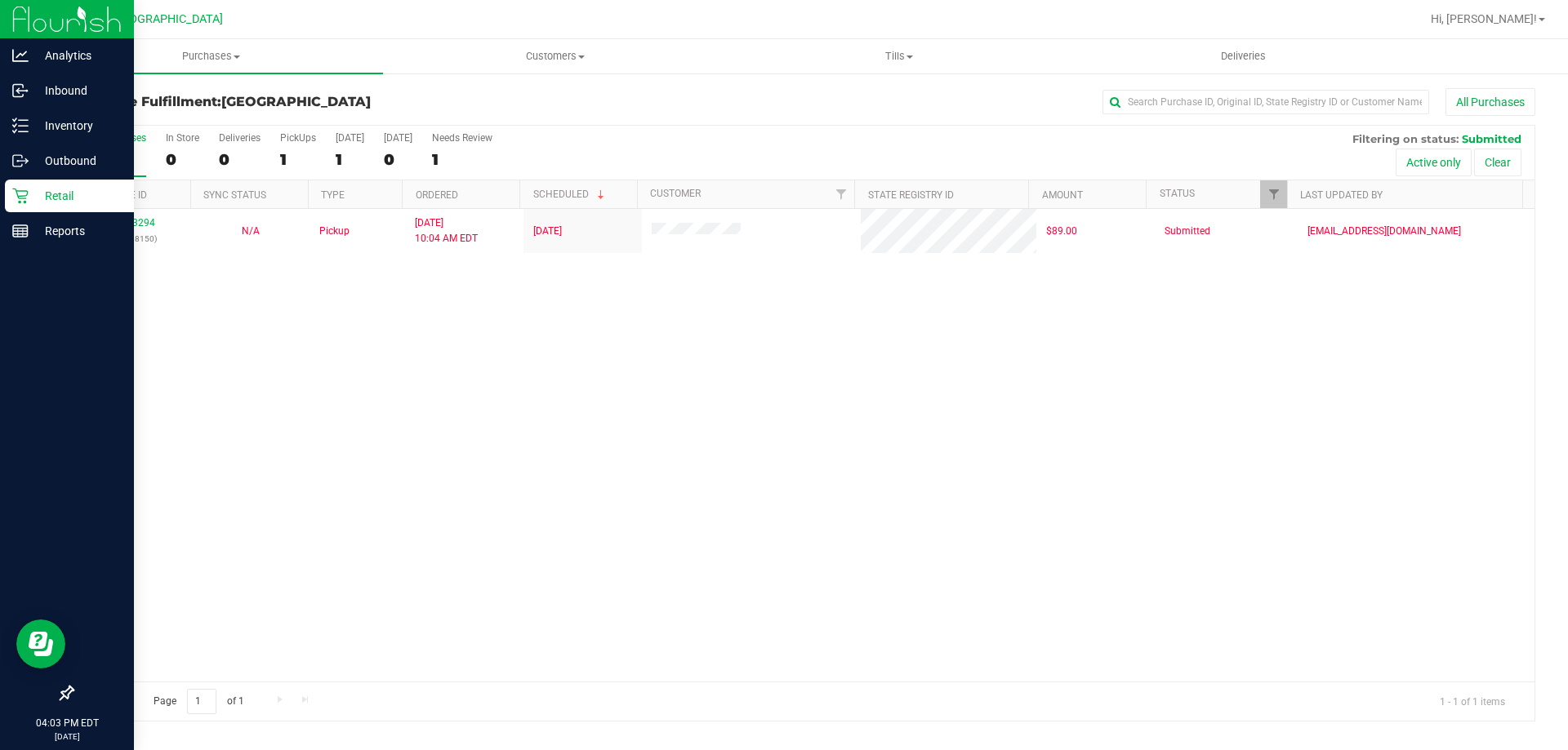
click at [42, 194] on p "Retail" at bounding box center [77, 196] width 98 height 20
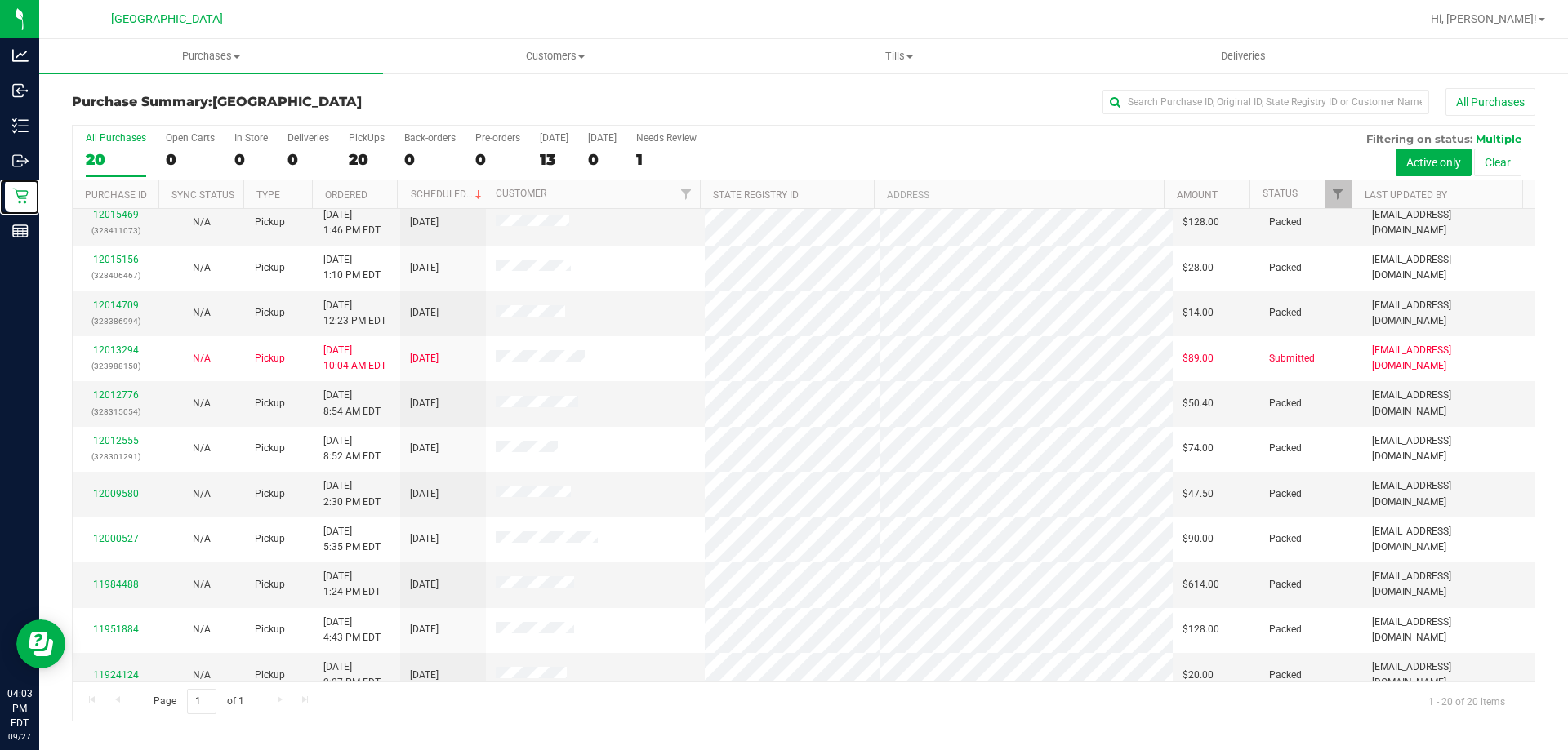
scroll to position [327, 0]
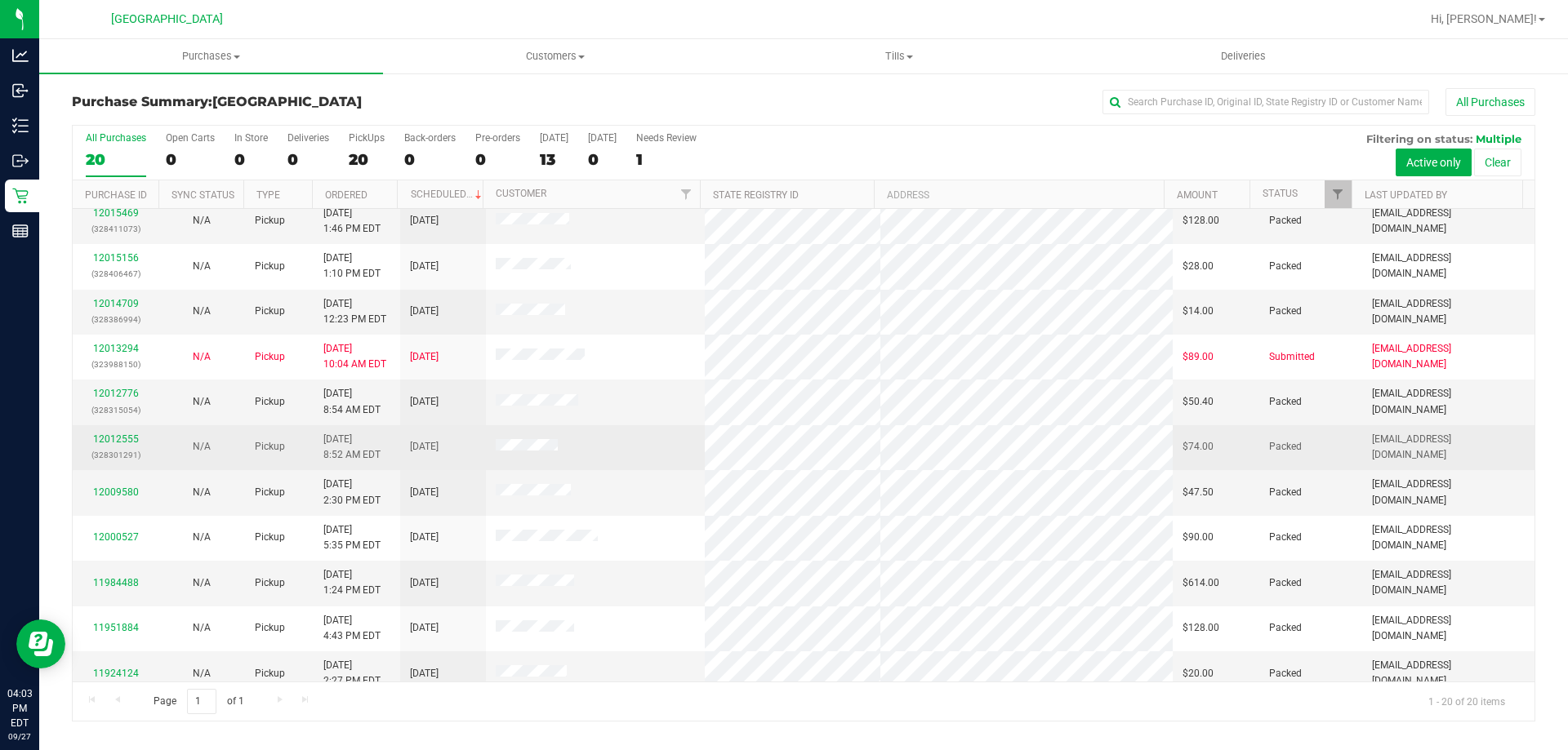
click at [137, 440] on div "12012555 (328301291)" at bounding box center [115, 447] width 66 height 31
click at [131, 439] on link "12012555" at bounding box center [116, 439] width 46 height 11
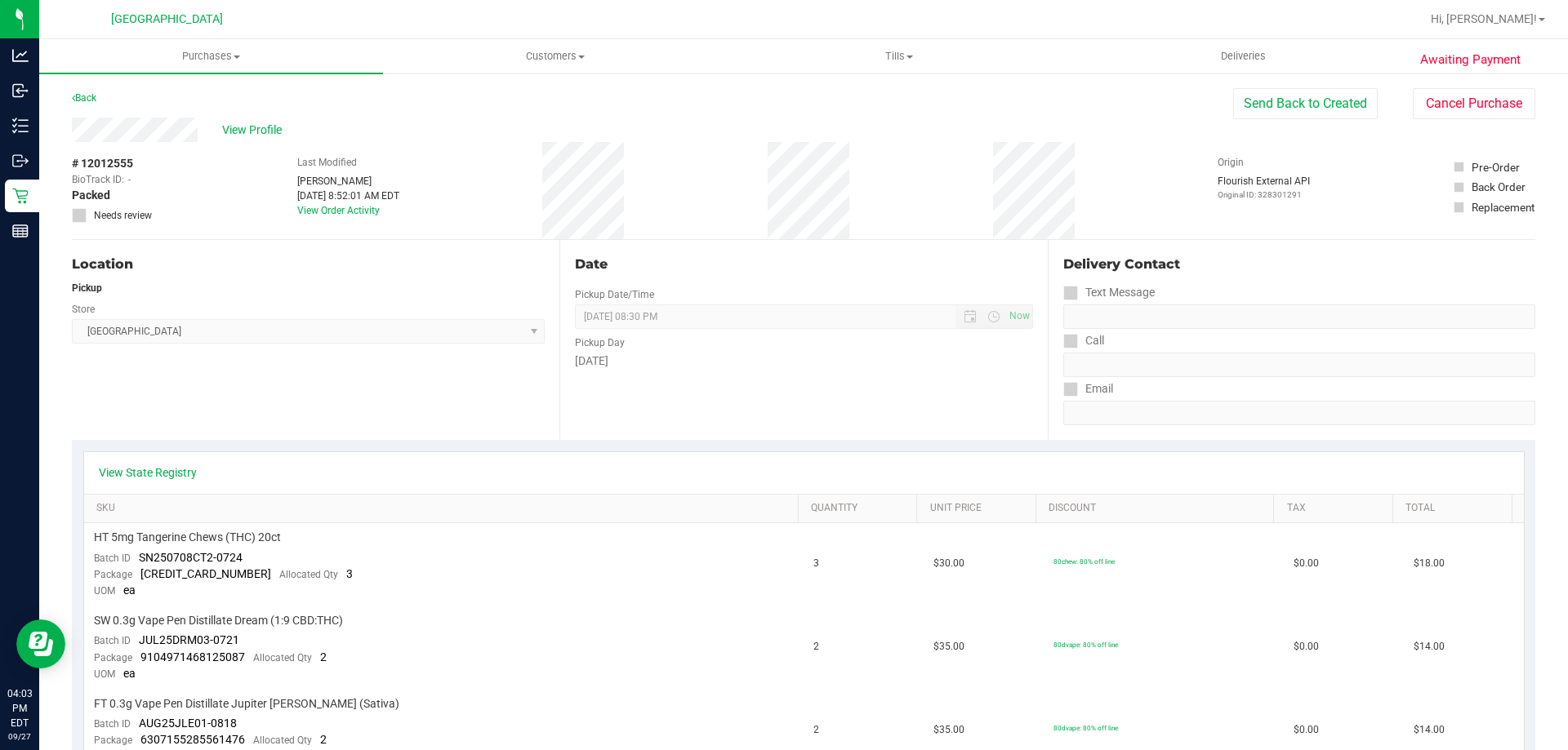
click at [256, 117] on div "Back Send Back to Created Cancel Purchase" at bounding box center [804, 103] width 1464 height 30
click at [257, 125] on span "View Profile" at bounding box center [255, 130] width 66 height 17
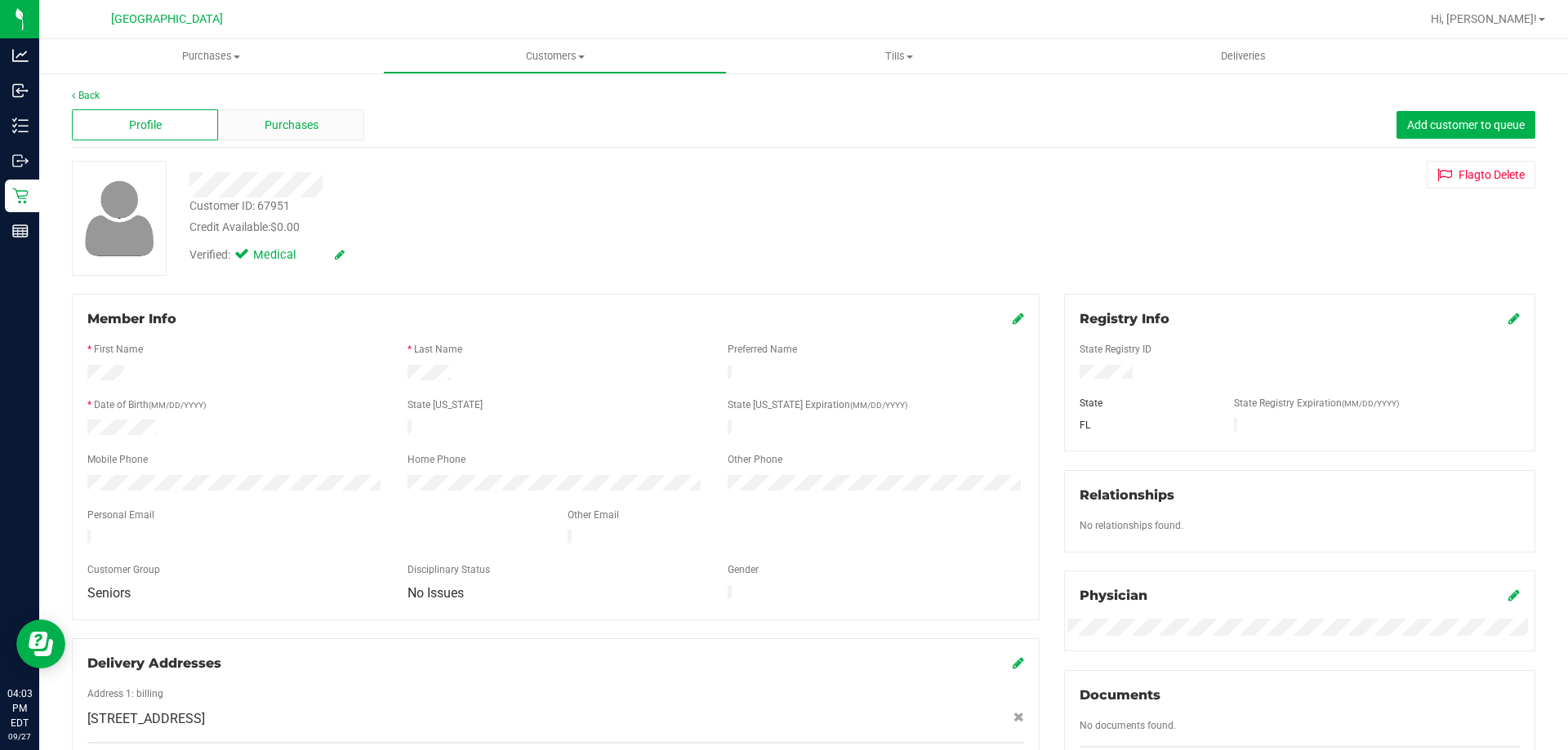
click at [246, 131] on div "Purchases" at bounding box center [291, 125] width 146 height 31
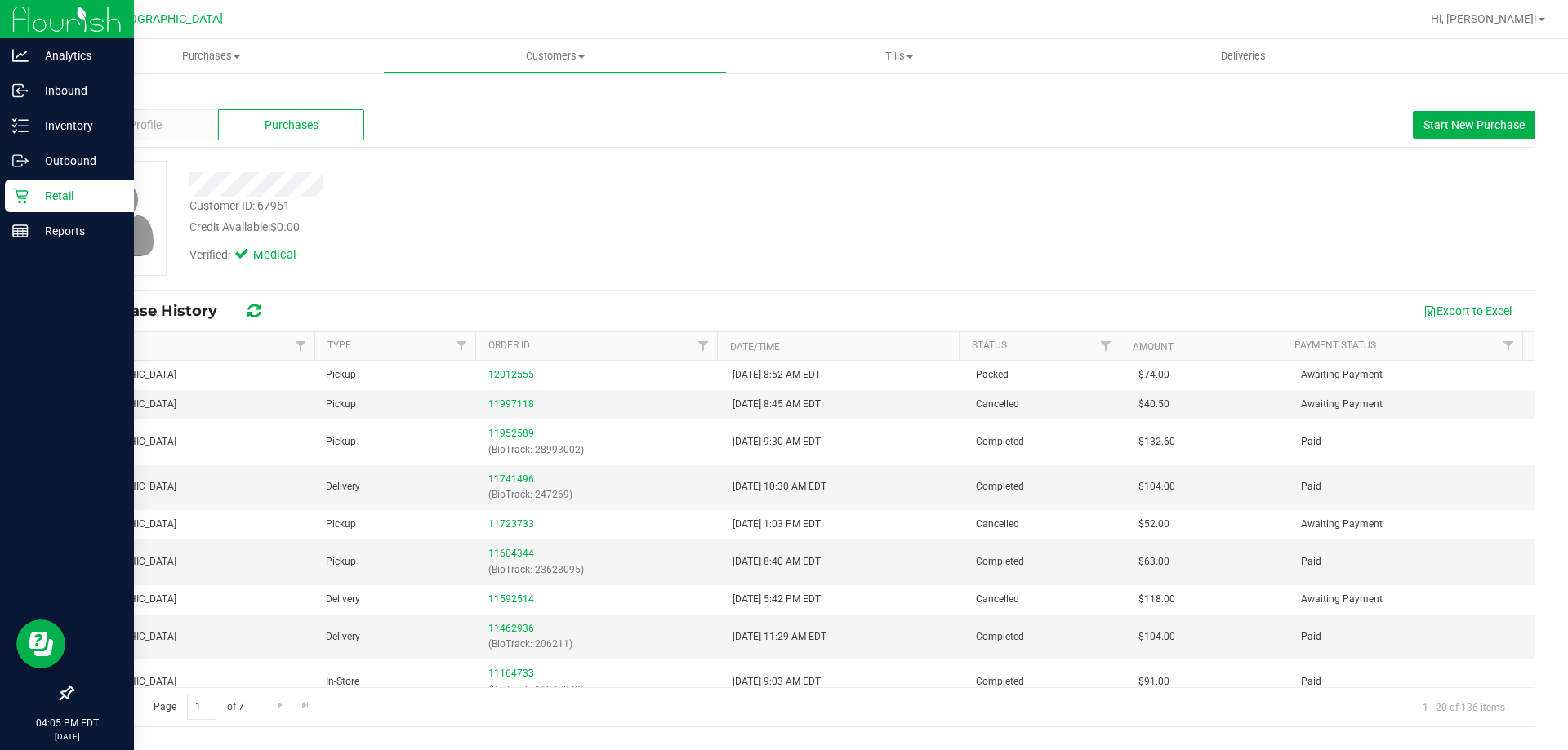
click at [40, 183] on div "Retail" at bounding box center [69, 196] width 129 height 33
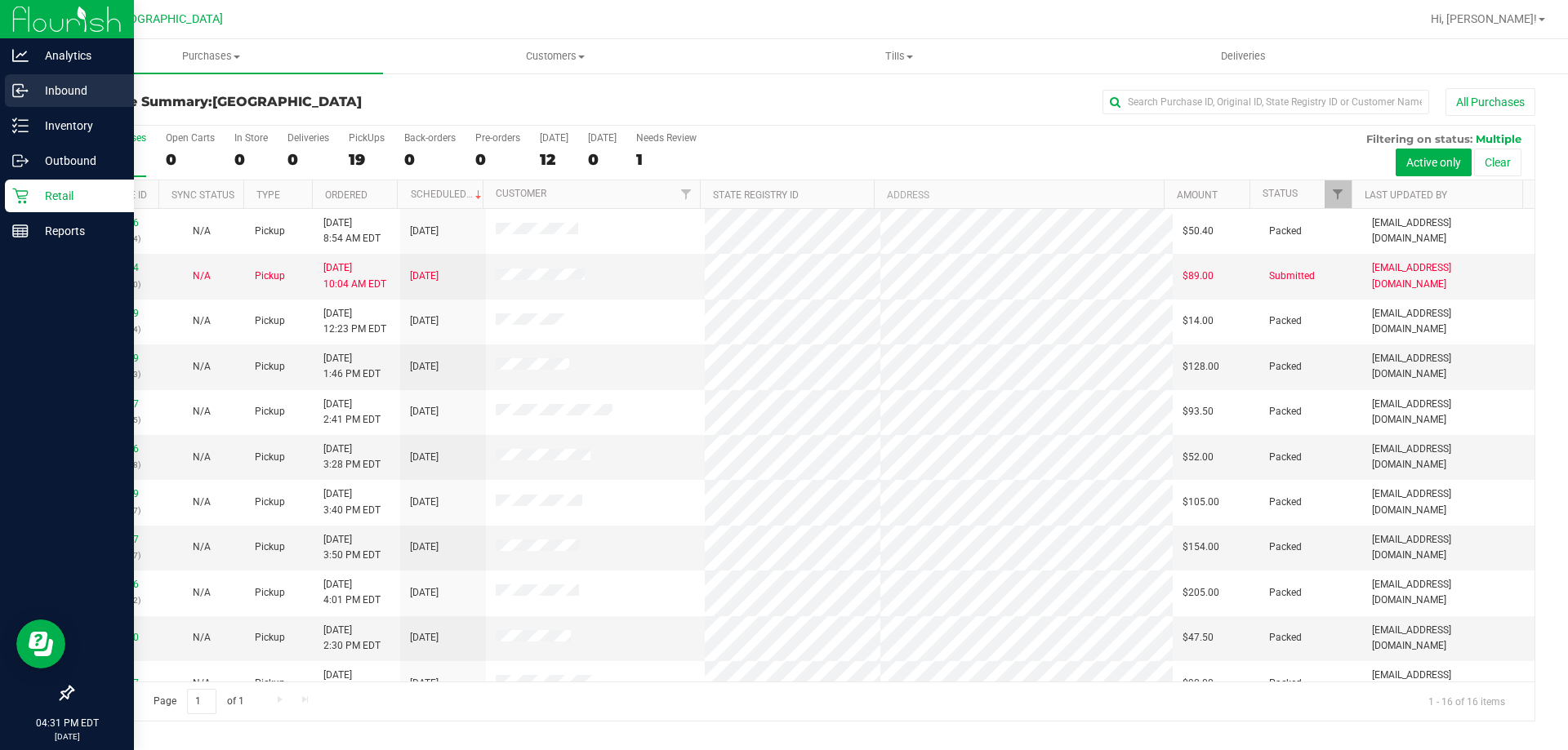
click at [36, 104] on div "Inbound" at bounding box center [69, 91] width 129 height 33
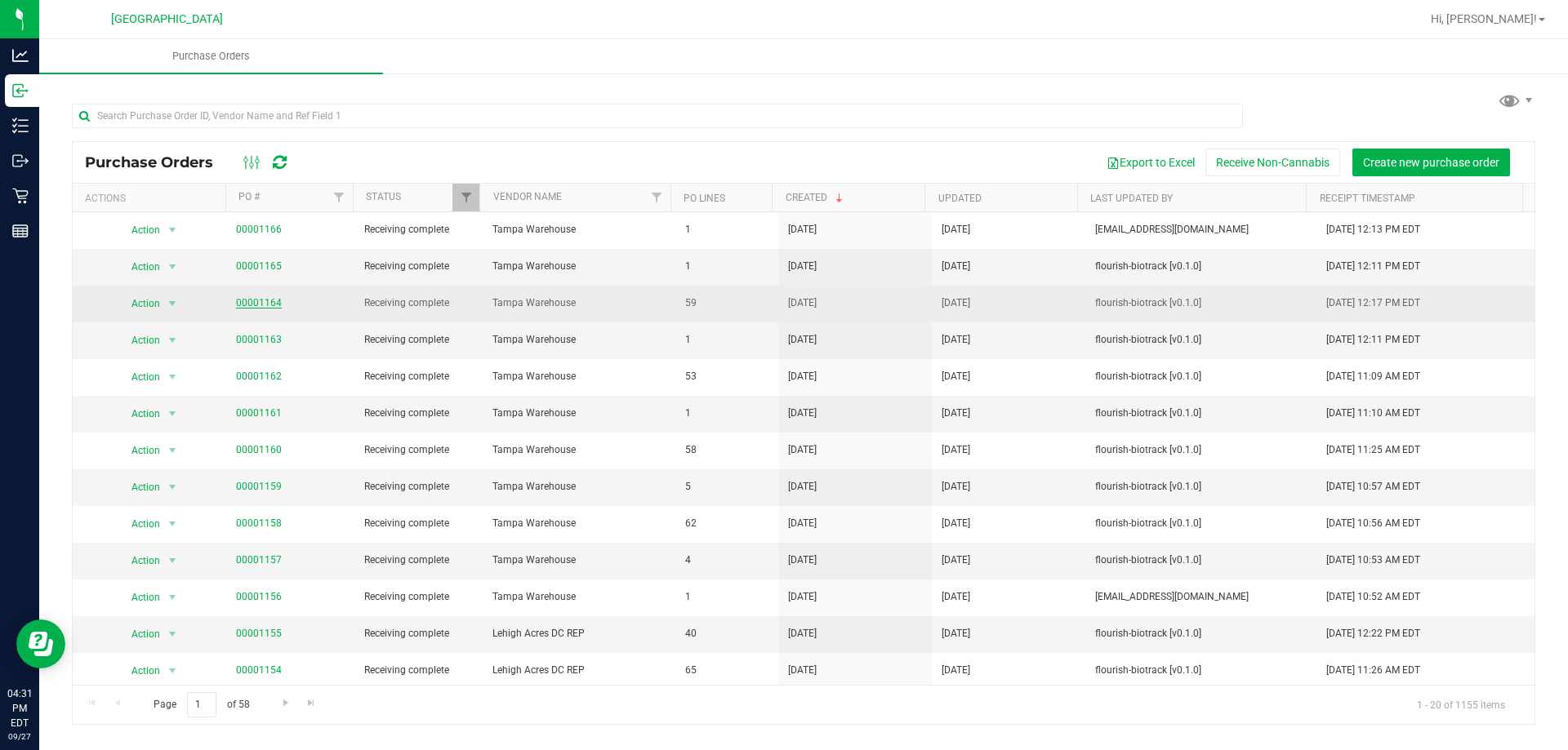
click at [258, 301] on link "00001164" at bounding box center [259, 303] width 46 height 11
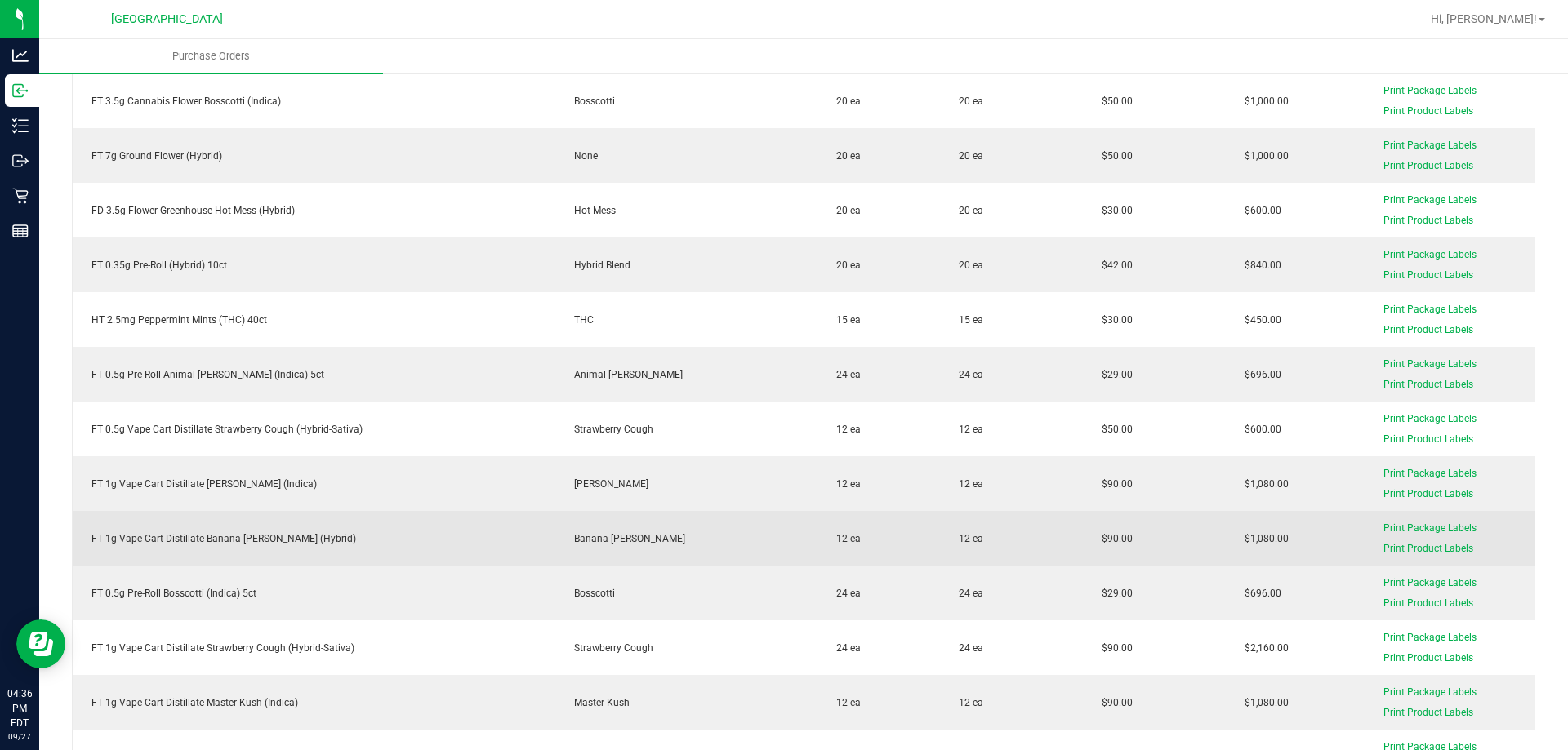
scroll to position [1224, 0]
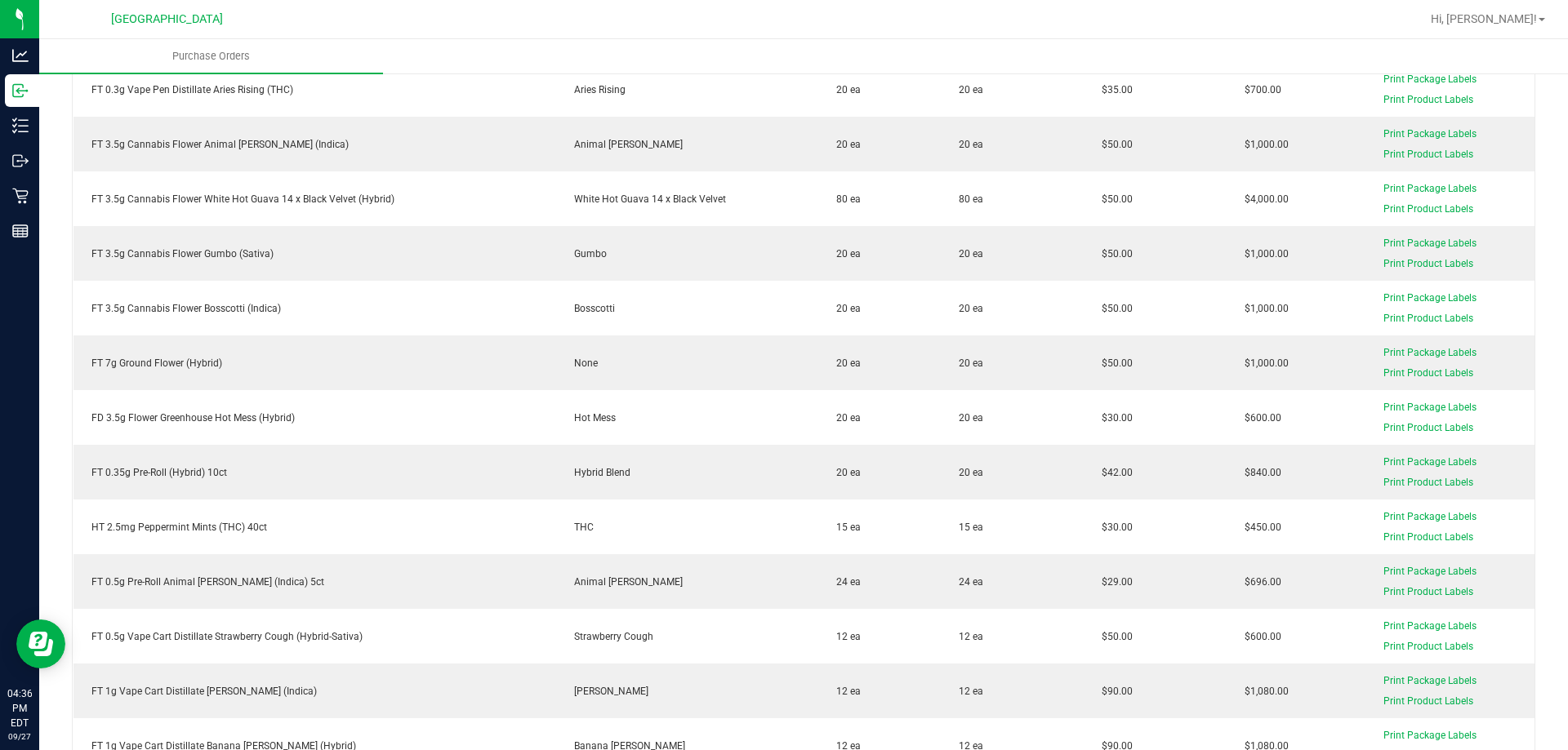
click at [552, 34] on div at bounding box center [856, 19] width 1128 height 32
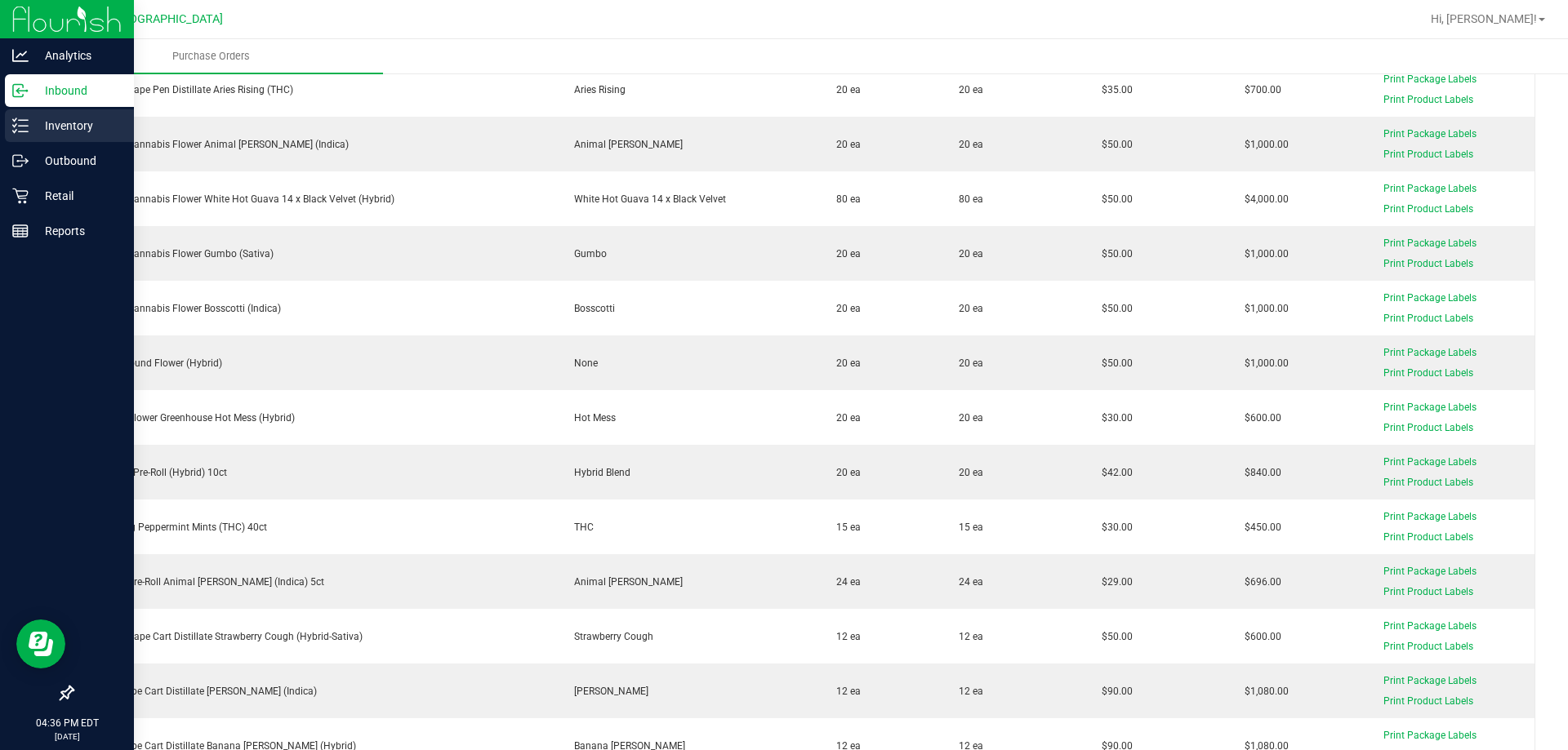
click at [30, 109] on div "Inventory" at bounding box center [69, 126] width 129 height 33
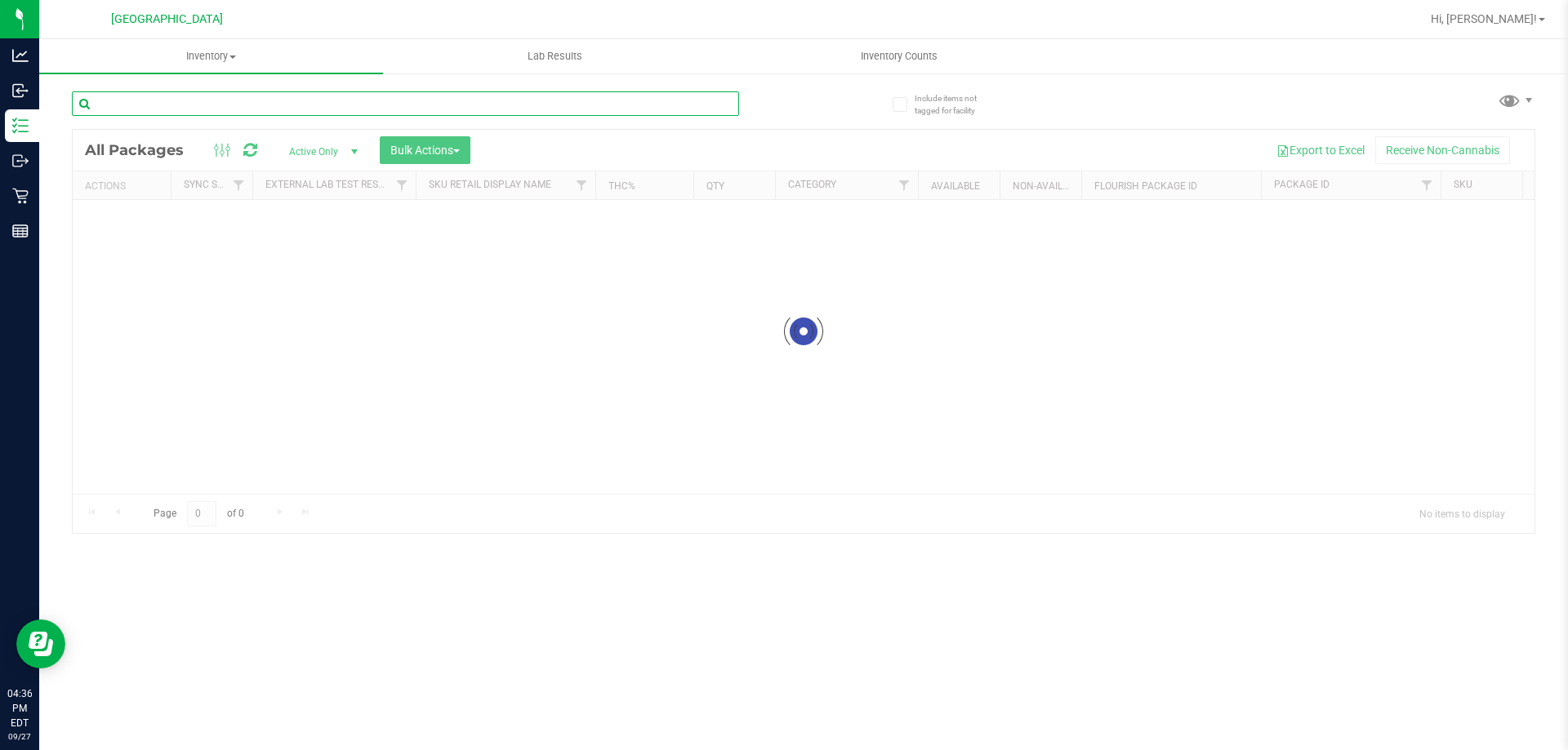
click at [209, 97] on input "text" at bounding box center [406, 103] width 667 height 25
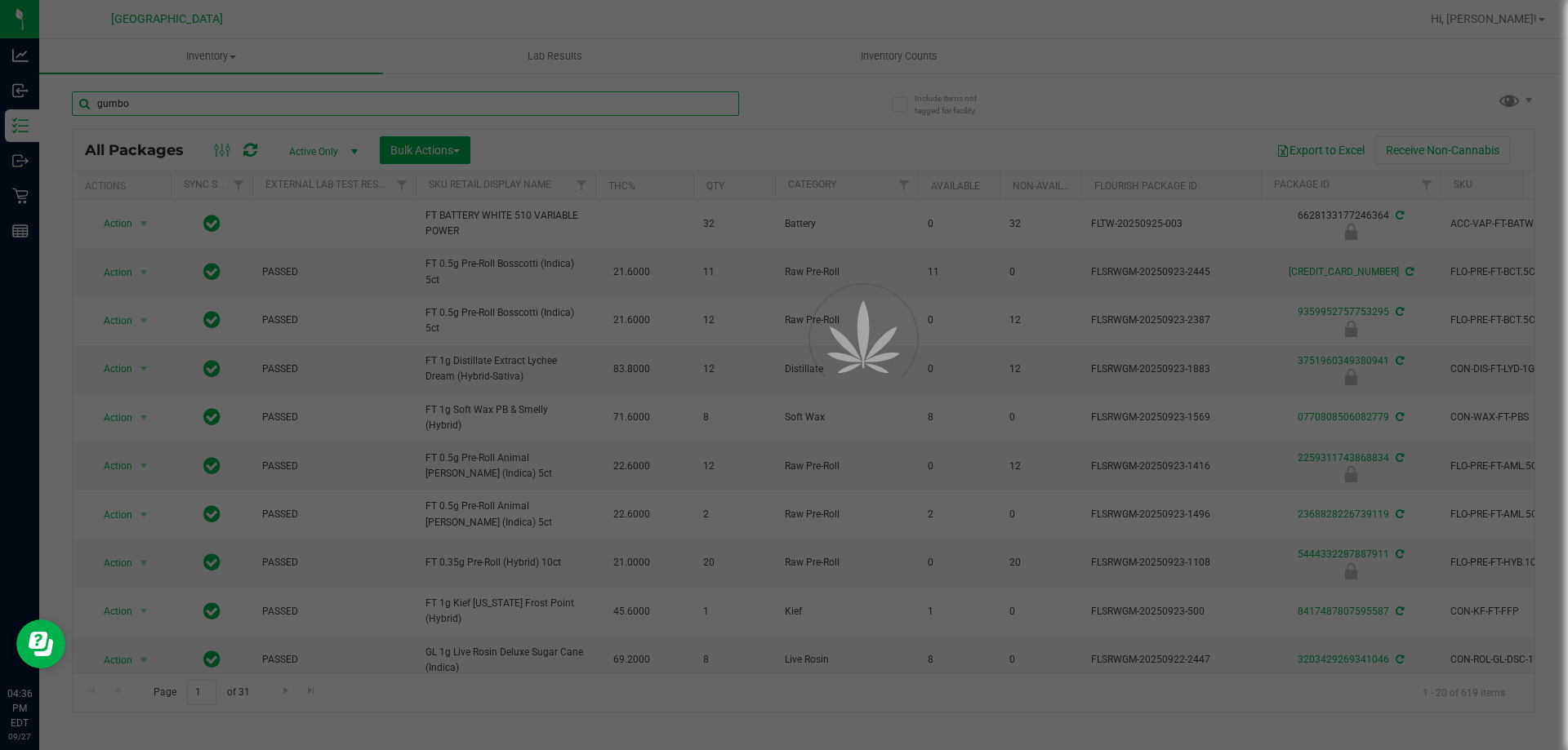
type input "gumbo"
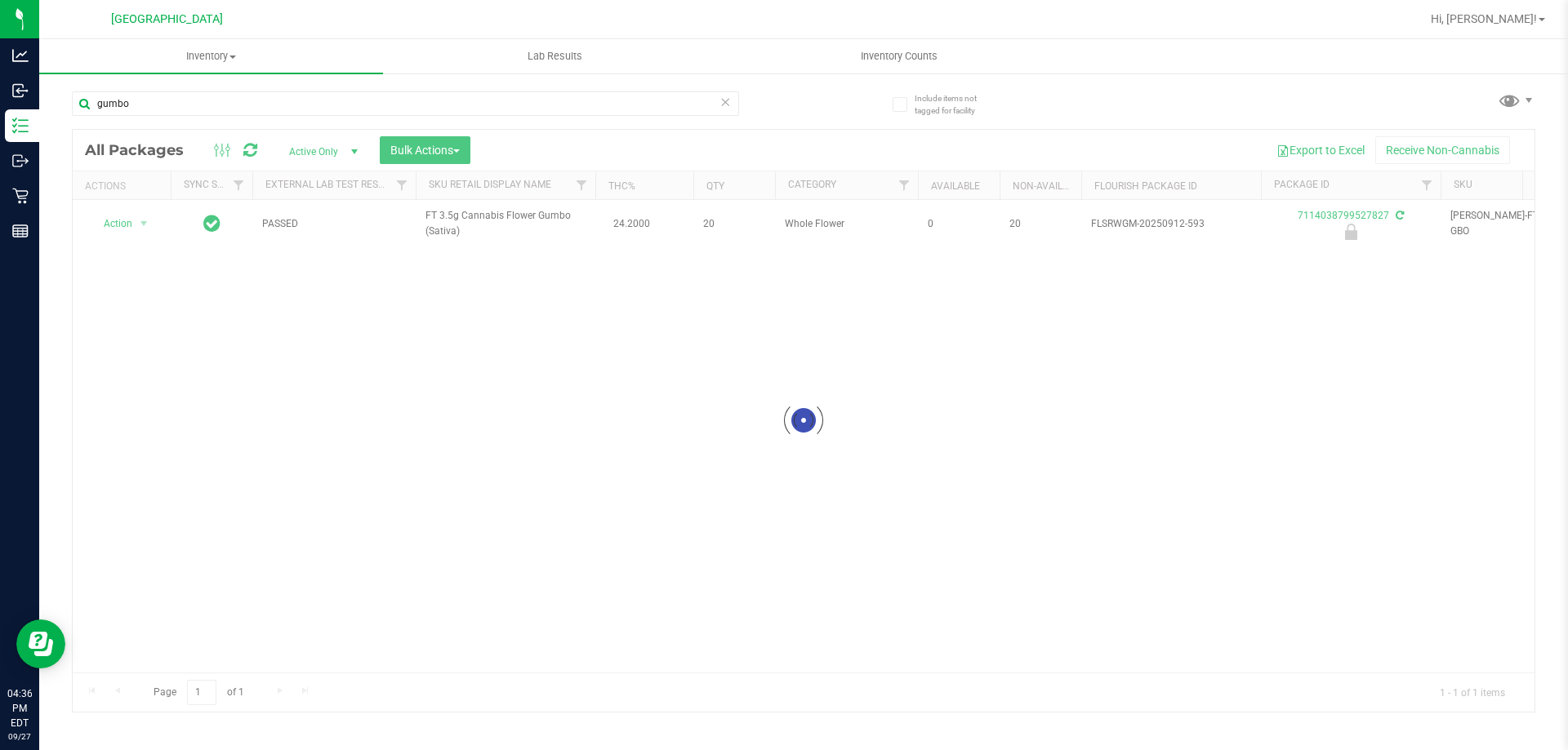
drag, startPoint x: 287, startPoint y: 133, endPoint x: 1227, endPoint y: 29, distance: 945.7
click at [1227, 29] on div at bounding box center [856, 19] width 1128 height 32
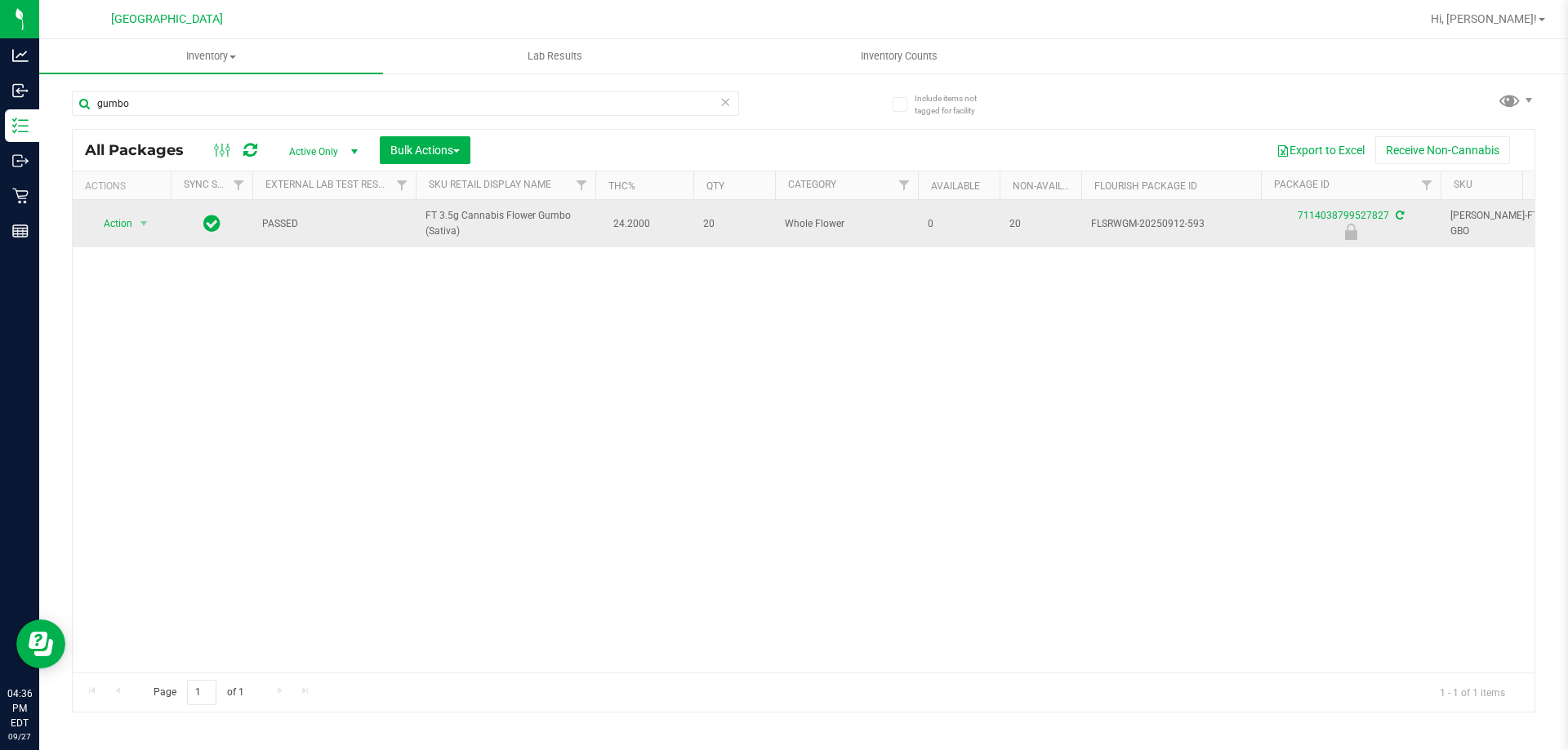
click at [1396, 211] on icon at bounding box center [1400, 216] width 8 height 10
click at [1313, 208] on div "7114038799527827" at bounding box center [1350, 224] width 185 height 32
click at [1316, 214] on link "7114038799527827" at bounding box center [1343, 216] width 91 height 11
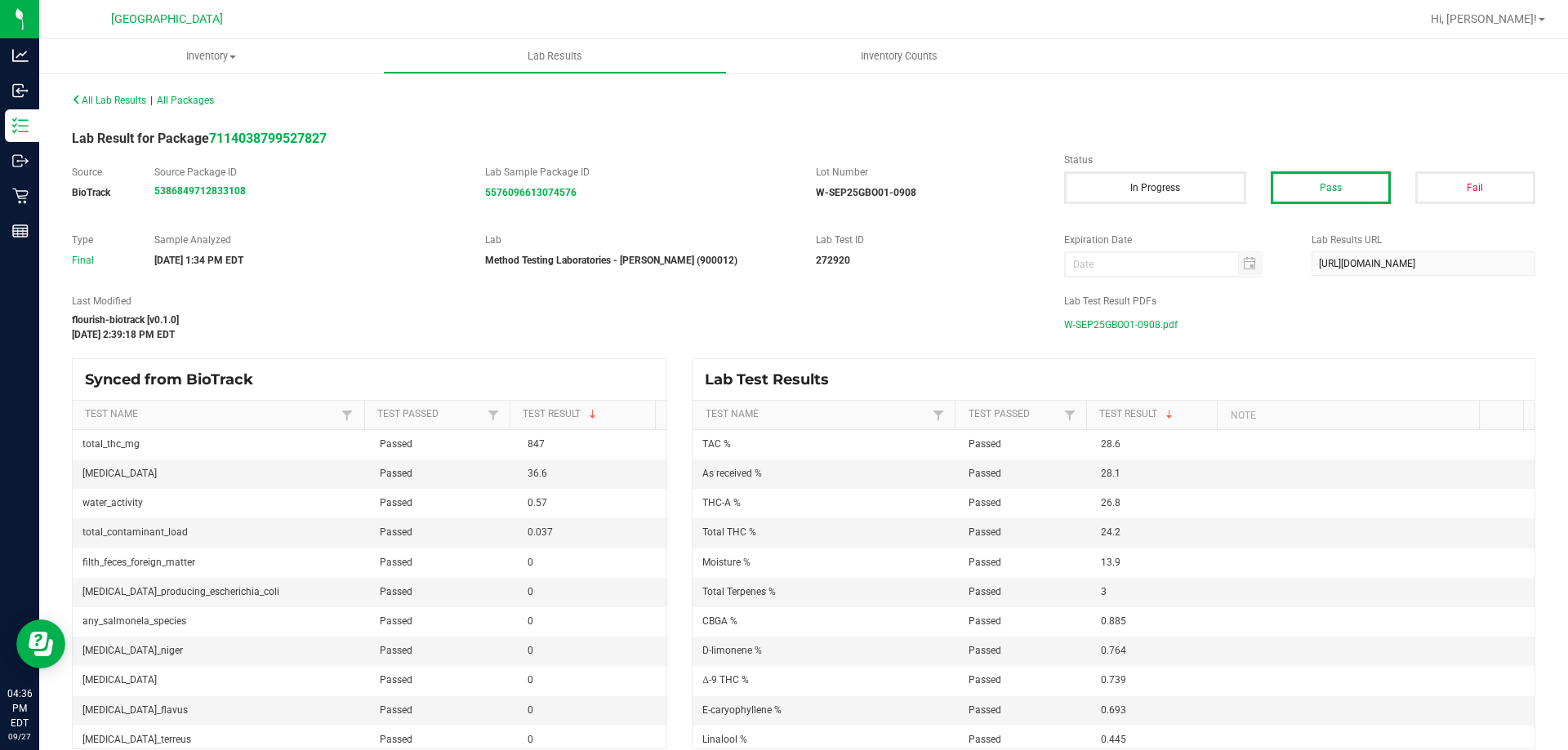
click at [1134, 317] on span "W-SEP25GBO01-0908.pdf" at bounding box center [1121, 325] width 113 height 25
click at [0, 0] on p "Retail" at bounding box center [0, 0] width 0 height 0
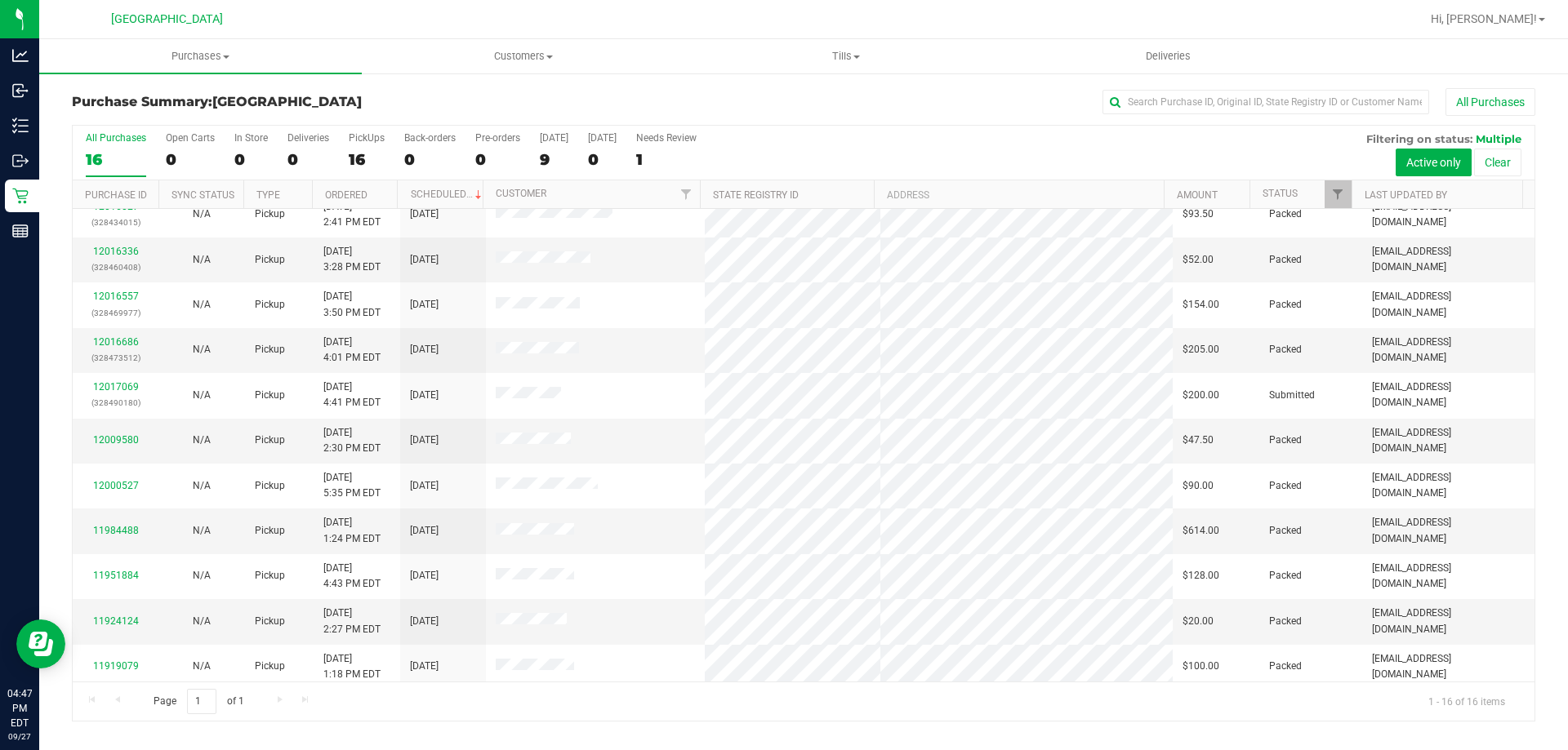
scroll to position [202, 0]
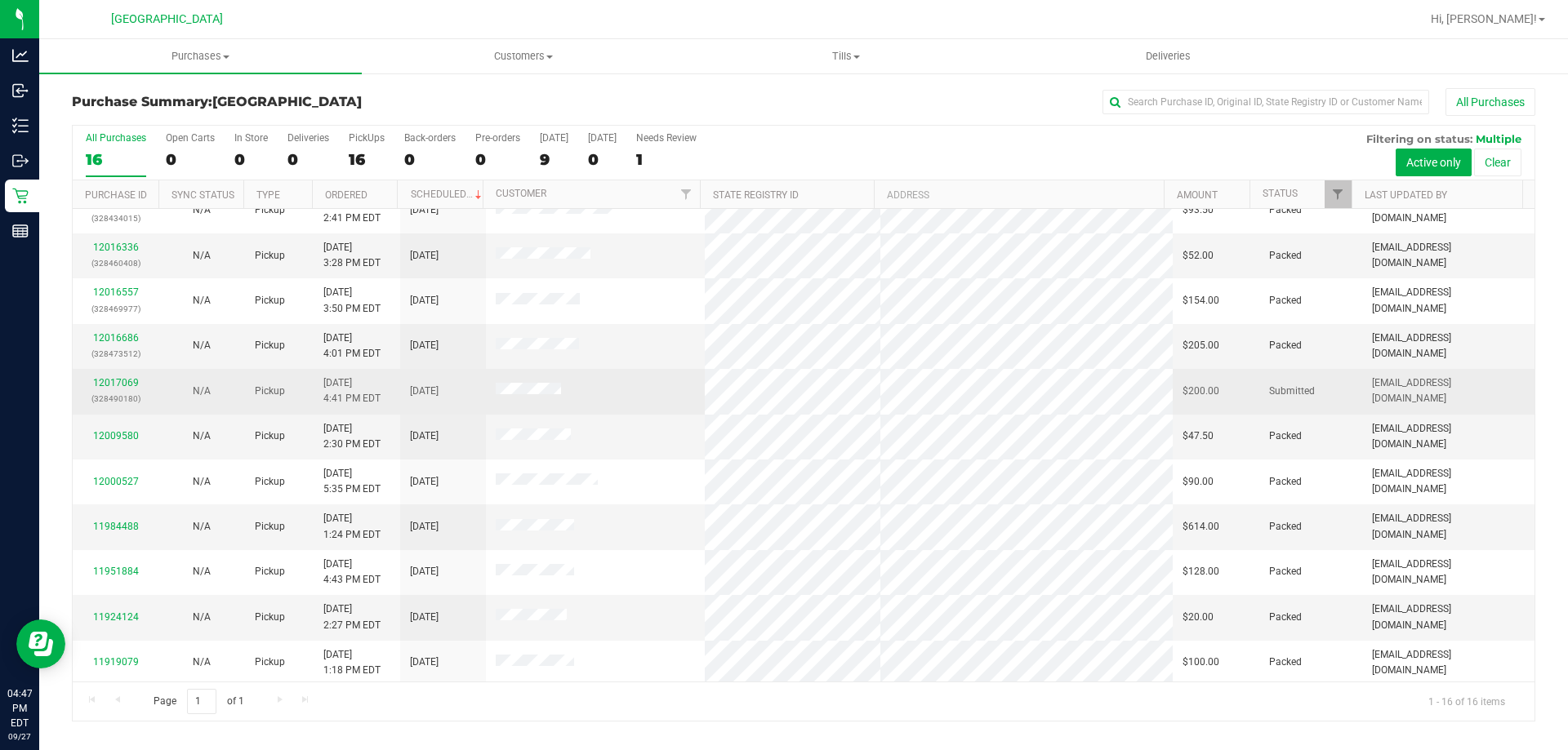
click at [503, 409] on td at bounding box center [596, 391] width 220 height 45
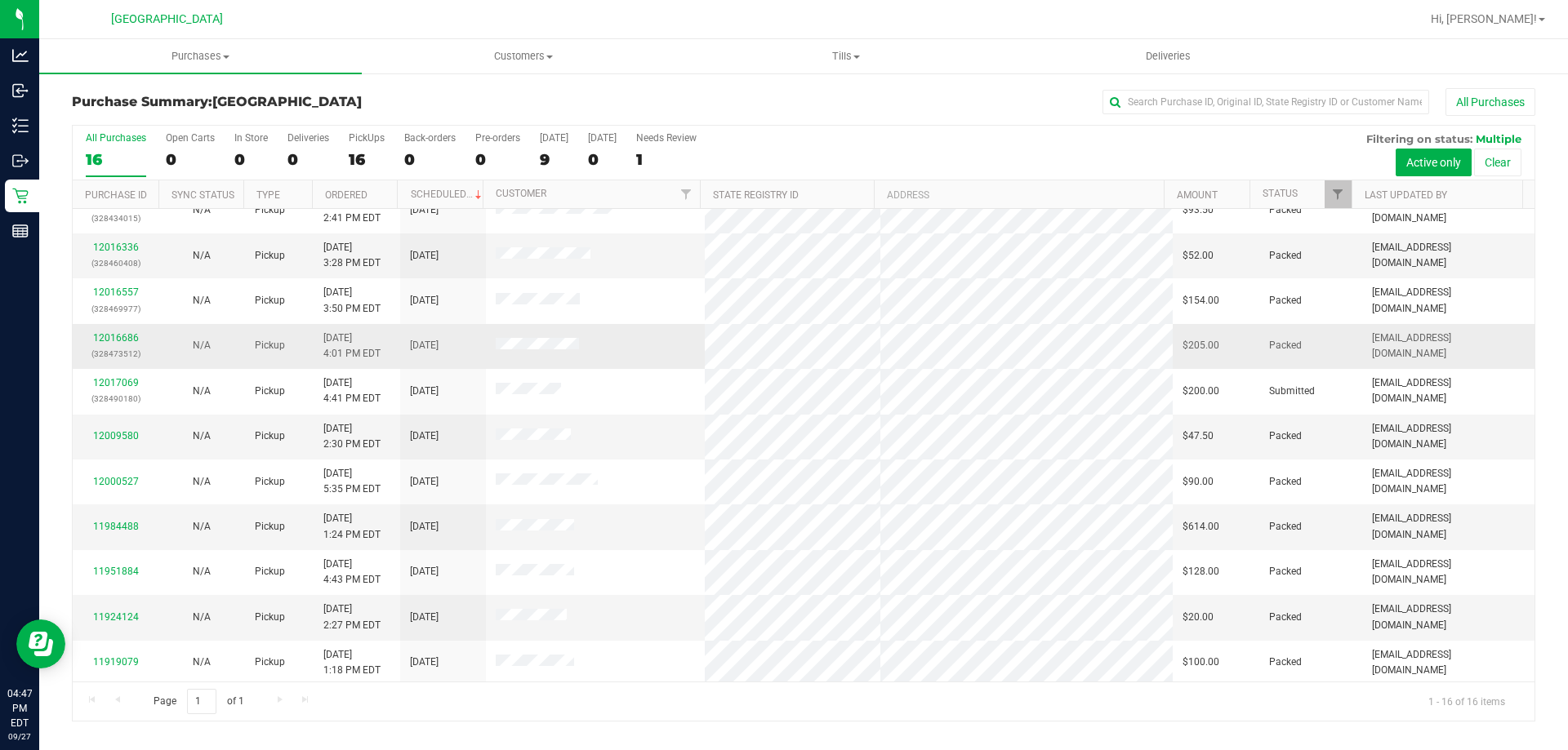
click at [121, 364] on td "12016686 (328473512)" at bounding box center [116, 346] width 85 height 45
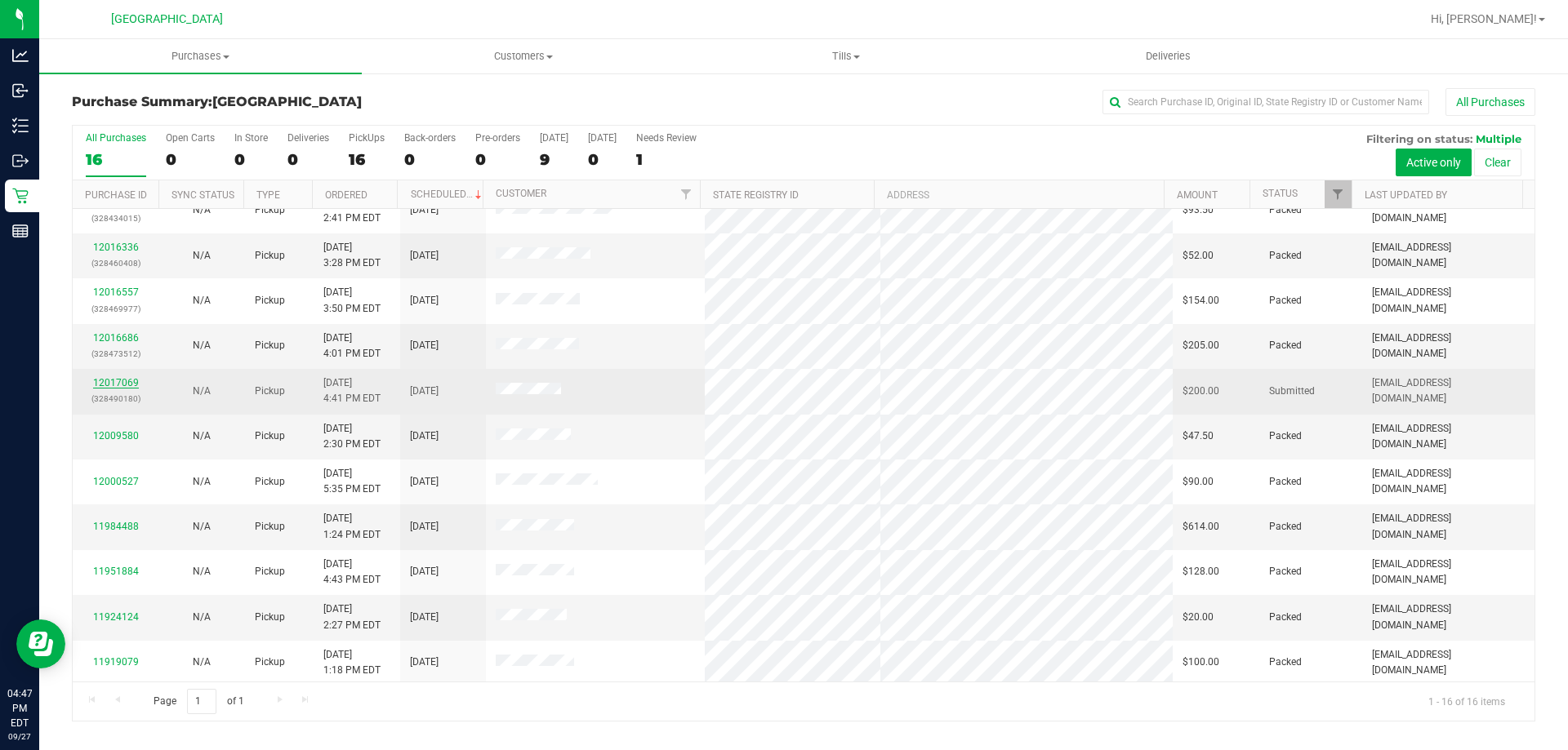
click at [108, 384] on link "12017069" at bounding box center [116, 383] width 46 height 11
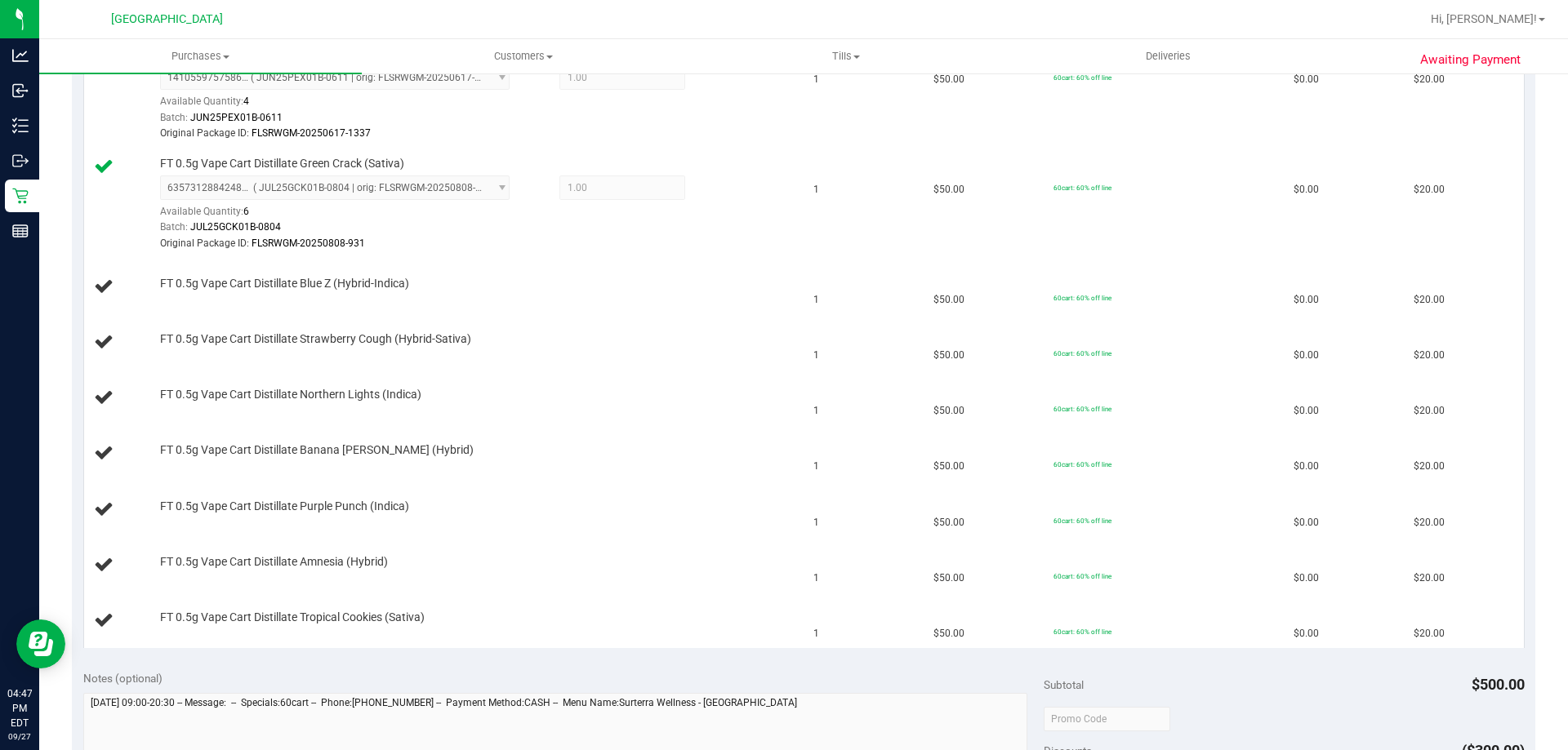
scroll to position [580, 0]
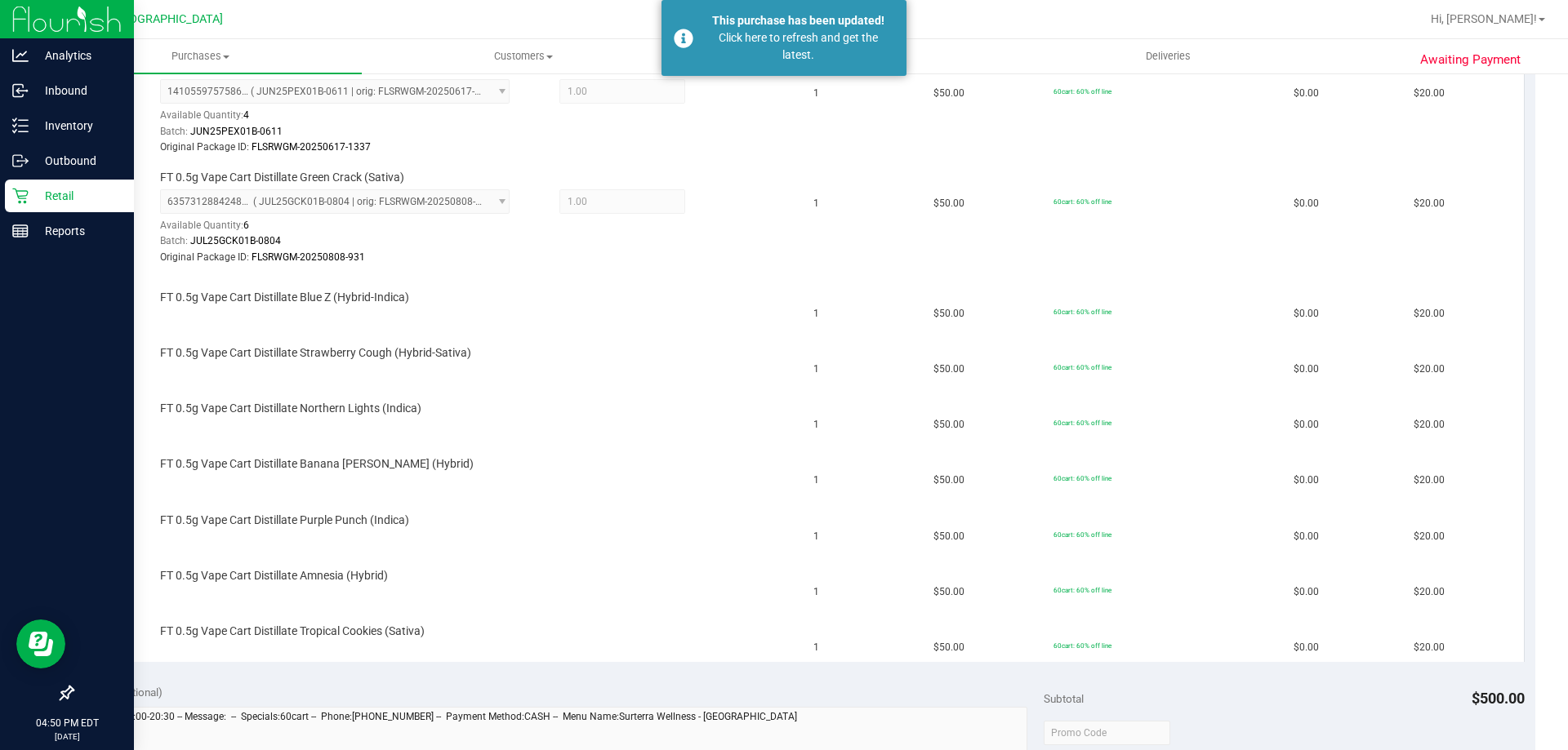
click at [23, 211] on div "Retail" at bounding box center [69, 196] width 129 height 33
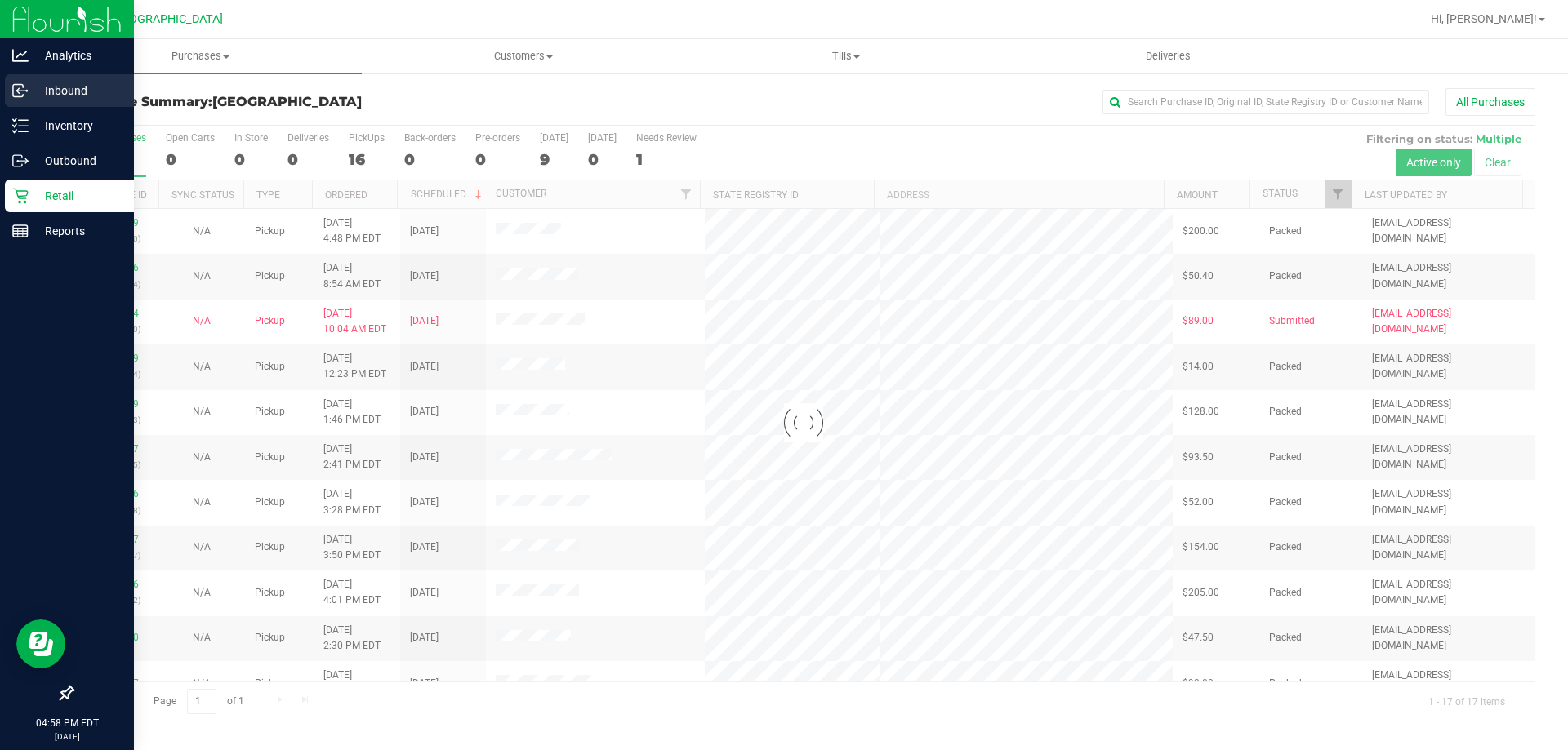
click at [26, 106] on div "Inbound" at bounding box center [69, 91] width 129 height 33
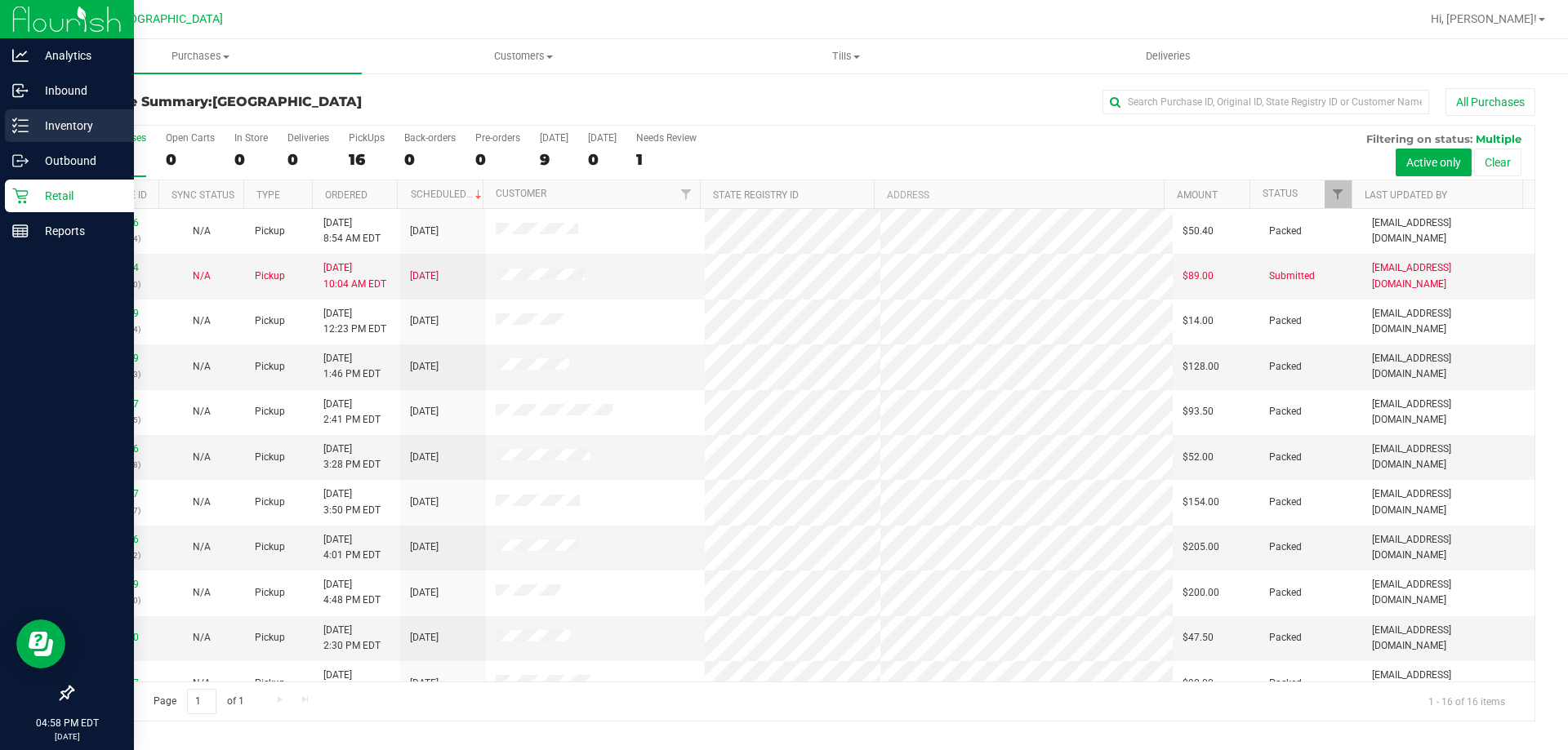
click at [57, 126] on p "Inventory" at bounding box center [77, 126] width 98 height 20
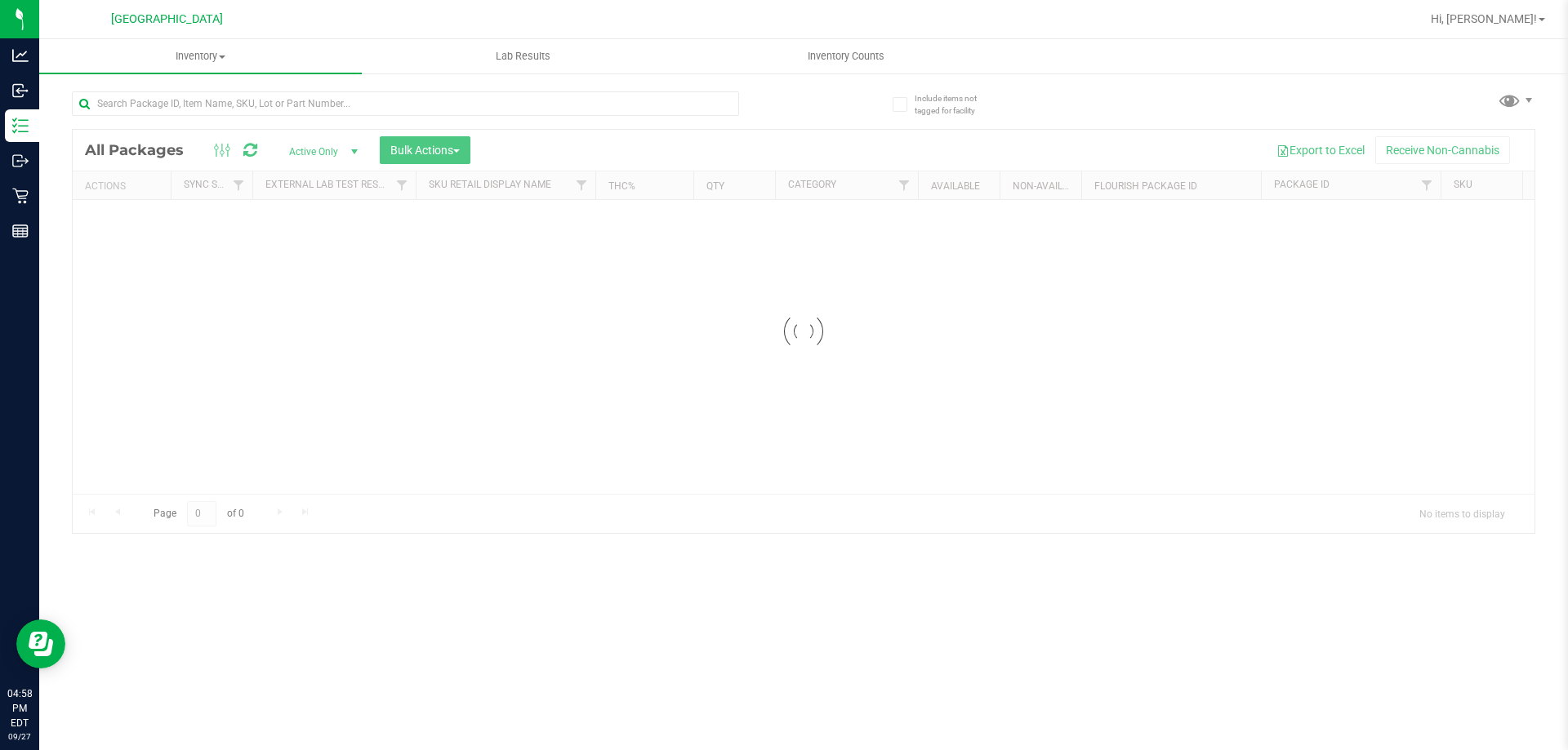
click at [199, 117] on div "Inventory All packages All inventory Waste log Create inventory Lab Results Inv…" at bounding box center [804, 395] width 1529 height 711
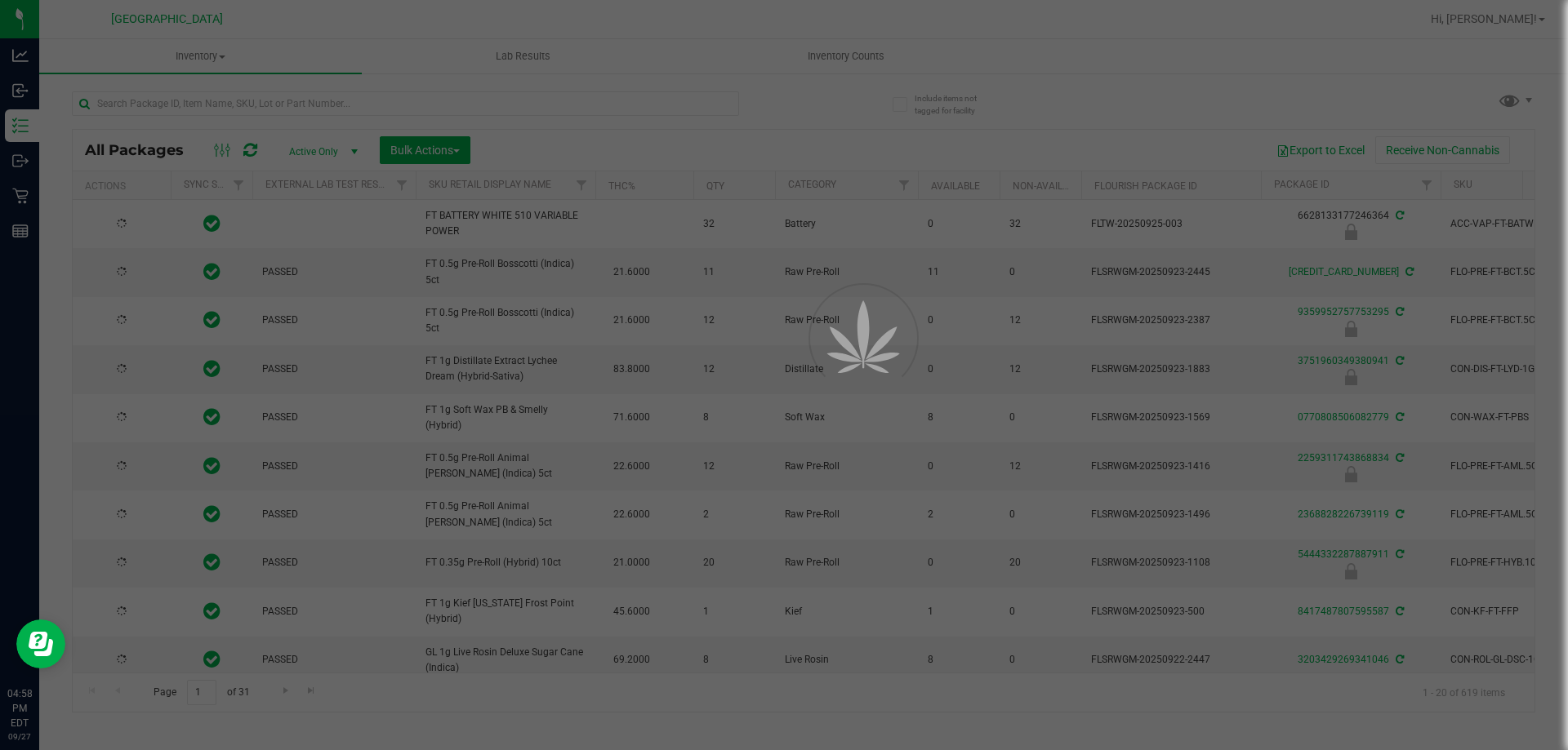
click at [195, 111] on div at bounding box center [784, 375] width 1568 height 750
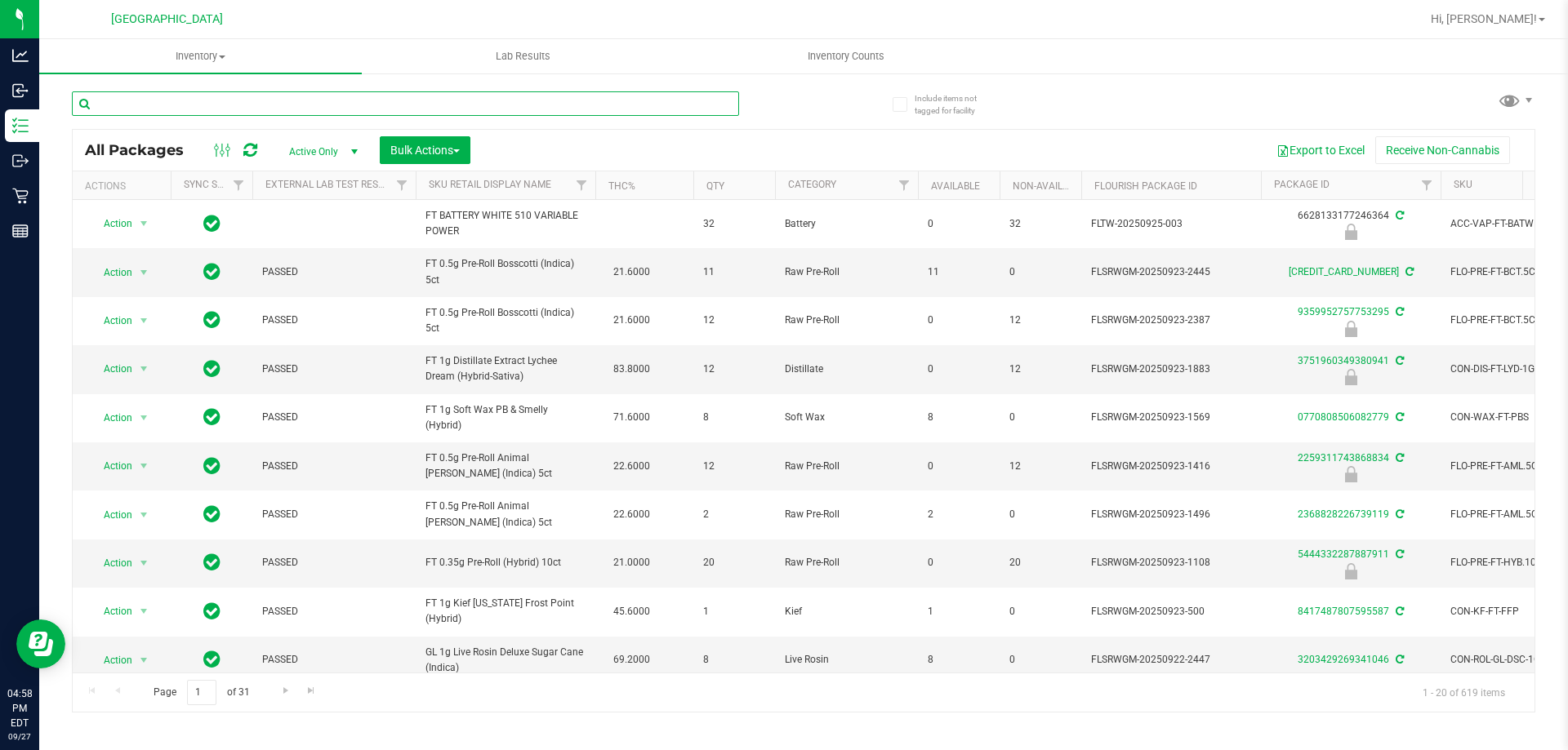
click at [189, 107] on input "text" at bounding box center [406, 103] width 667 height 25
type input "jupiter"
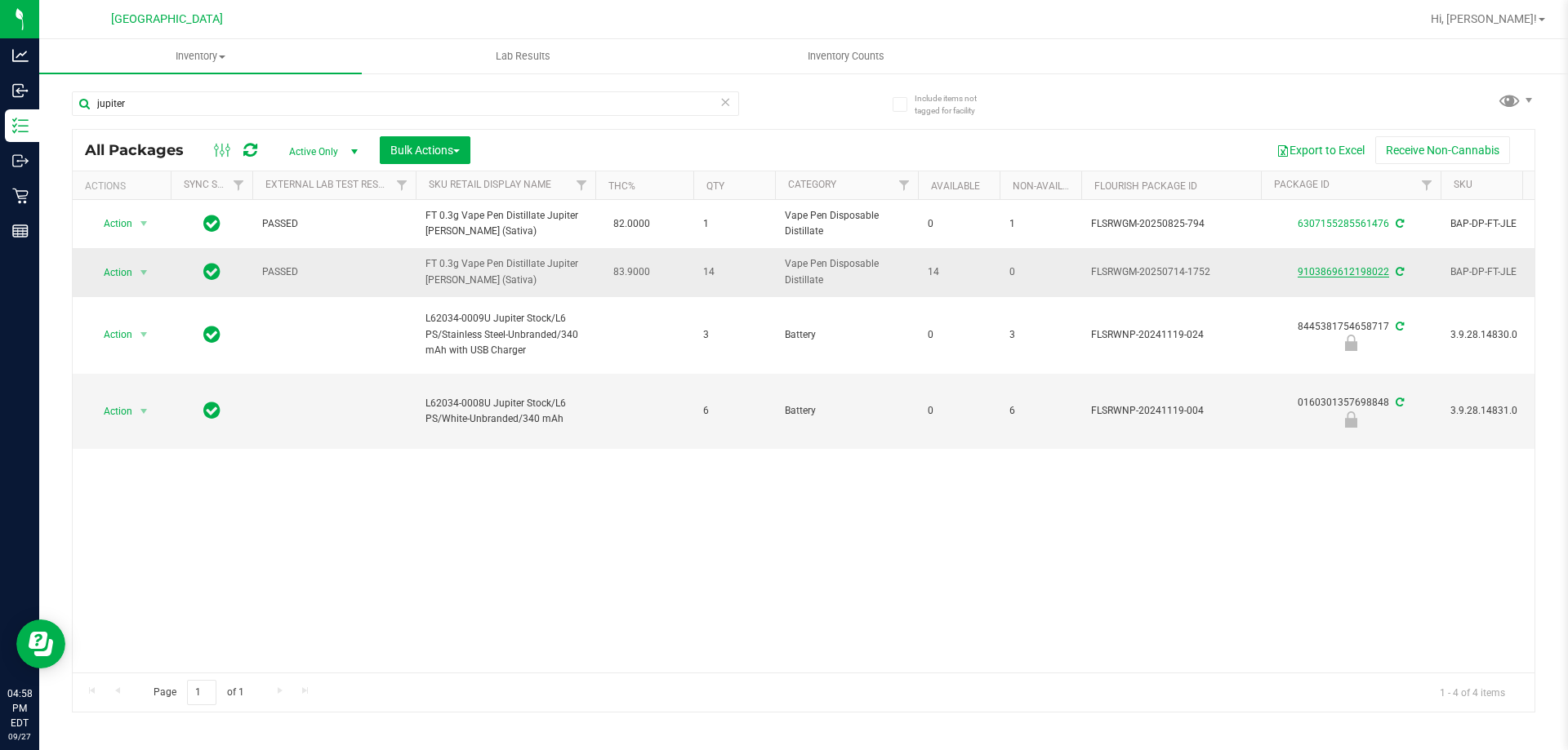
click at [1353, 276] on link "9103869612198022" at bounding box center [1343, 272] width 91 height 11
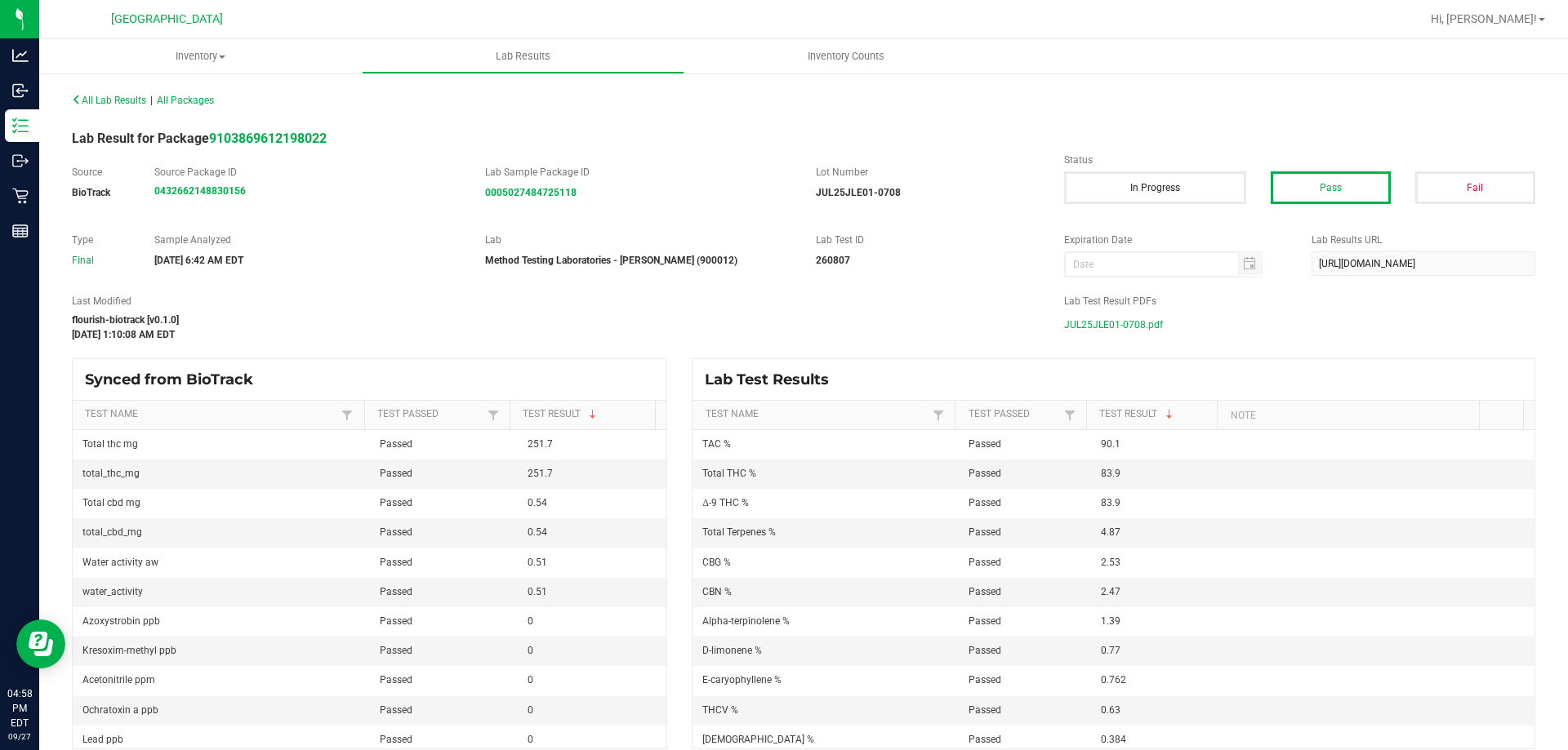
click at [1116, 326] on span "JUL25JLE01-0708.pdf" at bounding box center [1113, 325] width 99 height 25
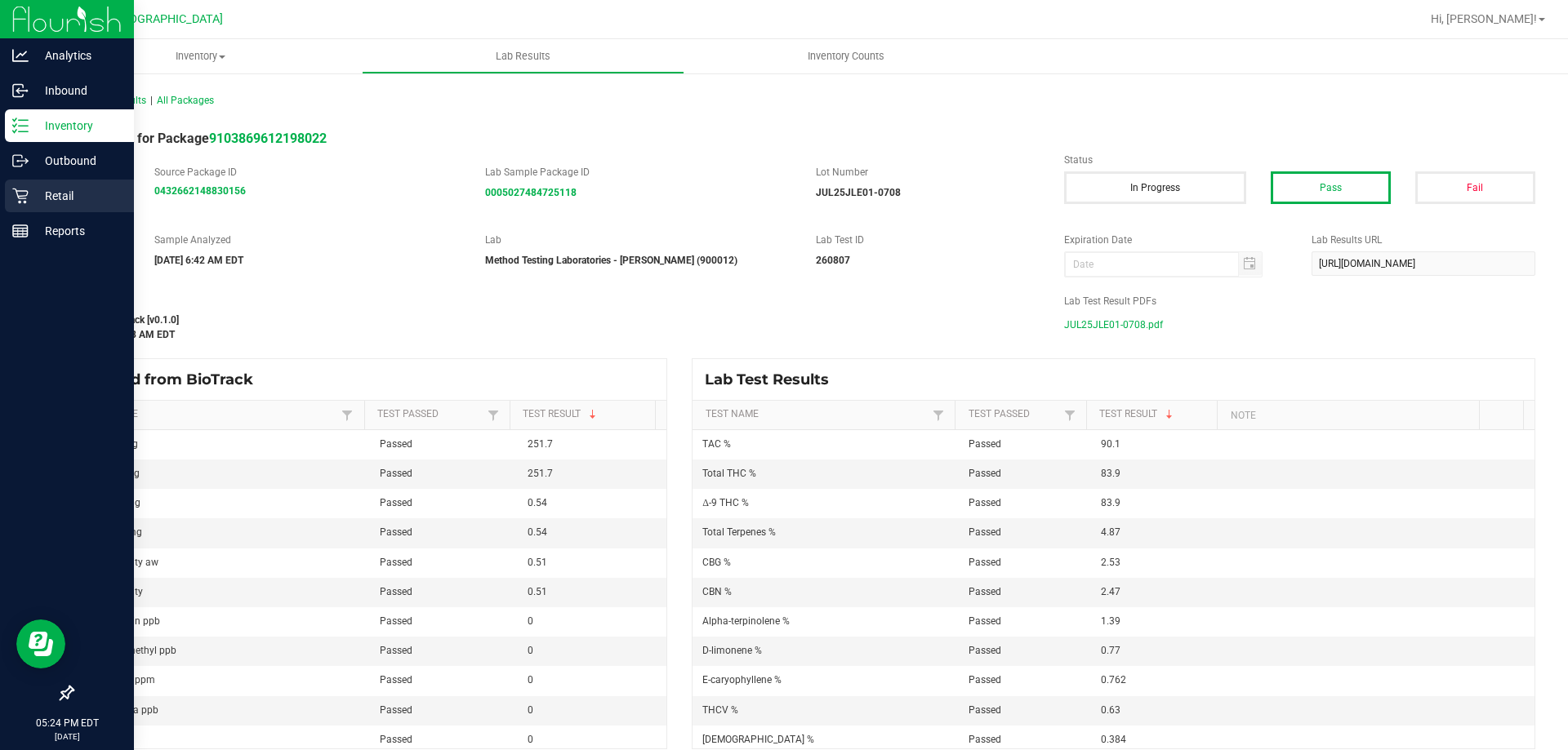
click at [37, 193] on p "Retail" at bounding box center [77, 196] width 98 height 20
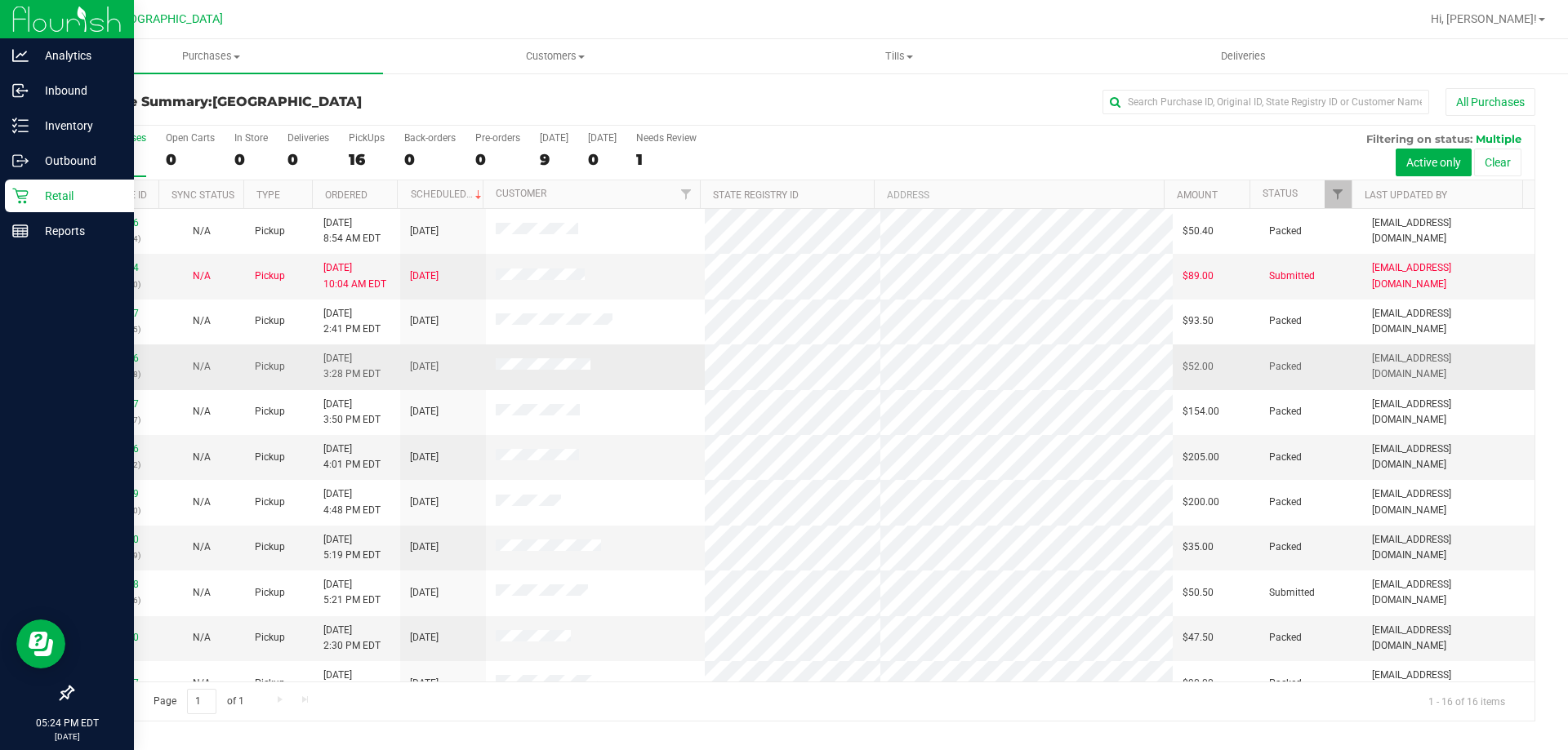
scroll to position [81, 0]
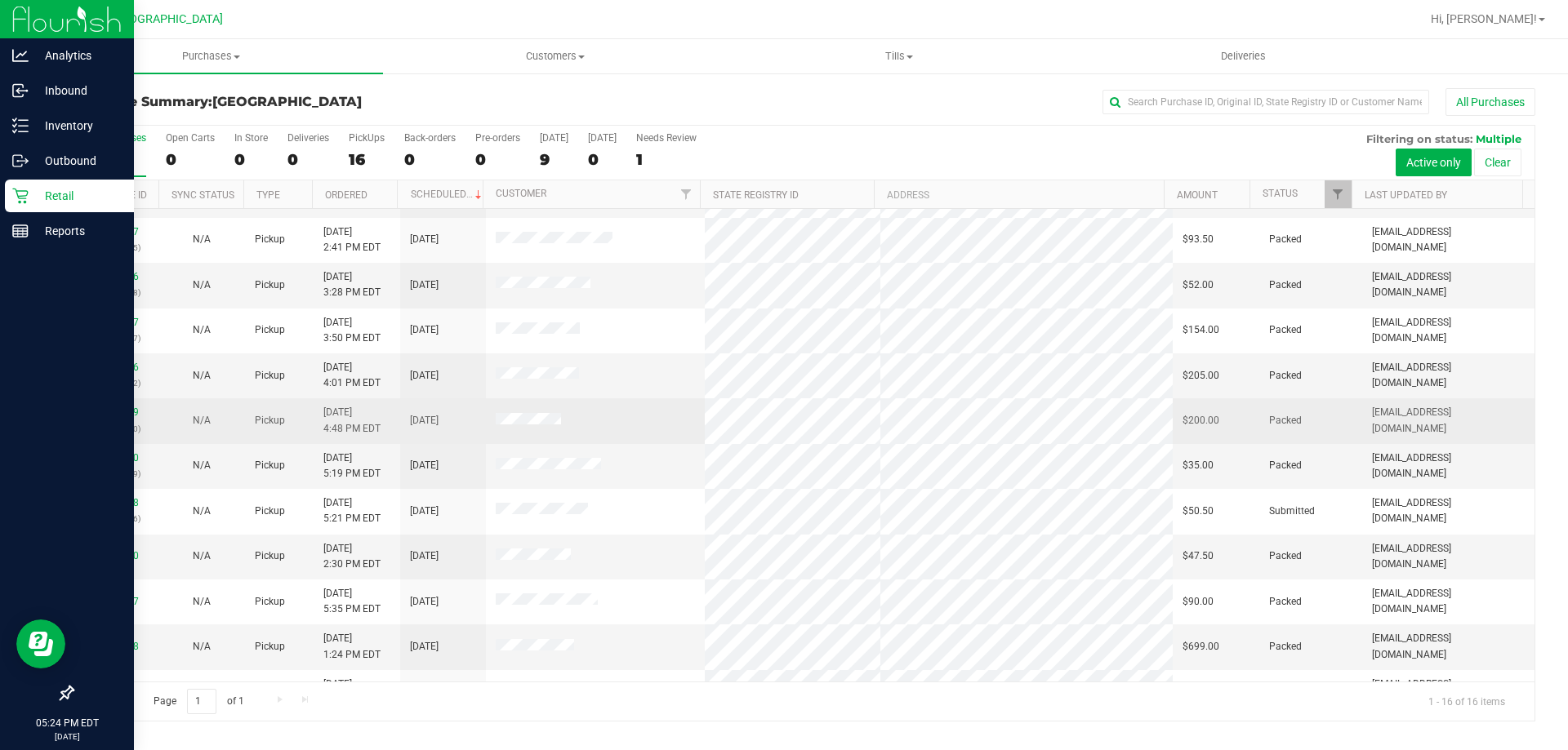
drag, startPoint x: 516, startPoint y: 346, endPoint x: 433, endPoint y: 417, distance: 109.2
click at [433, 417] on span "[DATE]" at bounding box center [424, 420] width 29 height 16
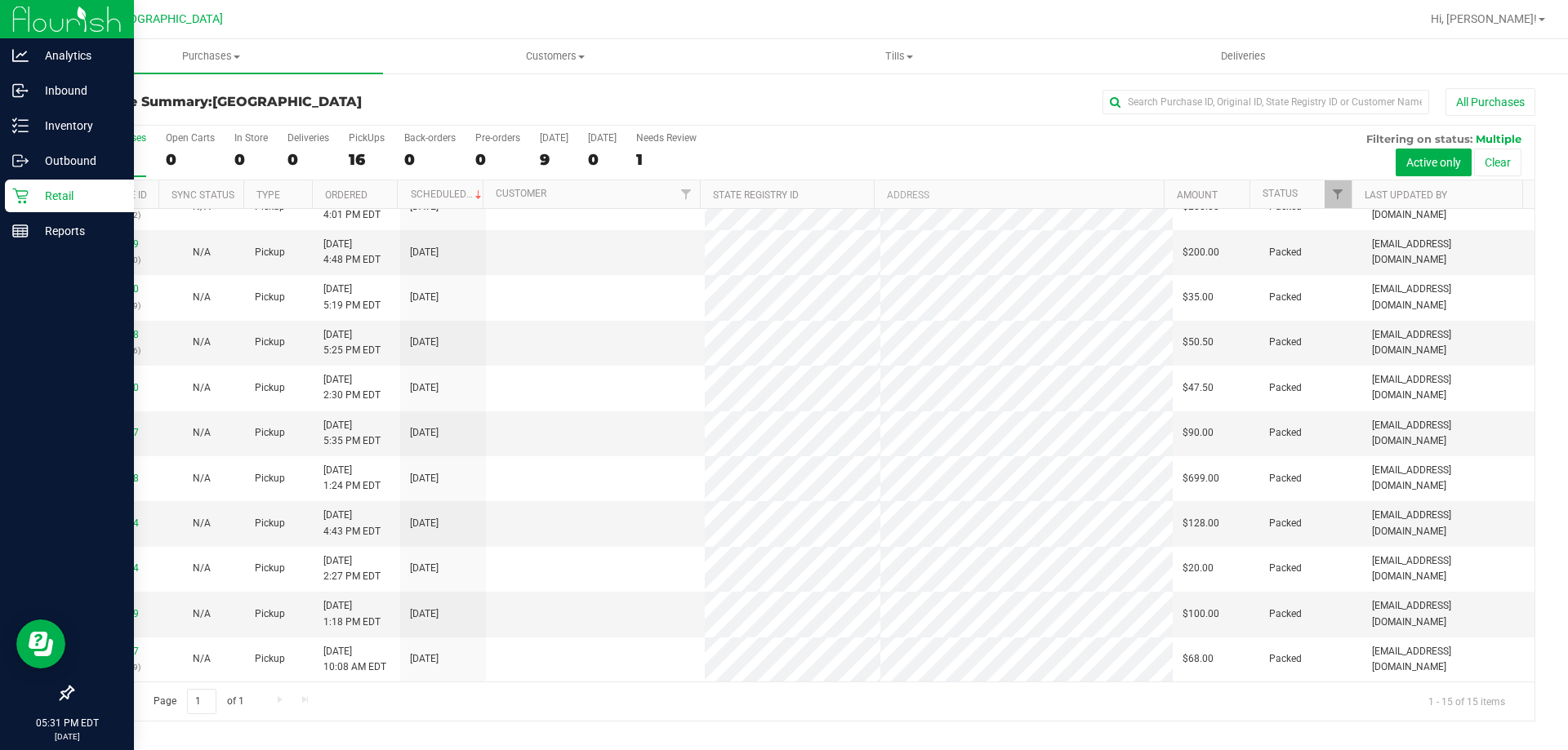
scroll to position [0, 0]
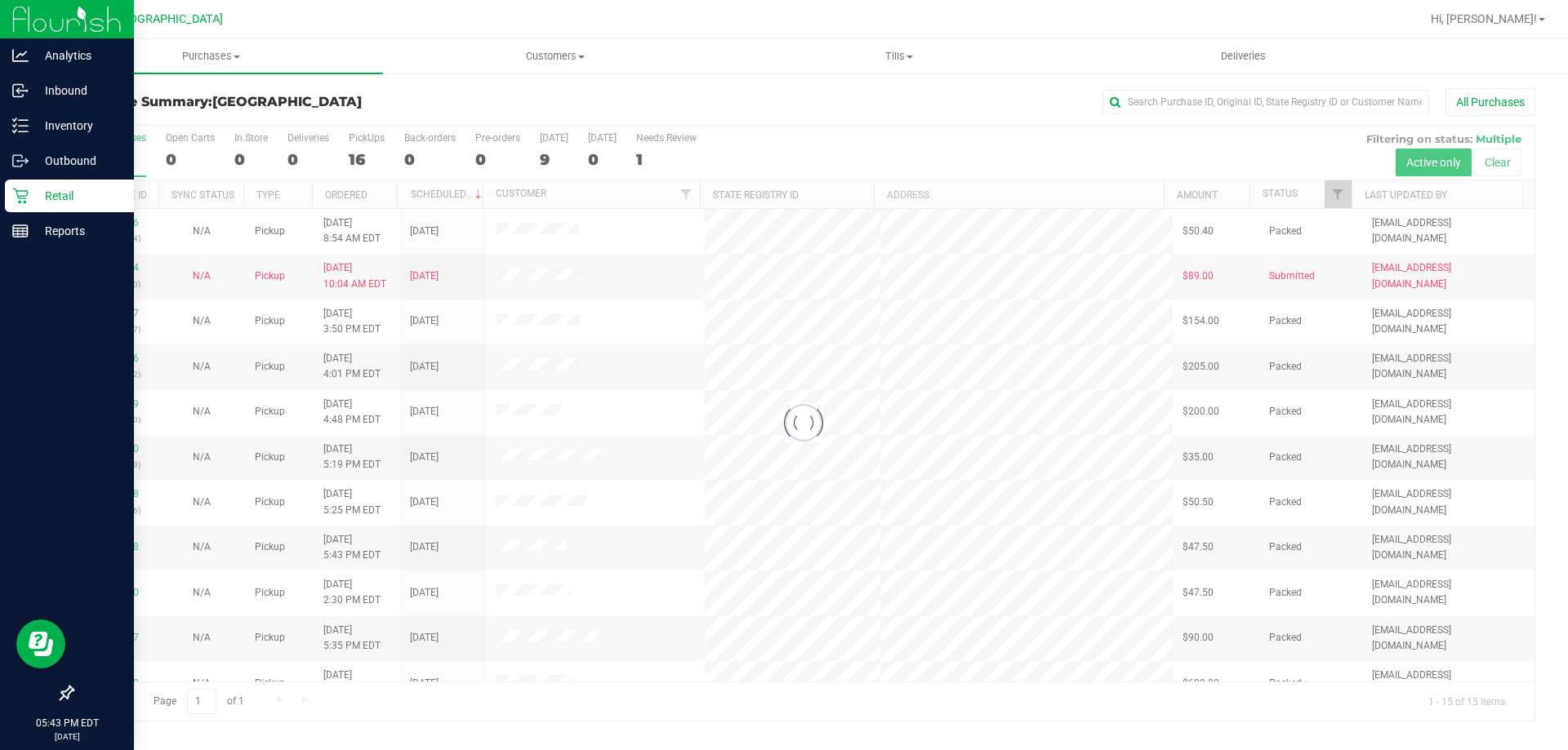
click at [122, 454] on div at bounding box center [804, 423] width 1462 height 595
click at [105, 457] on div at bounding box center [804, 423] width 1462 height 595
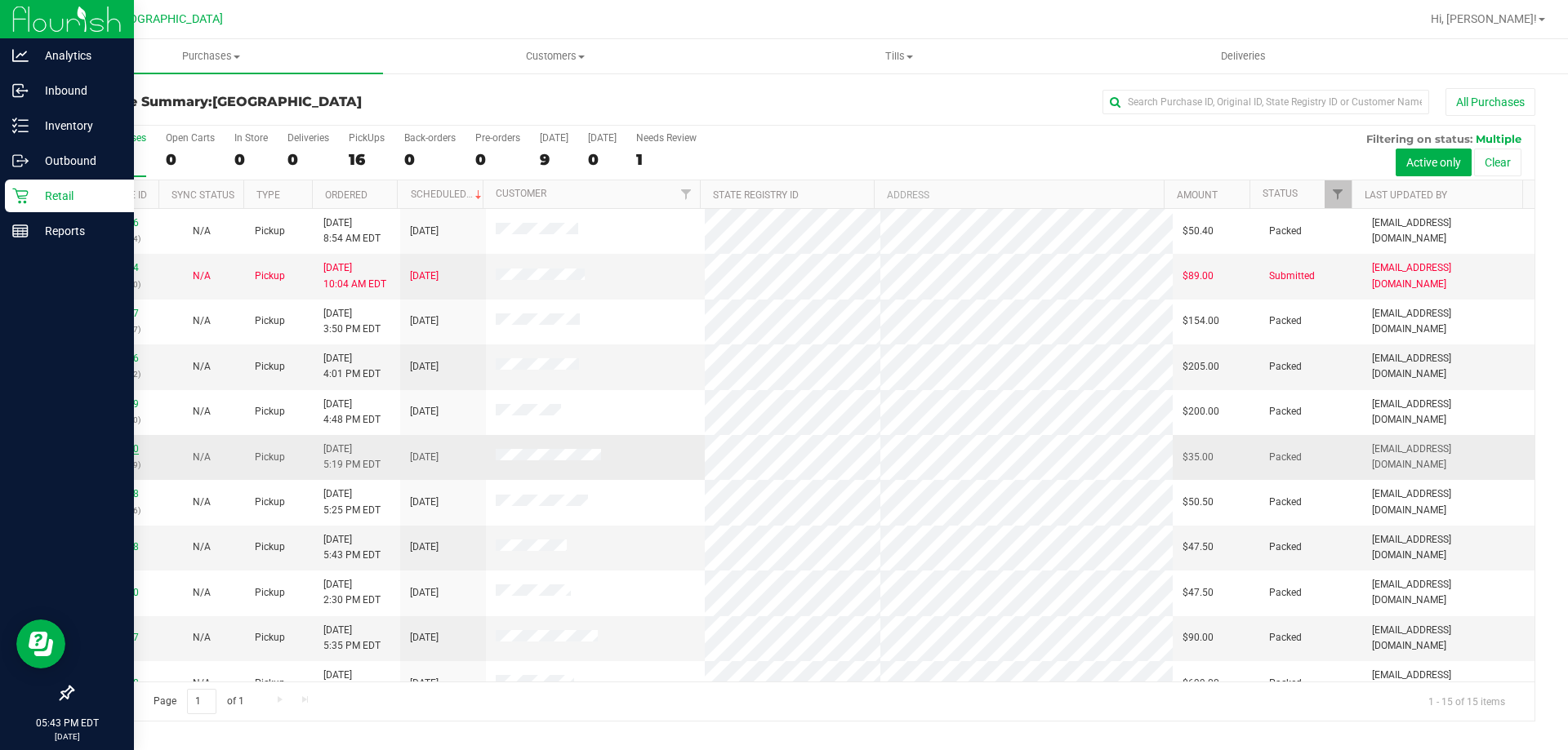
click at [98, 450] on link "12017270" at bounding box center [116, 449] width 46 height 11
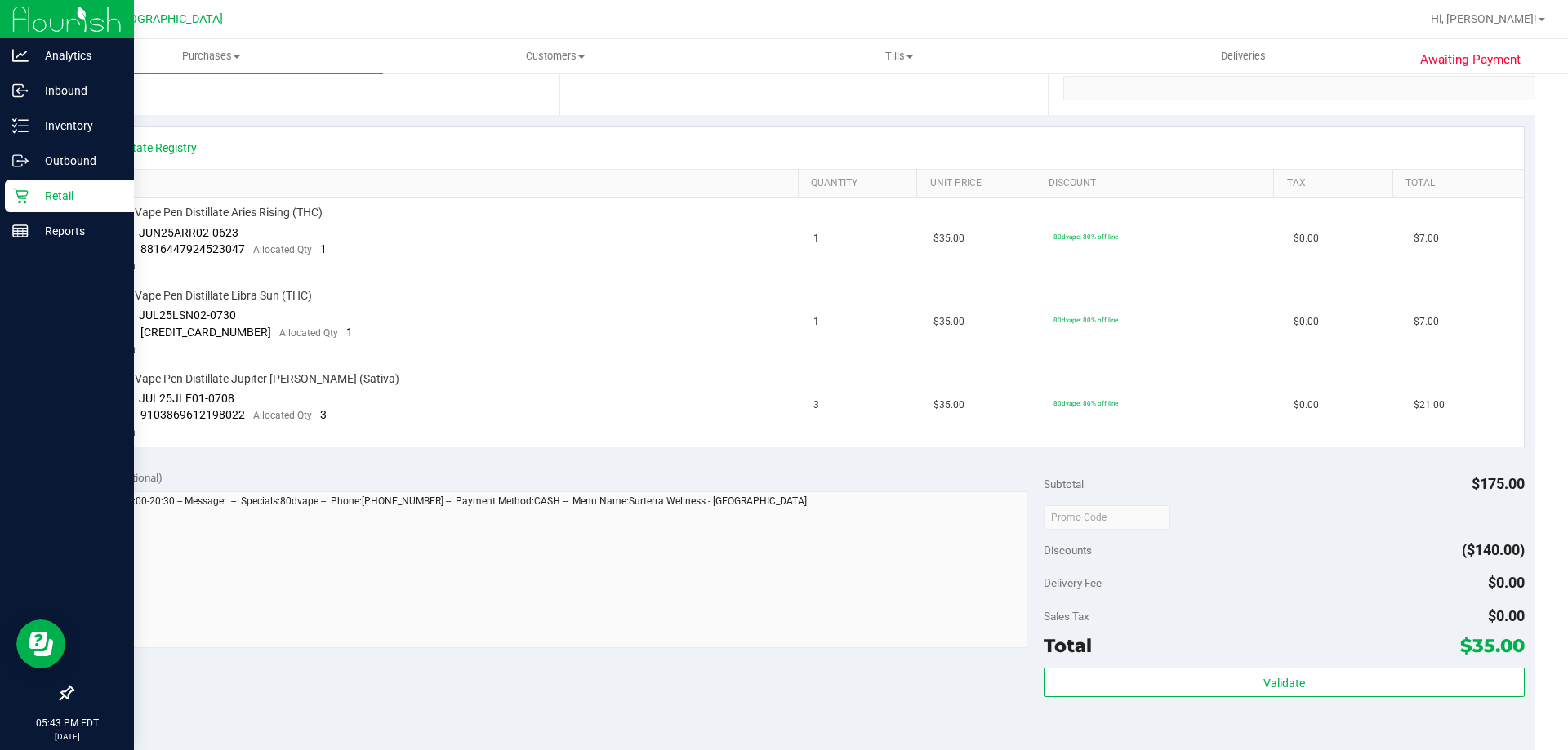
scroll to position [647, 0]
